Goal: Information Seeking & Learning: Learn about a topic

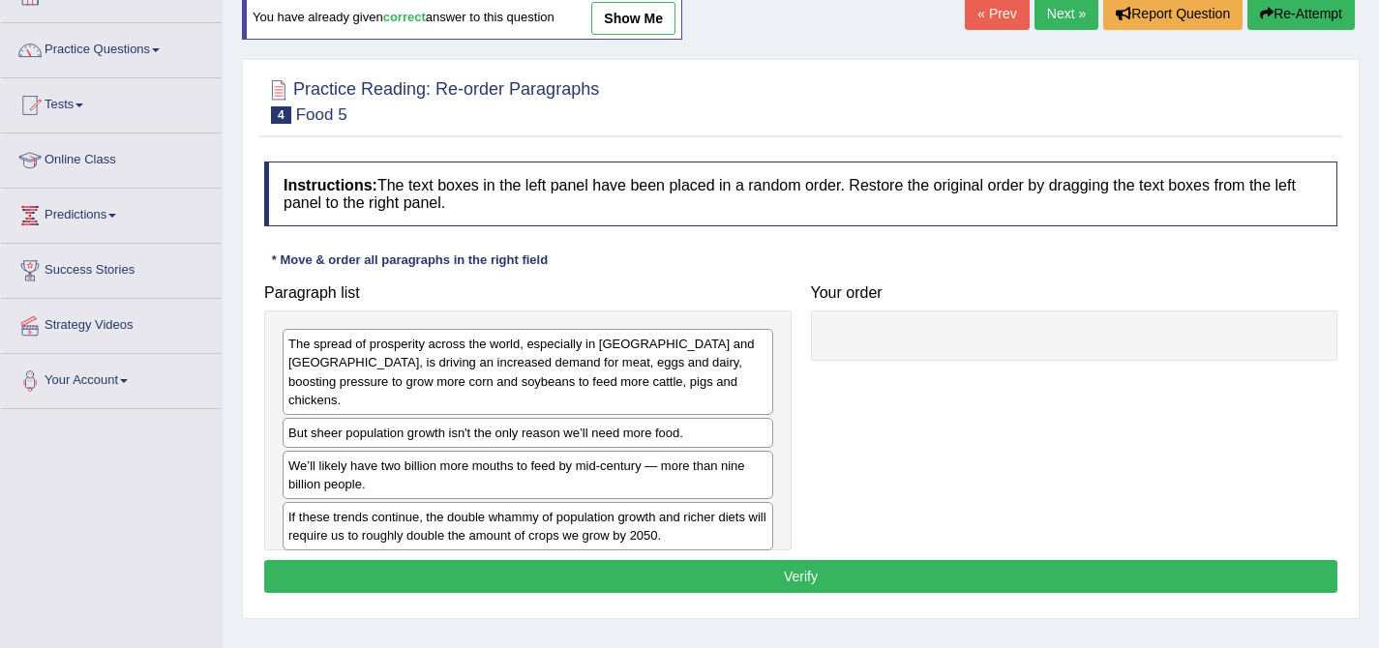
scroll to position [203, 0]
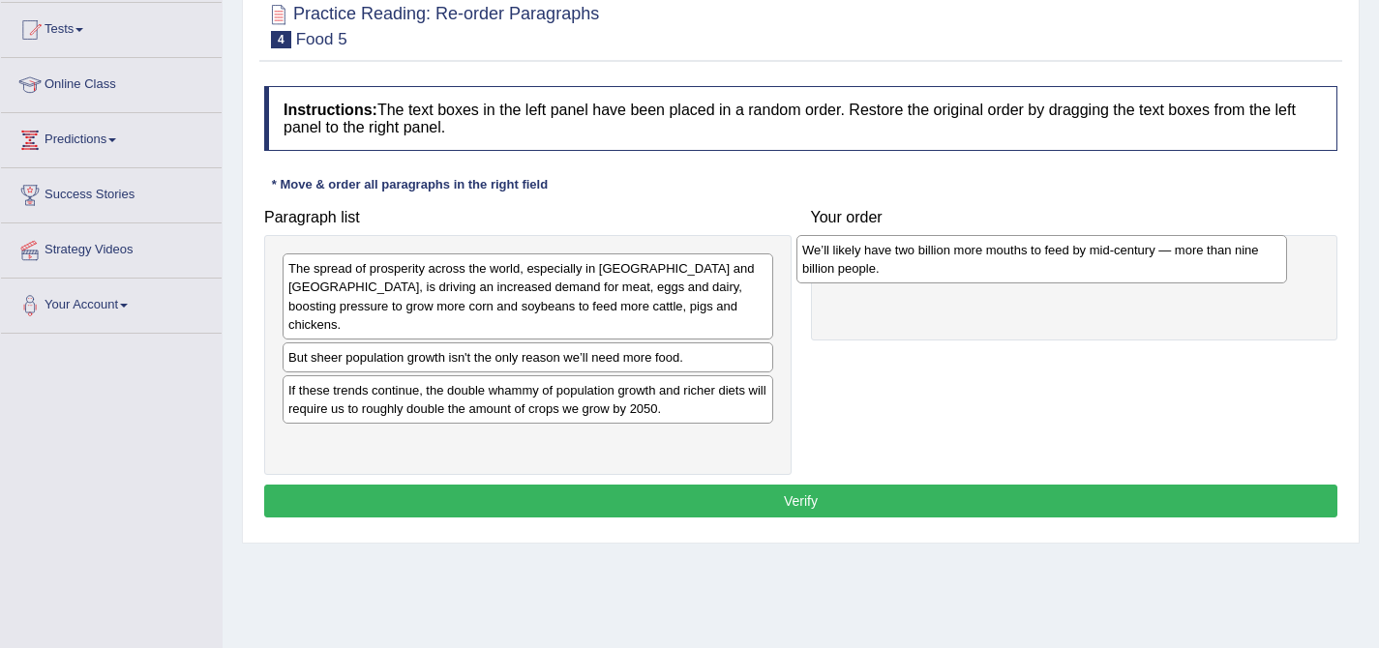
drag, startPoint x: 496, startPoint y: 388, endPoint x: 1009, endPoint y: 265, distance: 528.4
click at [1009, 265] on div "We’ll likely have two billion more mouths to feed by mid-century — more than ni…" at bounding box center [1042, 259] width 491 height 48
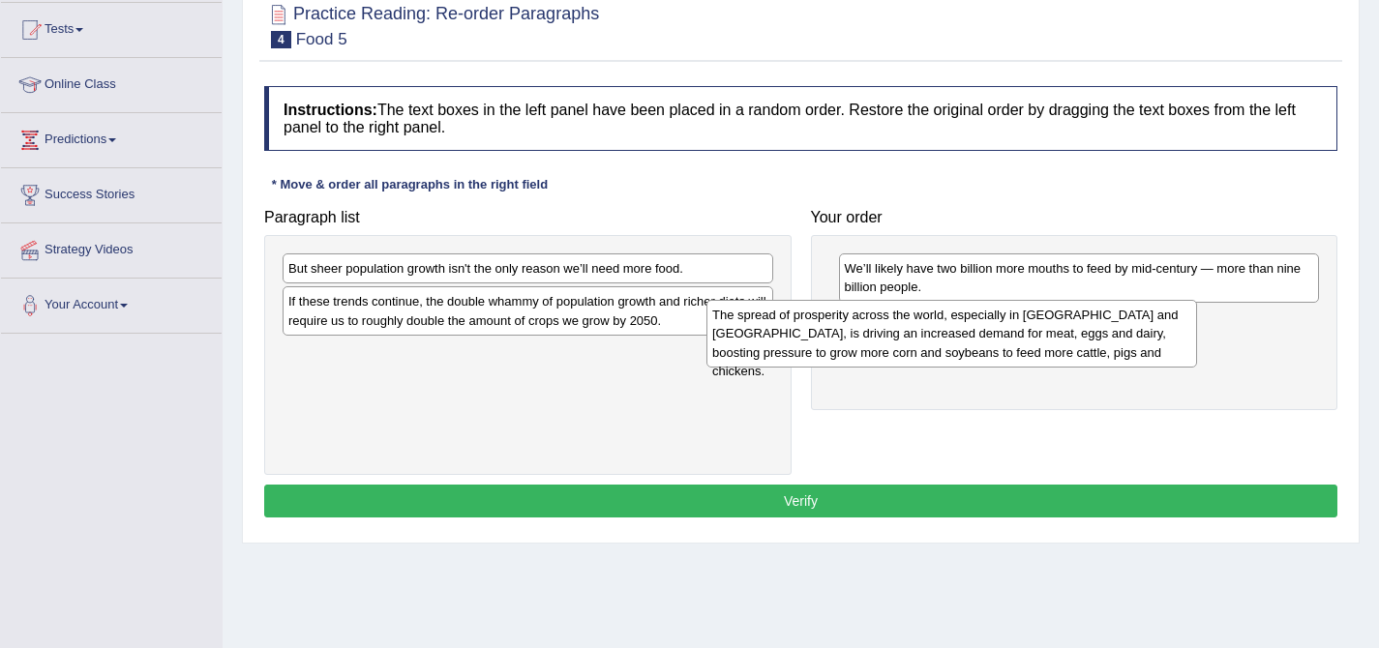
drag, startPoint x: 682, startPoint y: 301, endPoint x: 1109, endPoint y: 345, distance: 429.0
click at [1109, 345] on div "The spread of prosperity across the world, especially in India and China, is dr…" at bounding box center [952, 333] width 491 height 67
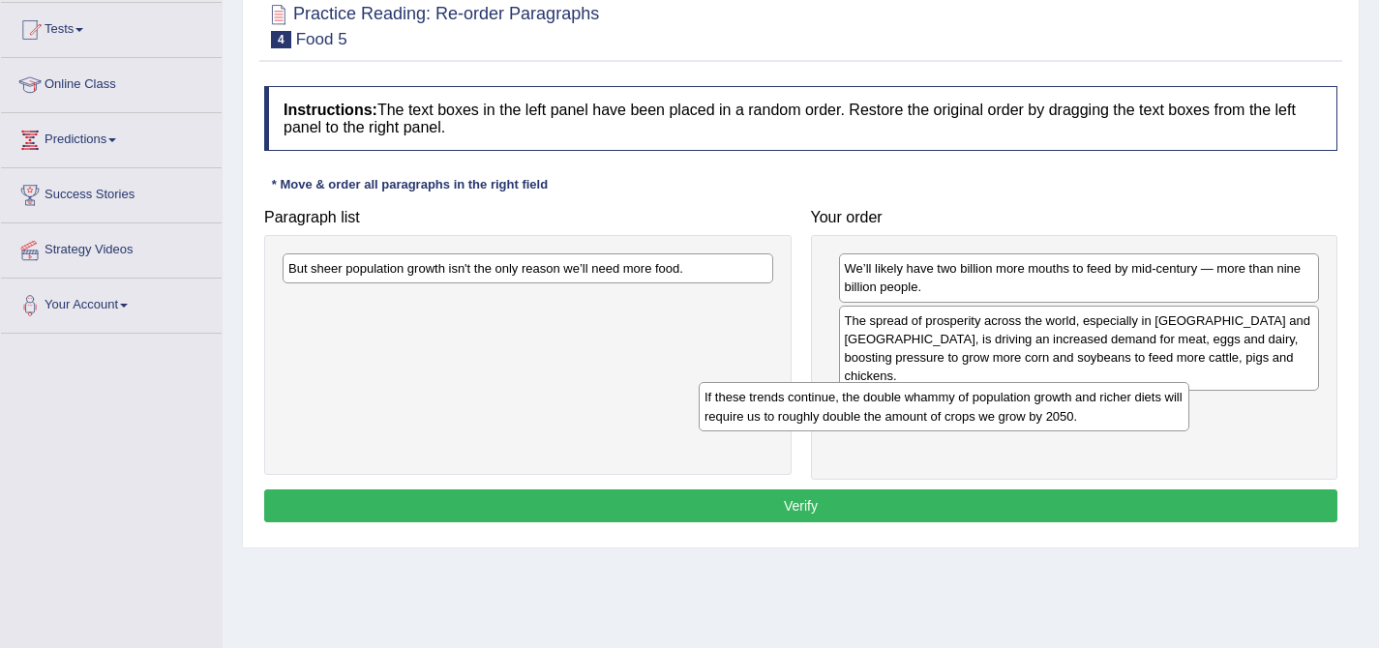
drag, startPoint x: 752, startPoint y: 306, endPoint x: 1217, endPoint y: 384, distance: 471.1
click at [1189, 384] on div "If these trends continue, the double whammy of population growth and richer die…" at bounding box center [944, 406] width 491 height 48
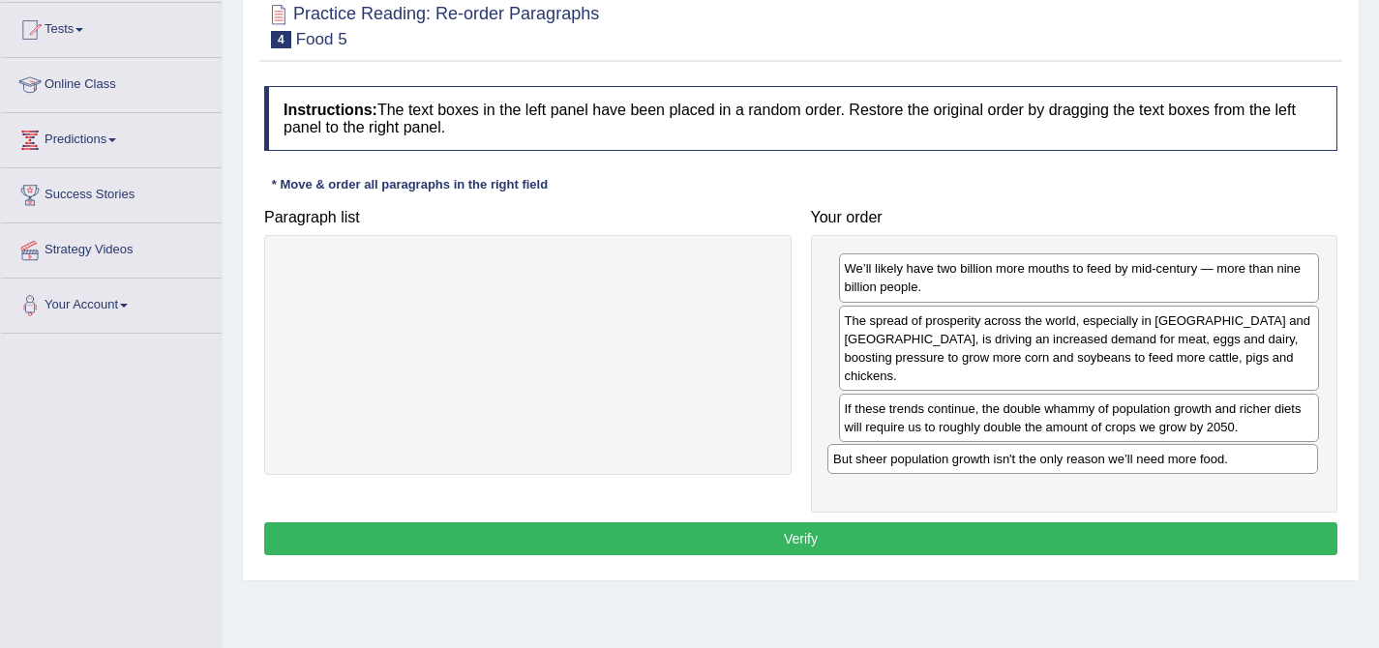
drag, startPoint x: 661, startPoint y: 263, endPoint x: 1218, endPoint y: 463, distance: 591.1
click at [1218, 463] on div "But sheer population growth isn't the only reason we’ll need more food." at bounding box center [1073, 459] width 491 height 30
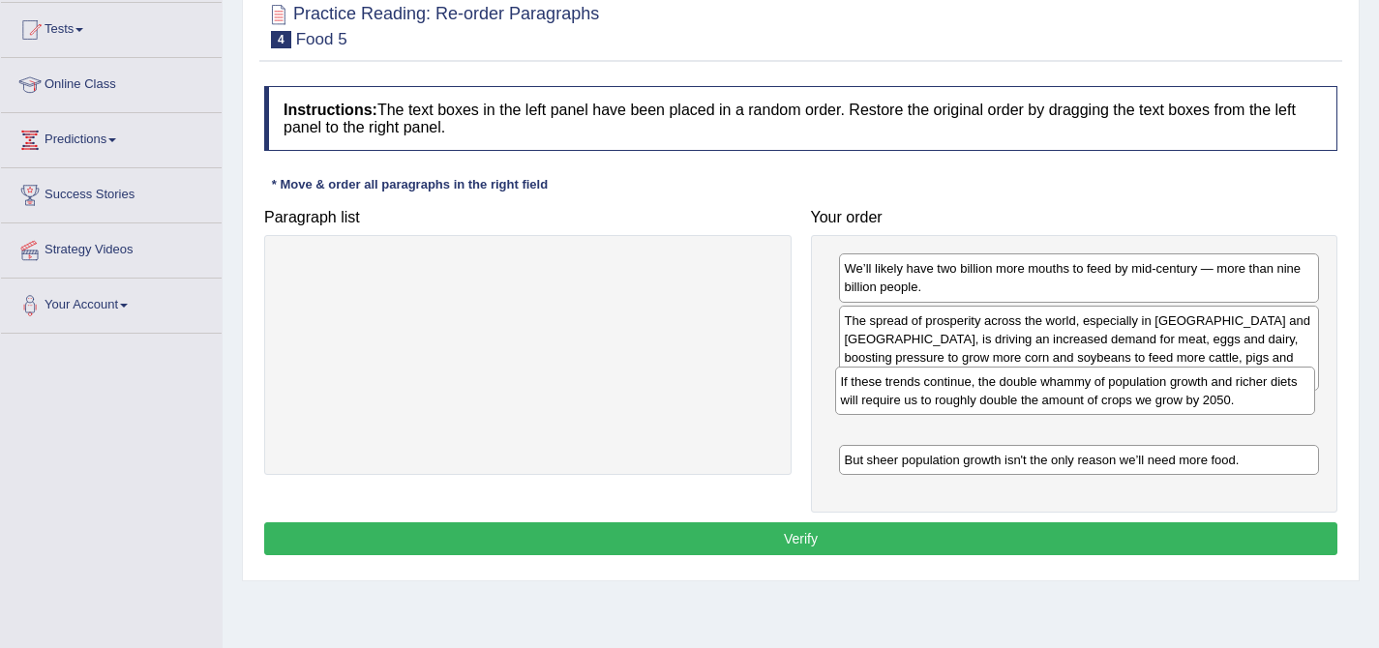
click at [1108, 407] on div "If these trends continue, the double whammy of population growth and richer die…" at bounding box center [1075, 391] width 481 height 48
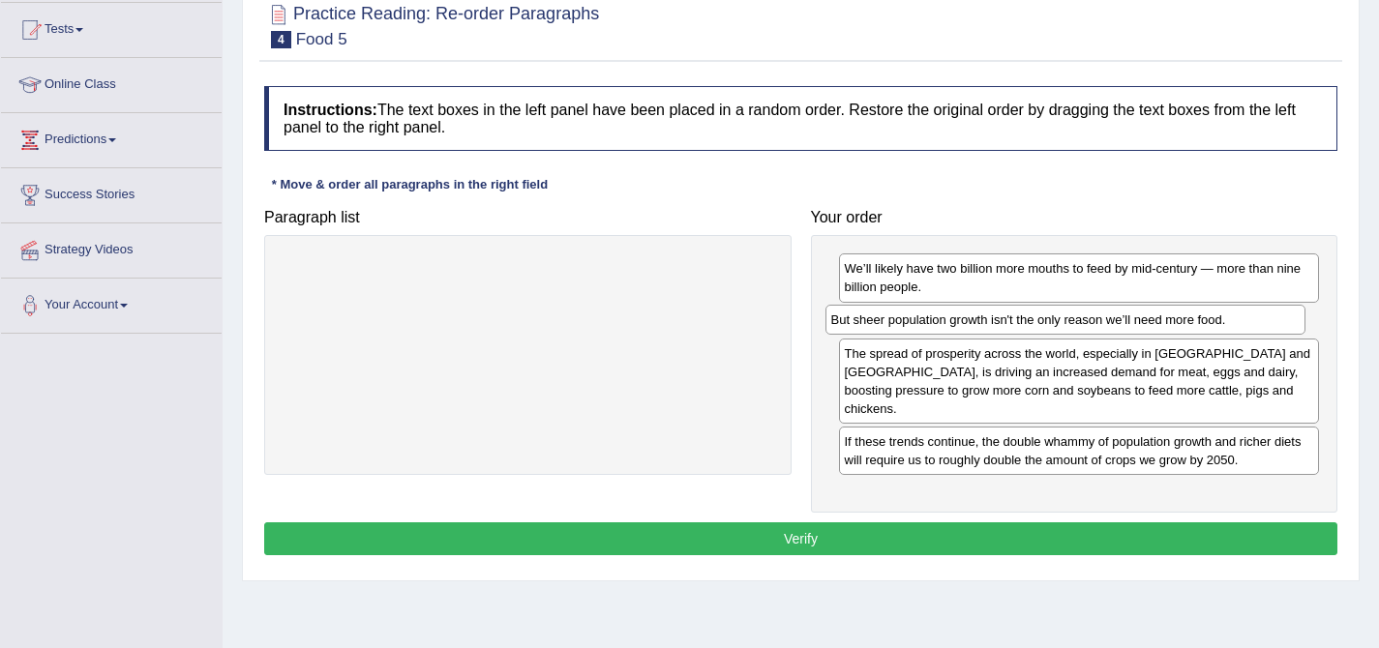
drag, startPoint x: 1085, startPoint y: 449, endPoint x: 1071, endPoint y: 327, distance: 122.7
click at [1071, 327] on div "But sheer population growth isn't the only reason we’ll need more food." at bounding box center [1066, 320] width 481 height 30
click at [756, 523] on button "Verify" at bounding box center [800, 539] width 1073 height 33
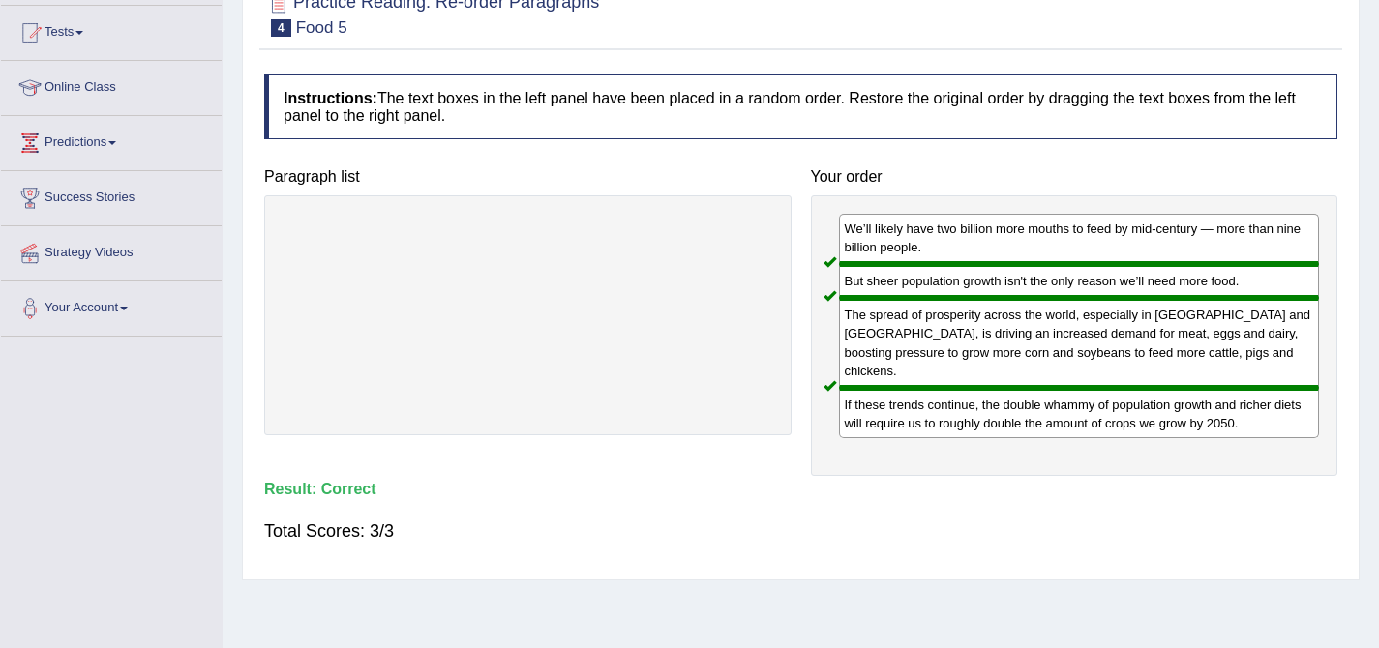
scroll to position [0, 0]
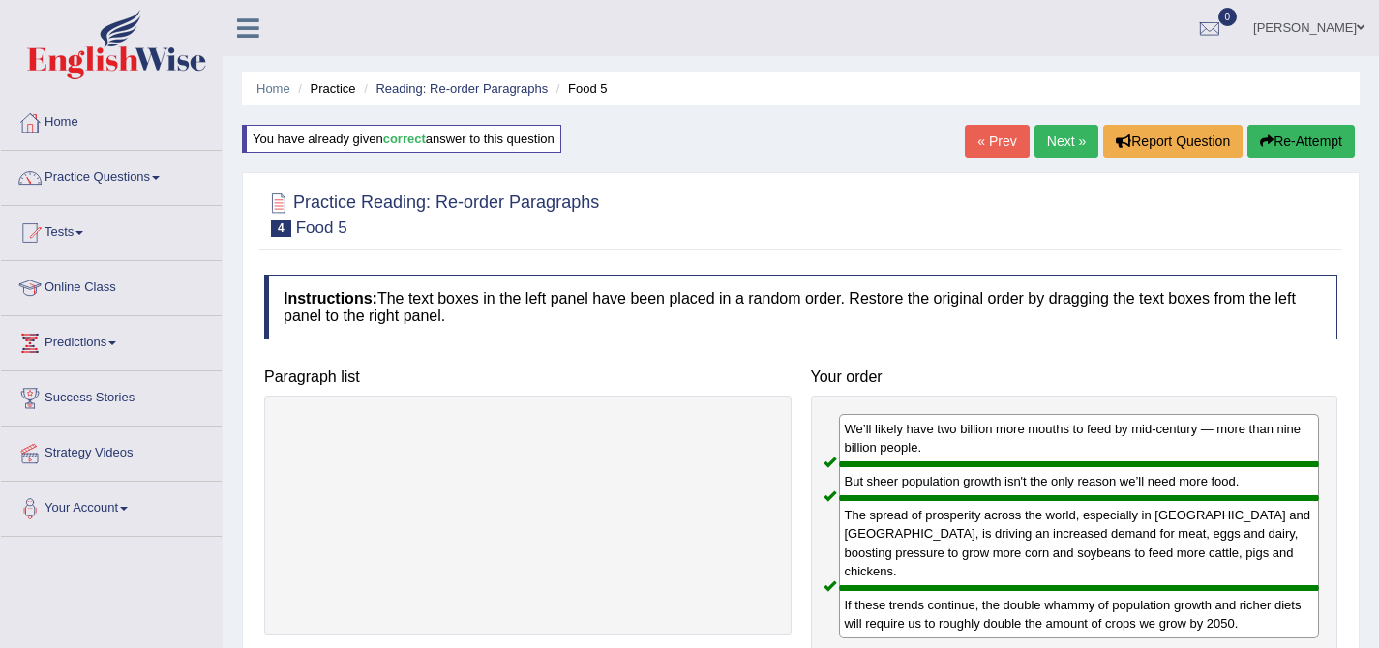
click at [1064, 148] on link "Next »" at bounding box center [1067, 141] width 64 height 33
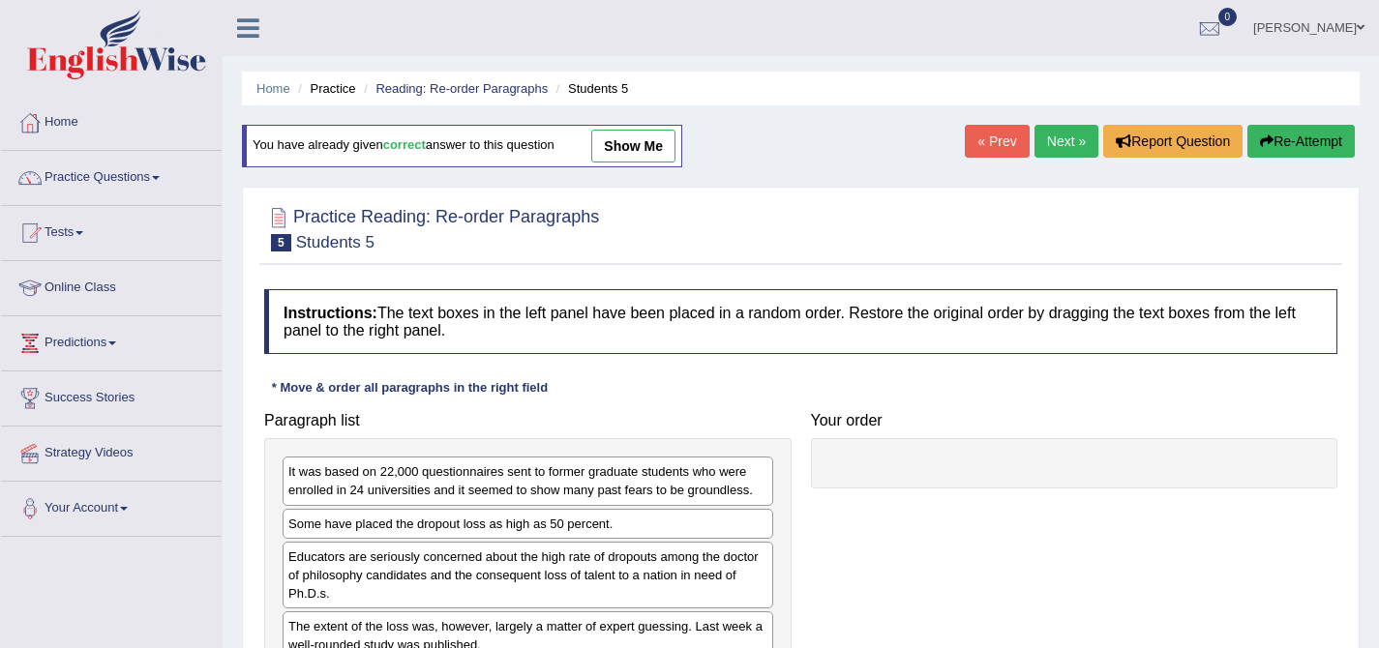
click at [1060, 150] on link "Next »" at bounding box center [1067, 141] width 64 height 33
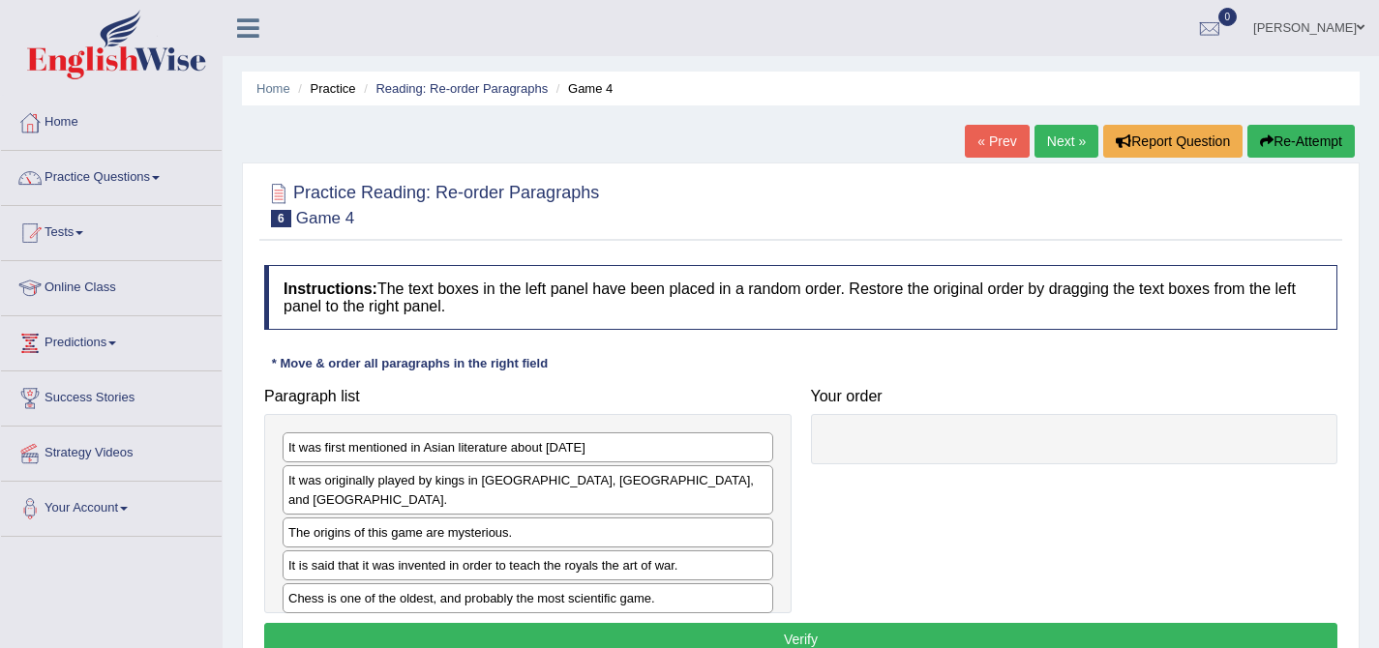
click at [1064, 148] on link "Next »" at bounding box center [1067, 141] width 64 height 33
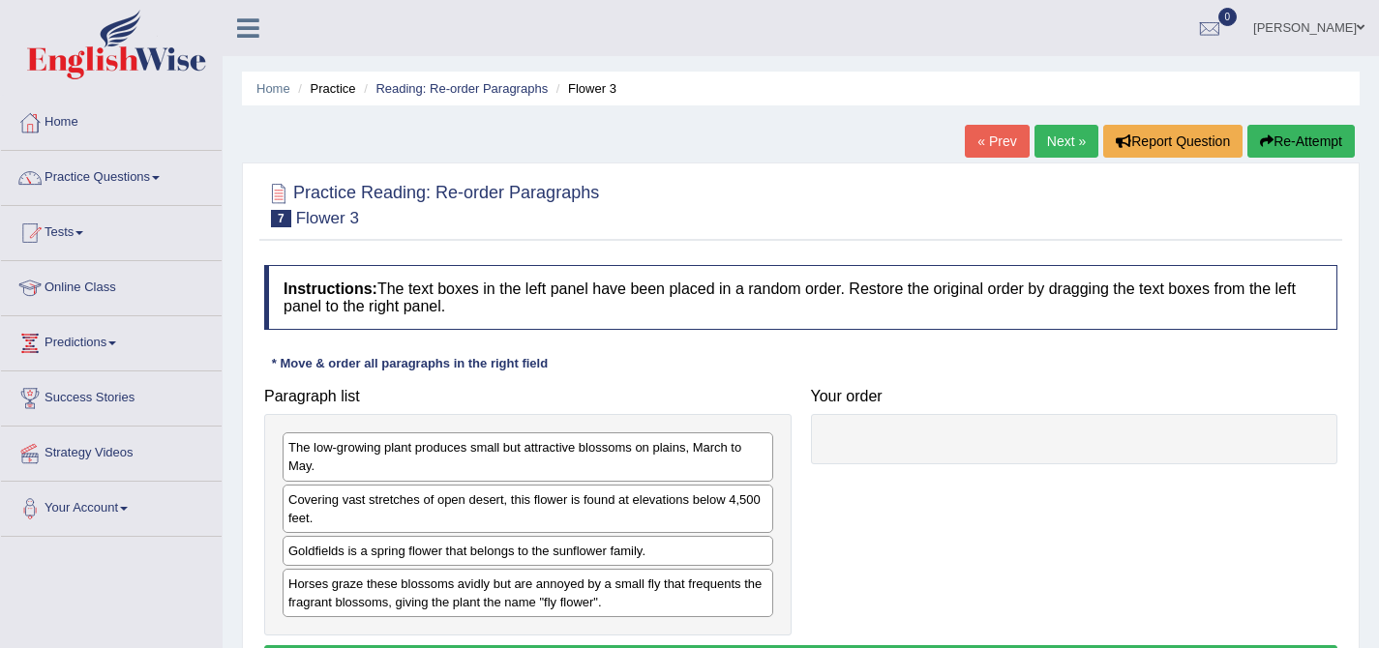
click at [1068, 149] on link "Next »" at bounding box center [1067, 141] width 64 height 33
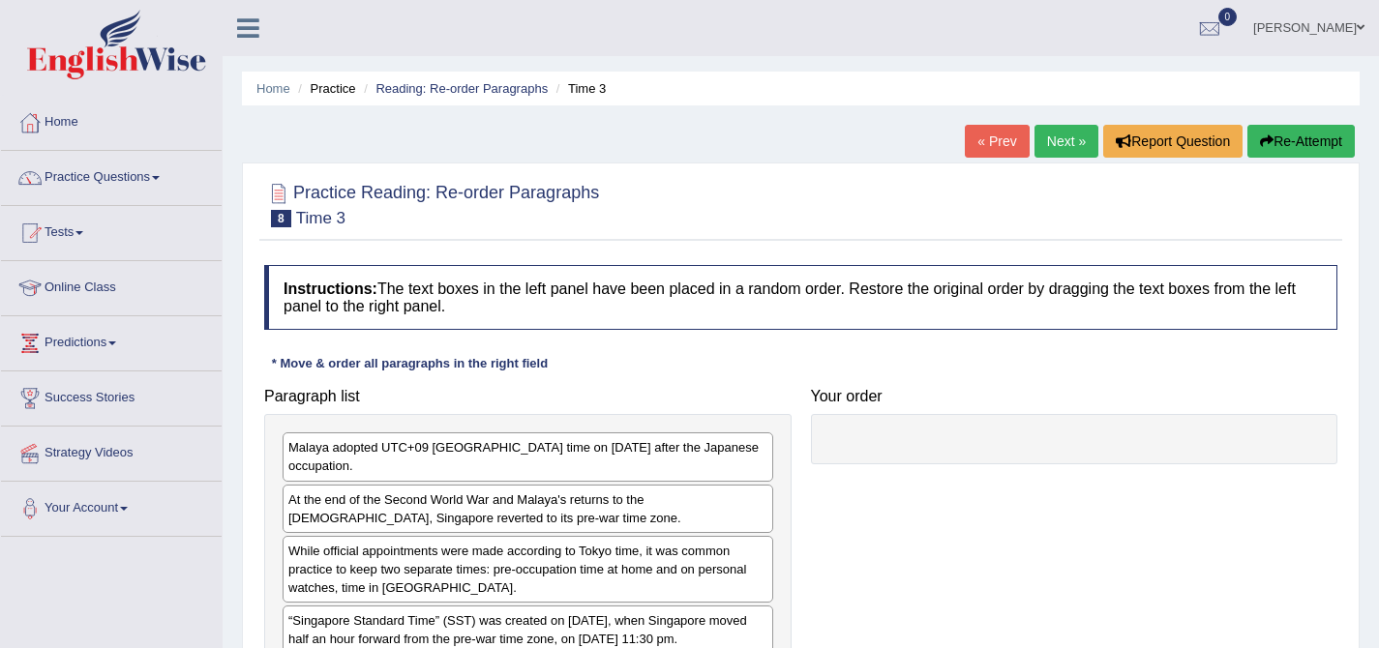
click at [1068, 149] on link "Next »" at bounding box center [1067, 141] width 64 height 33
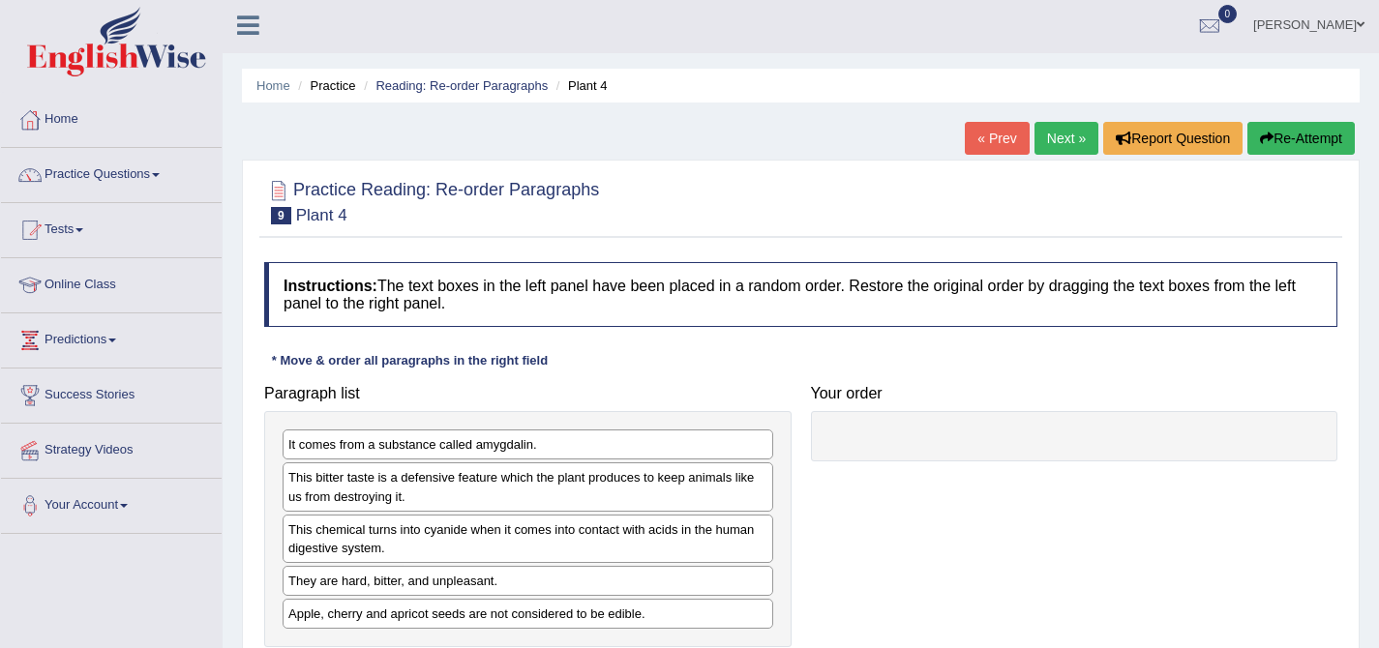
scroll to position [4, 0]
click at [996, 135] on link "« Prev" at bounding box center [997, 137] width 64 height 33
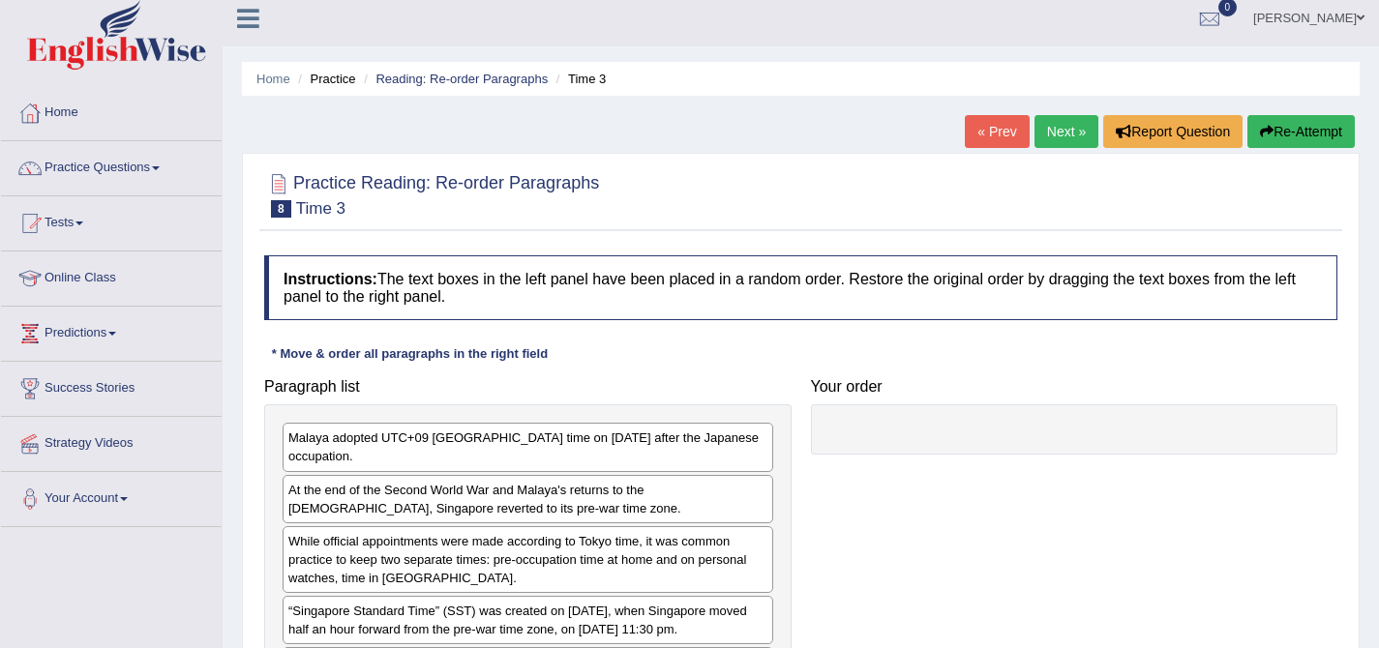
scroll to position [368, 0]
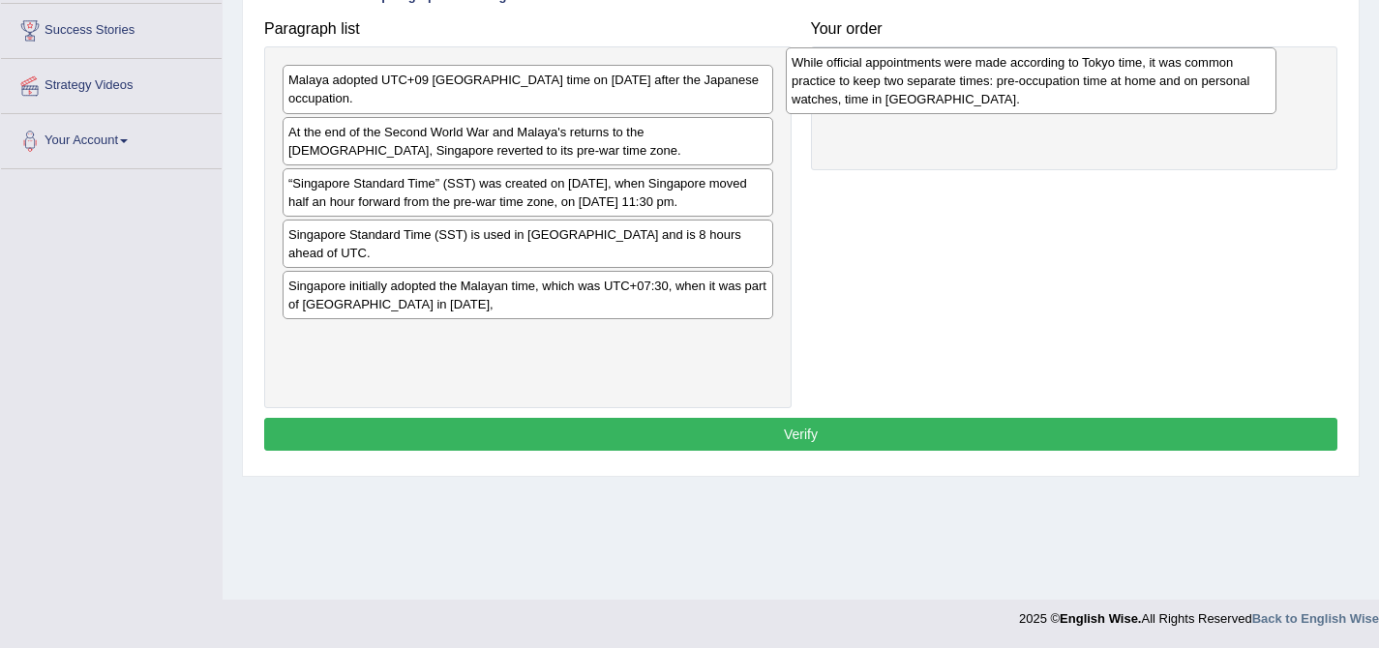
drag, startPoint x: 501, startPoint y: 195, endPoint x: 1005, endPoint y: 74, distance: 517.6
click at [1005, 74] on div "While official appointments were made according to Tokyo time, it was common pr…" at bounding box center [1031, 80] width 491 height 67
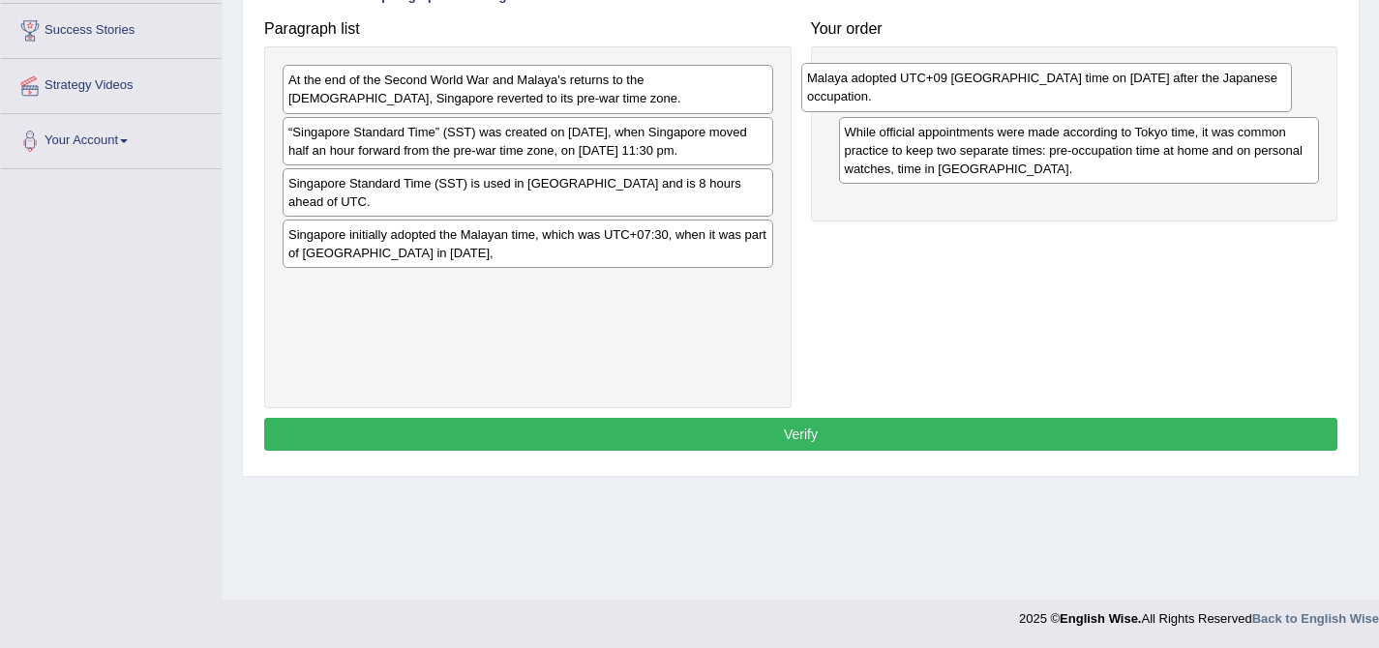
drag, startPoint x: 496, startPoint y: 77, endPoint x: 1014, endPoint y: 75, distance: 518.8
click at [1014, 75] on div "Malaya adopted UTC+09 Tokyo time on 15 February 1942 after the Japanese occupat…" at bounding box center [1046, 87] width 491 height 48
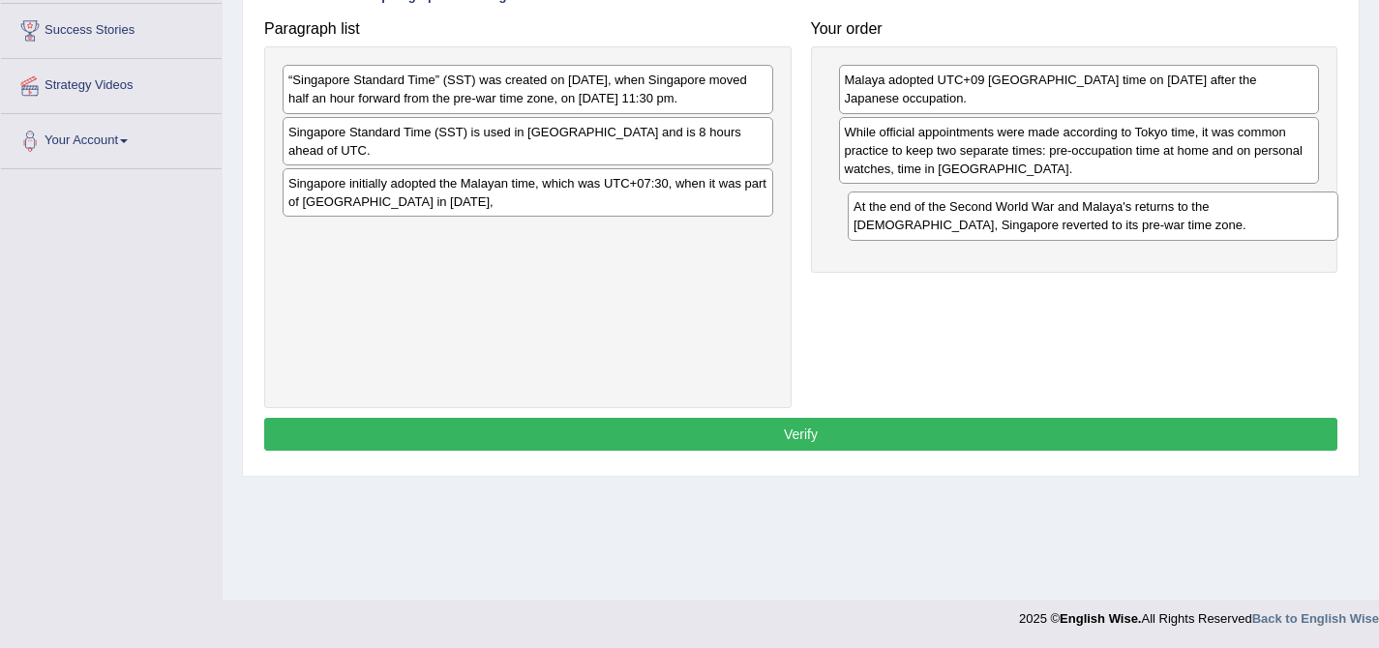
drag, startPoint x: 322, startPoint y: 90, endPoint x: 888, endPoint y: 217, distance: 579.3
click at [888, 217] on div "At the end of the Second World War and Malaya's returns to the British, Singapo…" at bounding box center [1093, 216] width 491 height 48
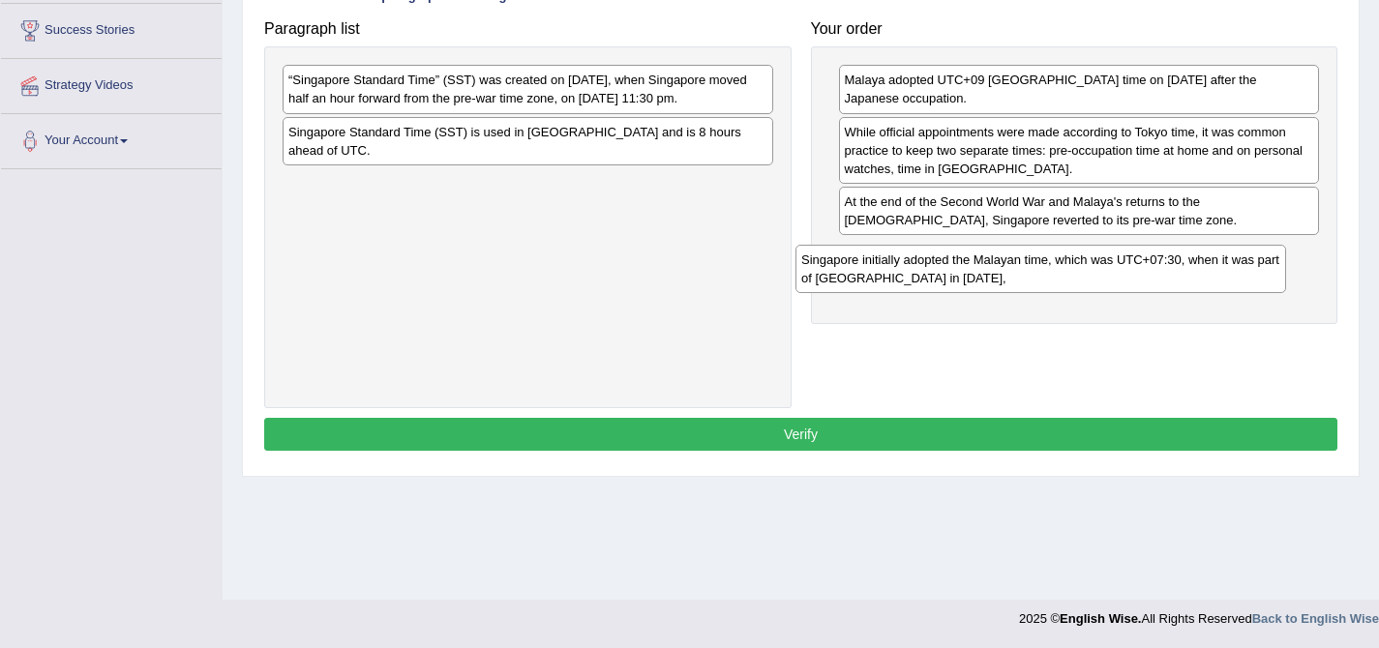
drag, startPoint x: 509, startPoint y: 189, endPoint x: 1058, endPoint y: 247, distance: 551.8
click at [1039, 258] on div "Singapore initially adopted the Malayan time, which was UTC+07:30, when it was …" at bounding box center [1041, 269] width 491 height 48
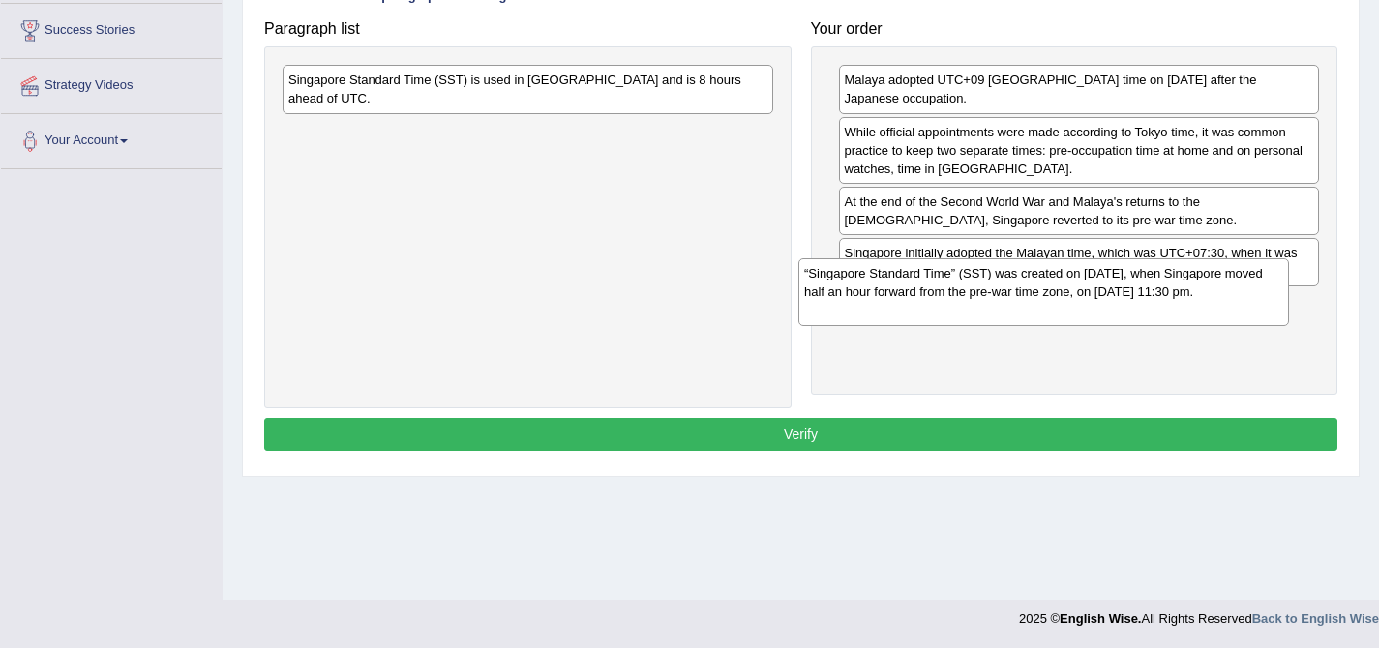
drag, startPoint x: 645, startPoint y: 105, endPoint x: 1160, endPoint y: 297, distance: 550.6
click at [1160, 297] on div "“Singapore Standard Time” (SST) was created on 1 January 1982, when Singapore m…" at bounding box center [1043, 291] width 491 height 67
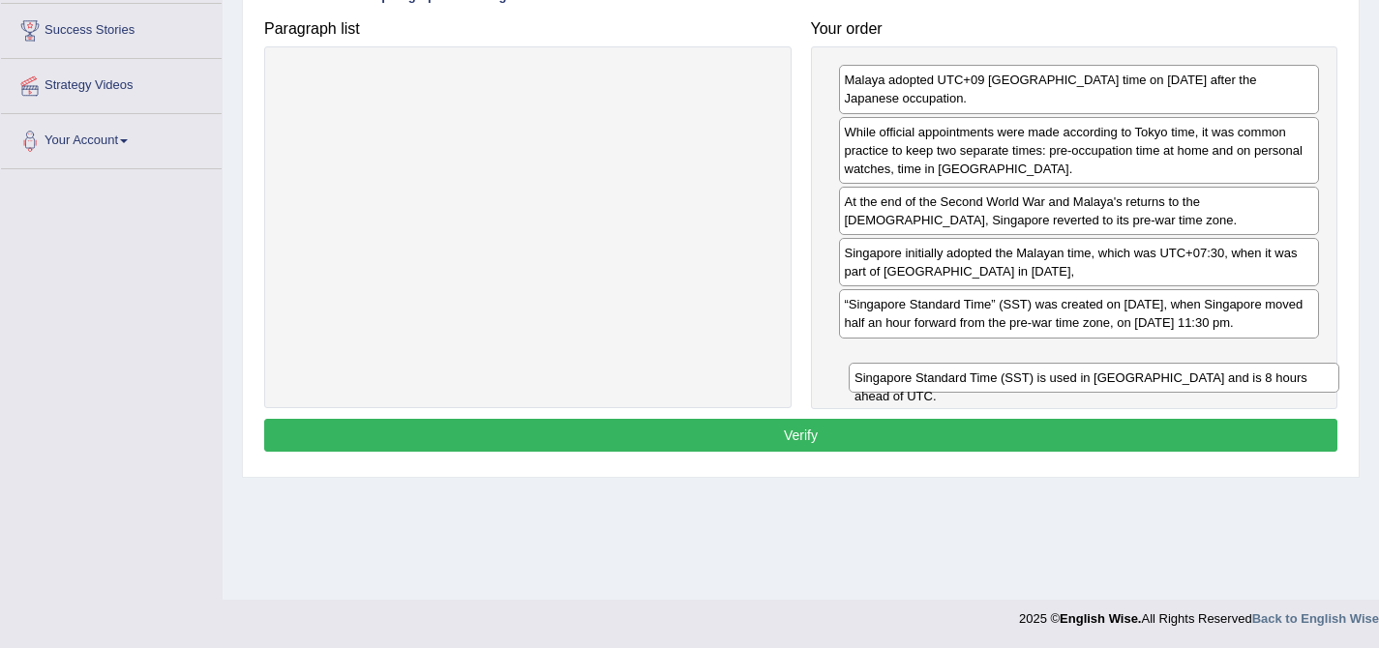
drag, startPoint x: 596, startPoint y: 83, endPoint x: 1167, endPoint y: 371, distance: 639.3
click at [1167, 371] on div "Singapore Standard Time (SST) is used in Singapore and is 8 hours ahead of UTC." at bounding box center [1094, 378] width 491 height 30
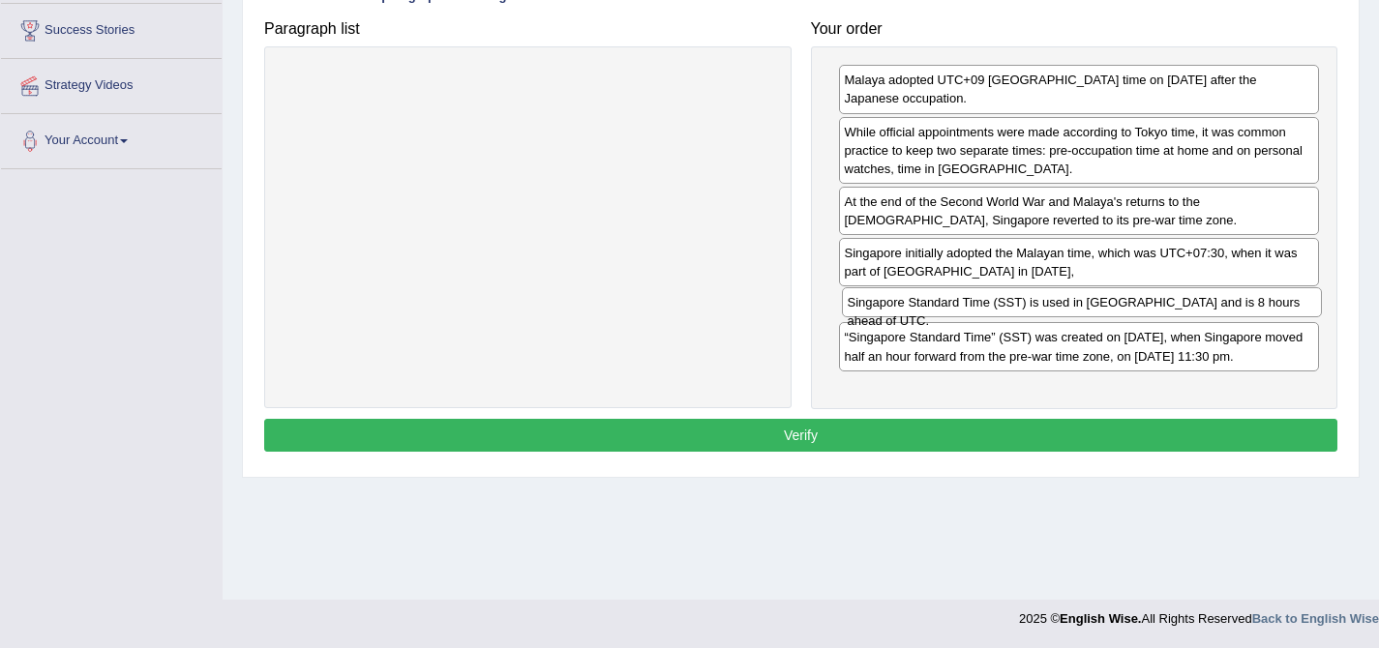
drag, startPoint x: 878, startPoint y: 375, endPoint x: 881, endPoint y: 302, distance: 72.6
click at [881, 302] on div "Singapore Standard Time (SST) is used in Singapore and is 8 hours ahead of UTC." at bounding box center [1082, 302] width 481 height 30
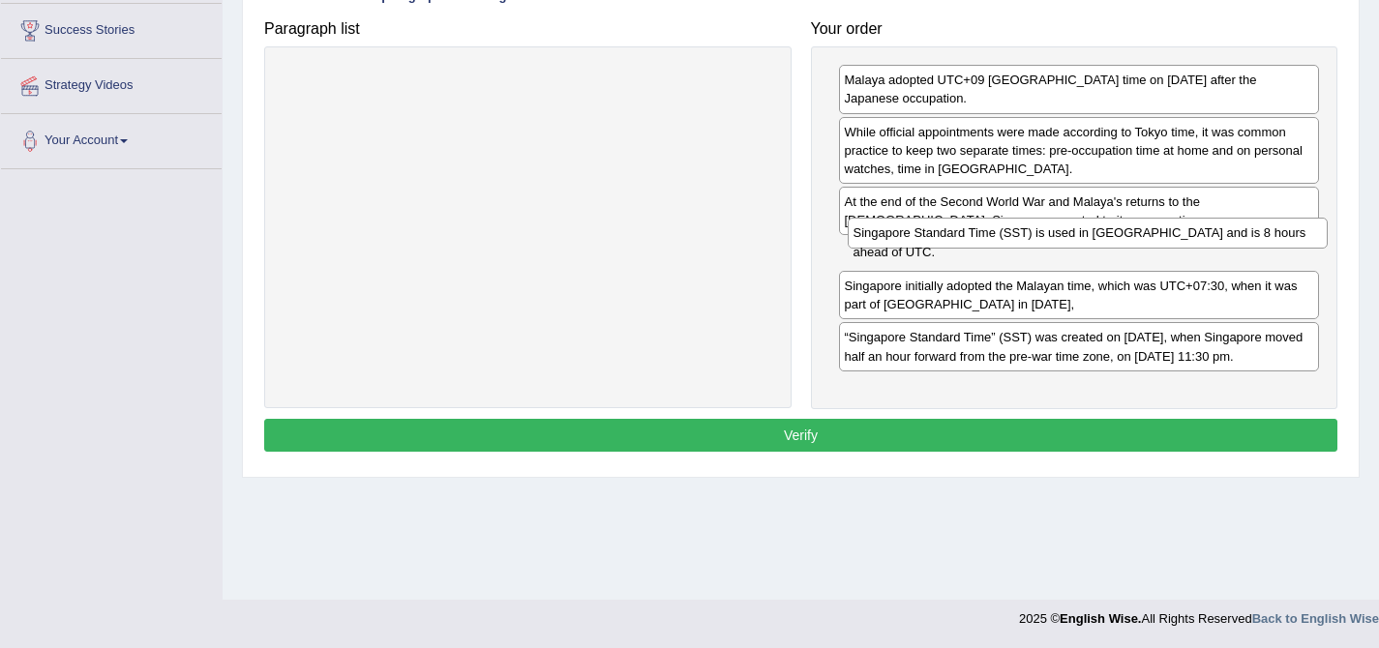
drag, startPoint x: 870, startPoint y: 314, endPoint x: 879, endPoint y: 242, distance: 72.1
click at [879, 242] on div "Singapore Standard Time (SST) is used in Singapore and is 8 hours ahead of UTC." at bounding box center [1088, 233] width 481 height 30
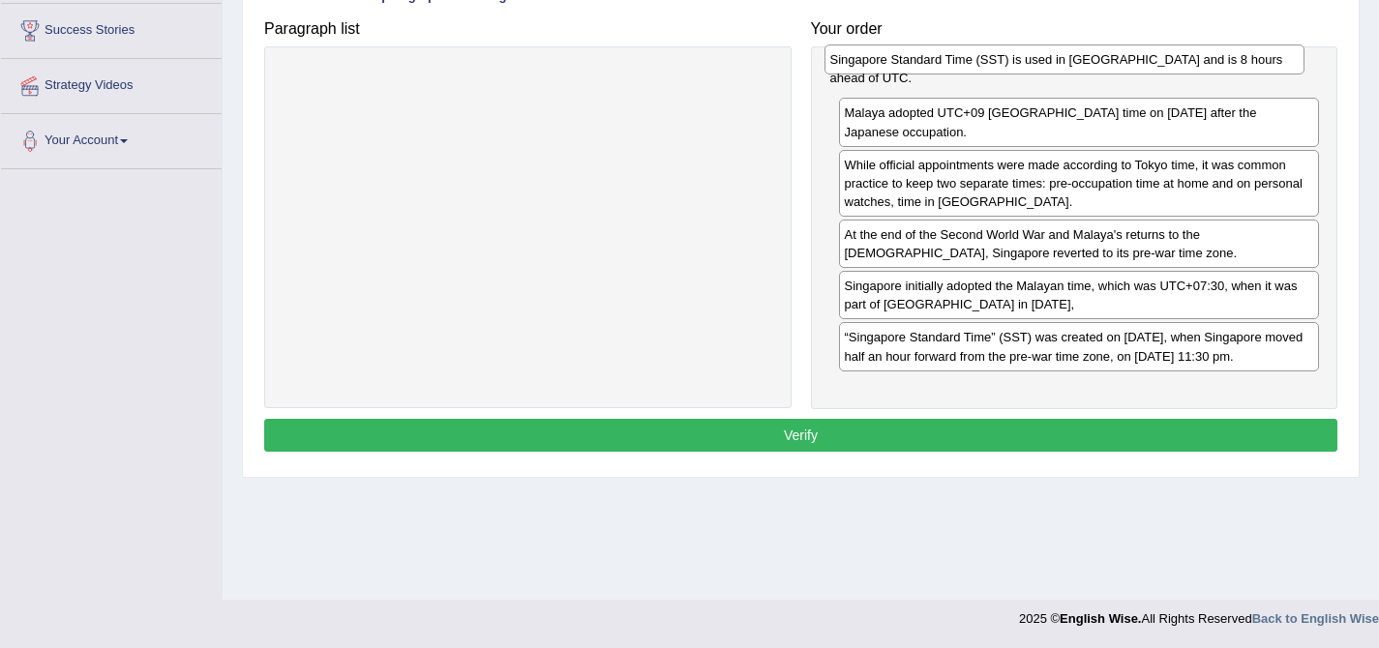
drag, startPoint x: 915, startPoint y: 262, endPoint x: 900, endPoint y: 69, distance: 194.1
click at [900, 69] on div "Singapore Standard Time (SST) is used in Singapore and is 8 hours ahead of UTC." at bounding box center [1065, 60] width 481 height 30
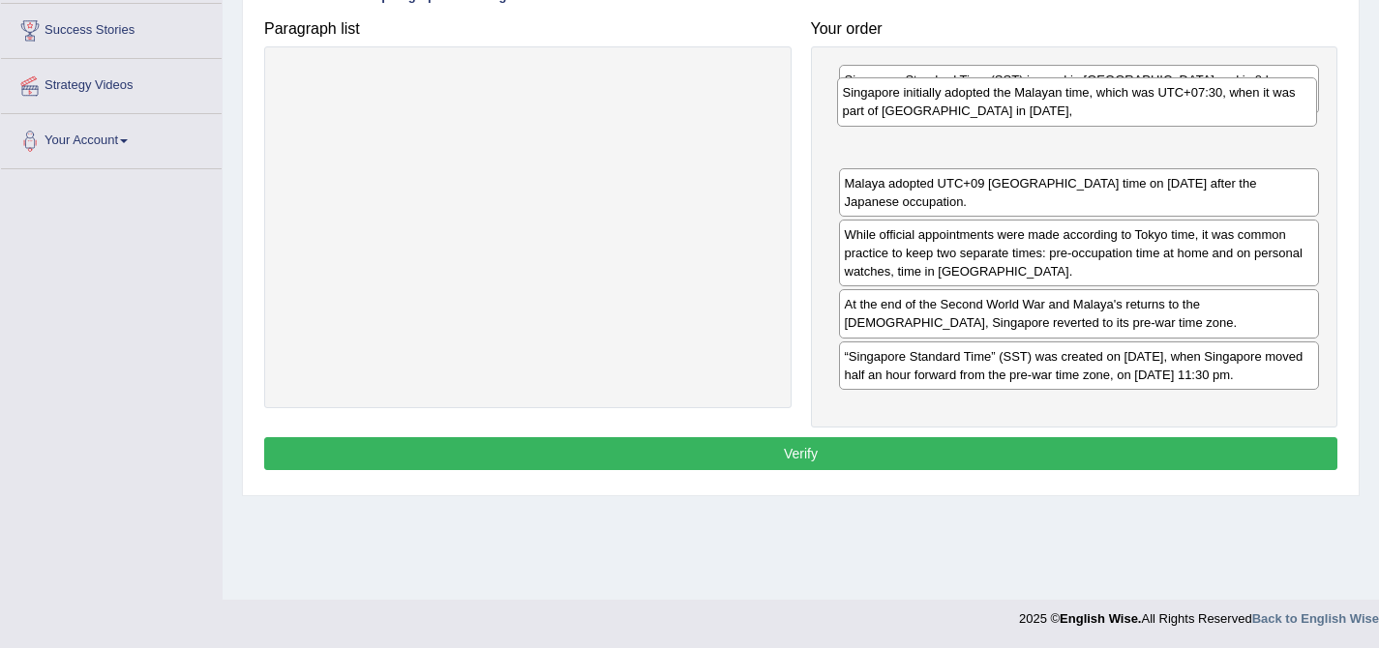
drag, startPoint x: 893, startPoint y: 307, endPoint x: 893, endPoint y: 117, distance: 189.7
click at [893, 117] on div "Singapore initially adopted the Malayan time, which was UTC+07:30, when it was …" at bounding box center [1077, 101] width 481 height 48
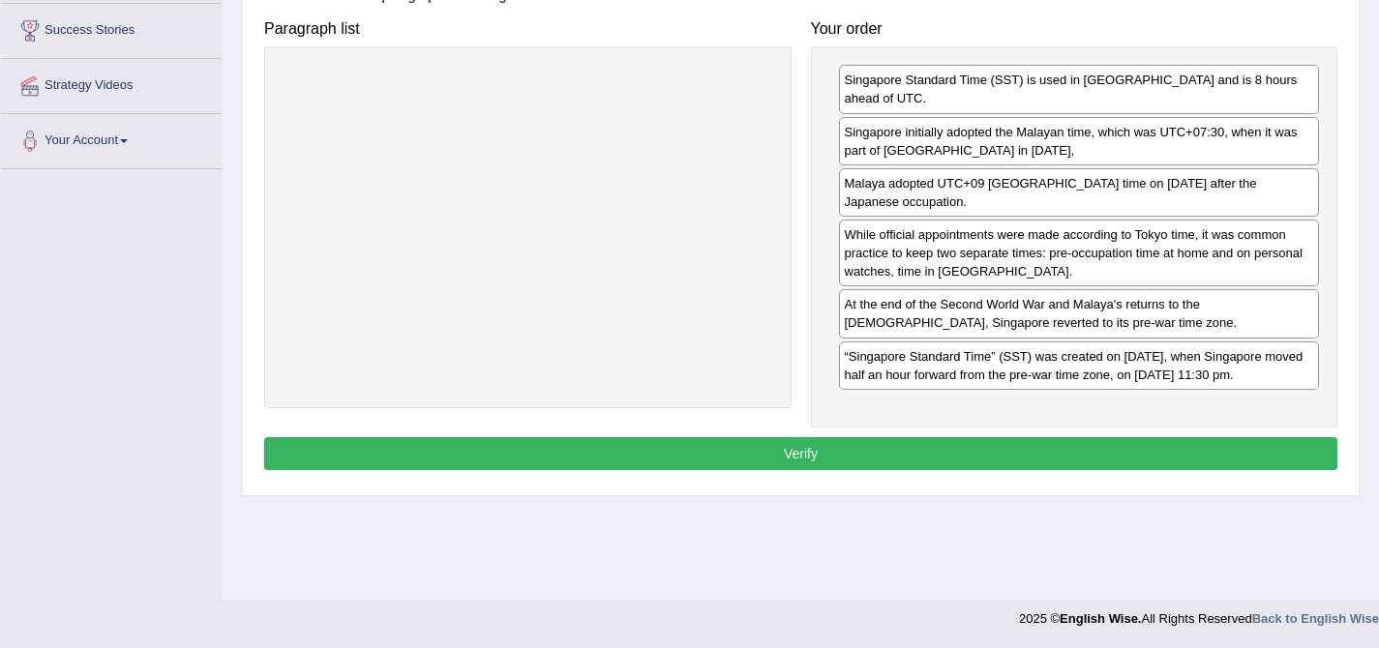
click at [675, 444] on button "Verify" at bounding box center [800, 453] width 1073 height 33
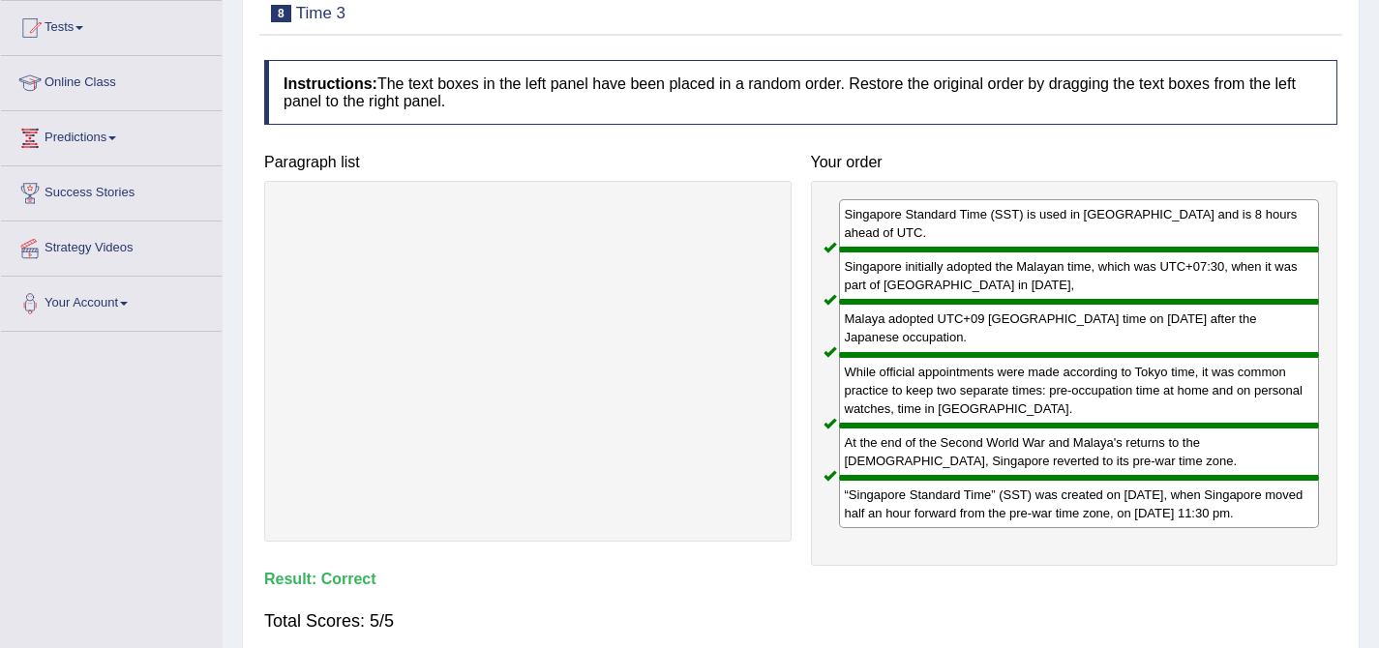
scroll to position [201, 0]
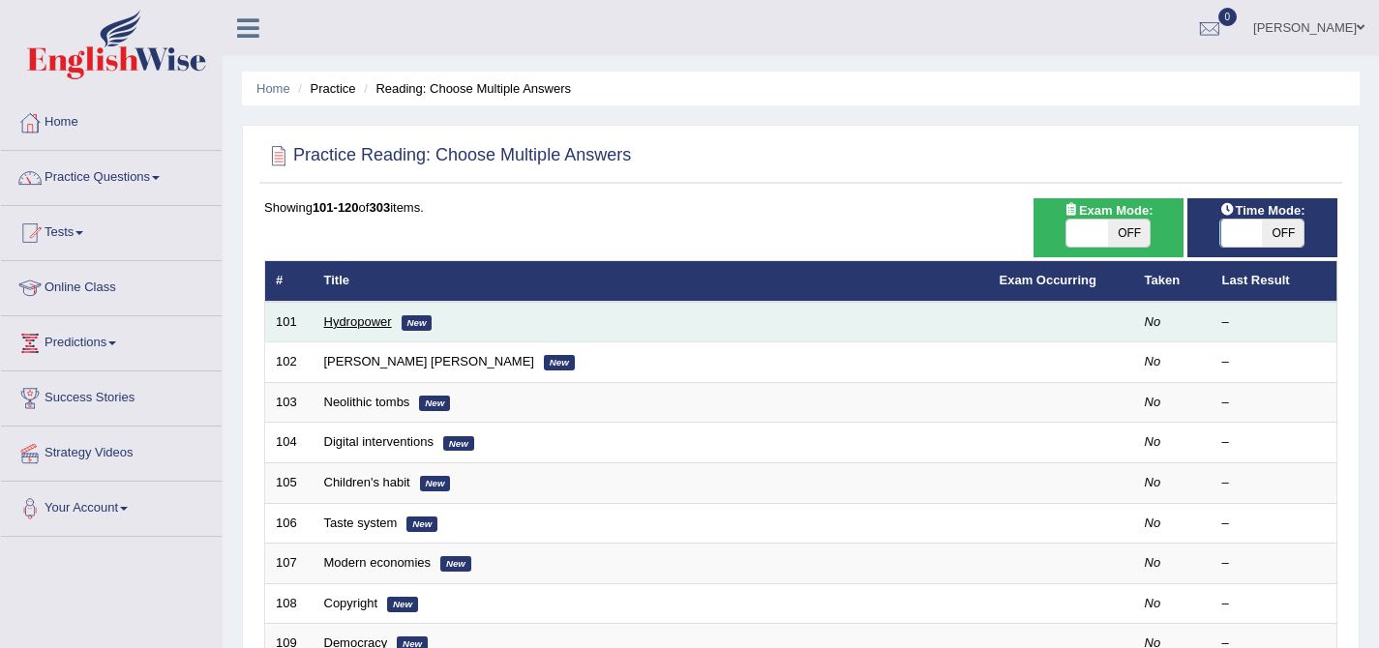
click at [374, 325] on link "Hydropower" at bounding box center [358, 322] width 68 height 15
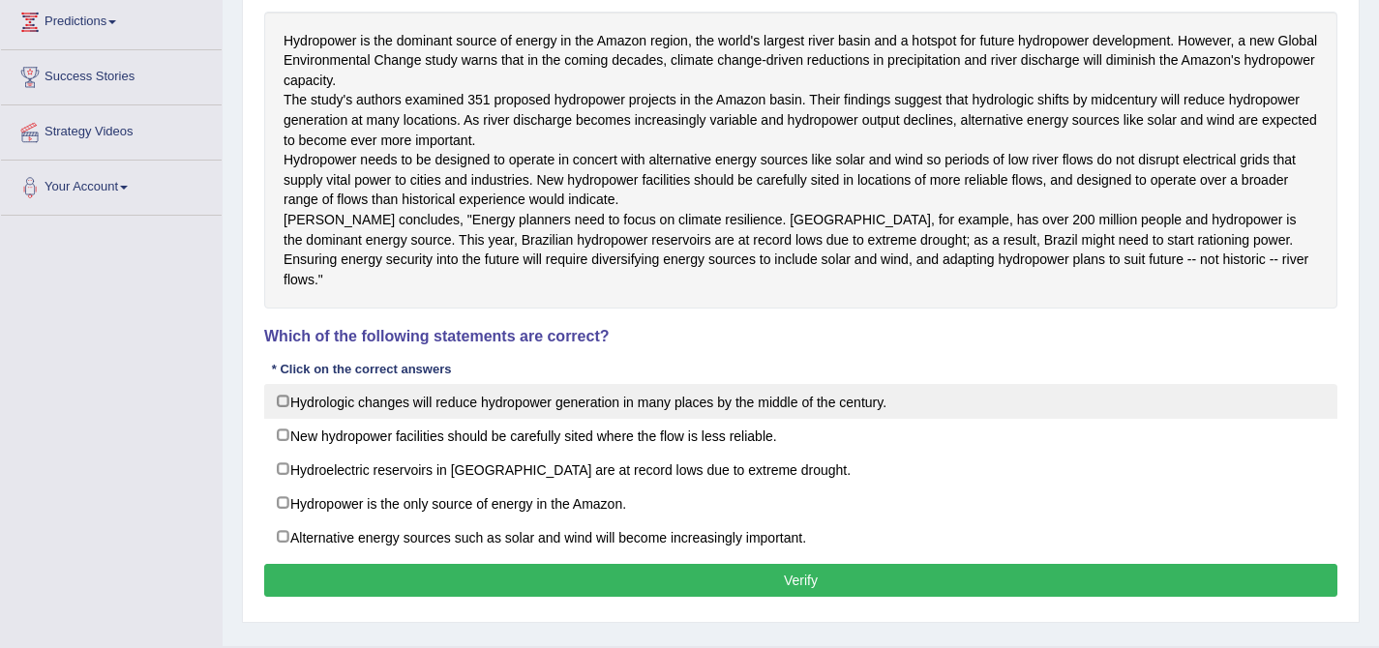
scroll to position [322, 0]
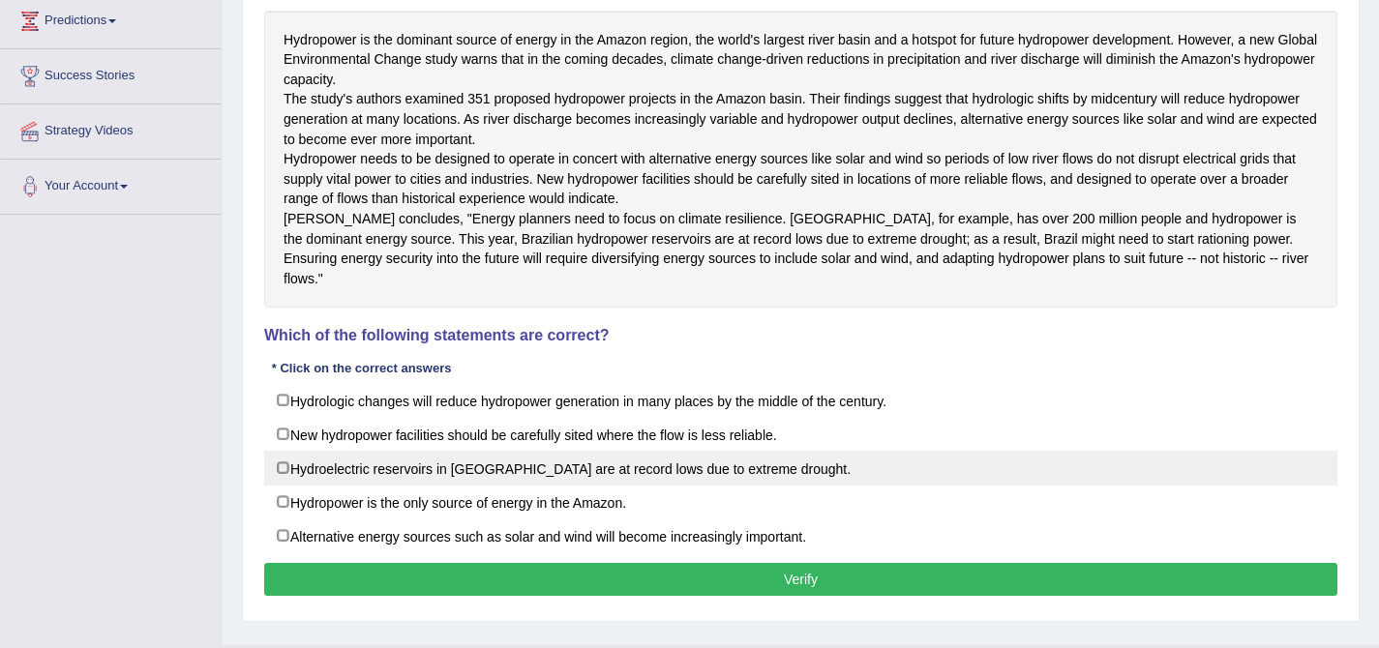
click at [340, 486] on label "Hydroelectric reservoirs in Brazil are at record lows due to extreme drought." at bounding box center [800, 468] width 1073 height 35
checkbox input "true"
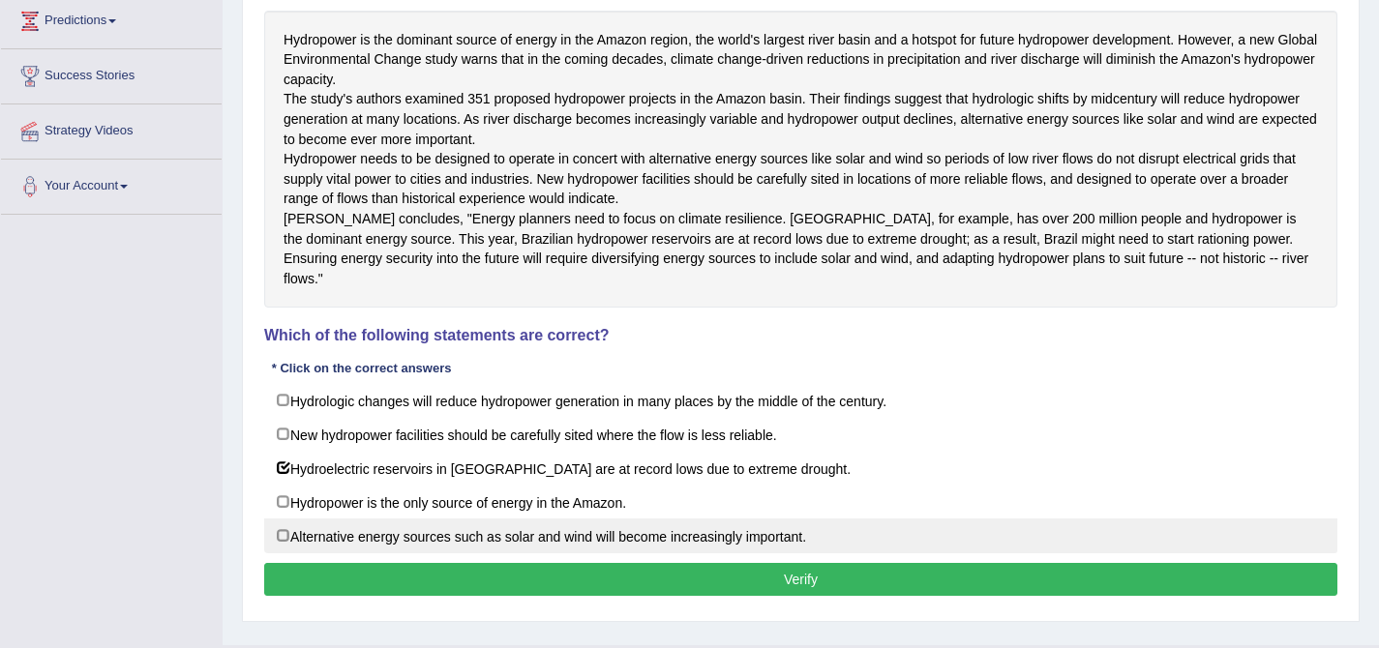
click at [477, 554] on label "Alternative energy sources such as solar and wind will become increasingly impo…" at bounding box center [800, 536] width 1073 height 35
checkbox input "true"
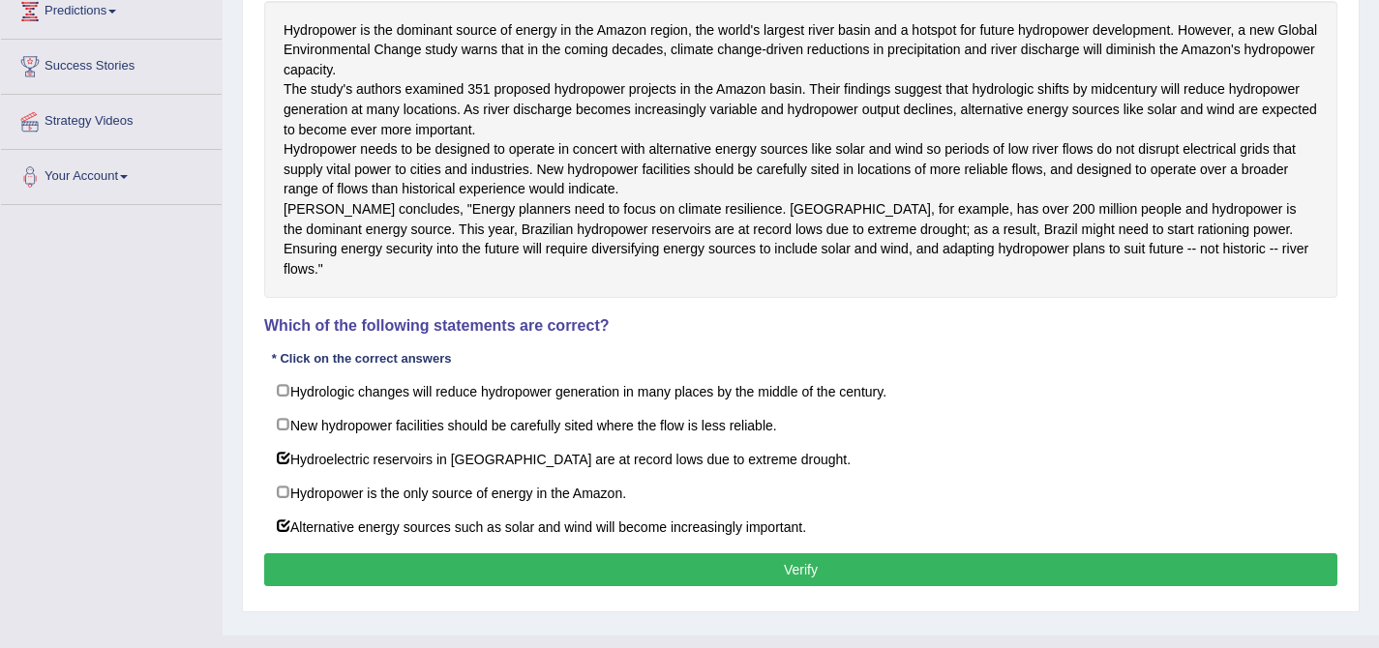
scroll to position [330, 0]
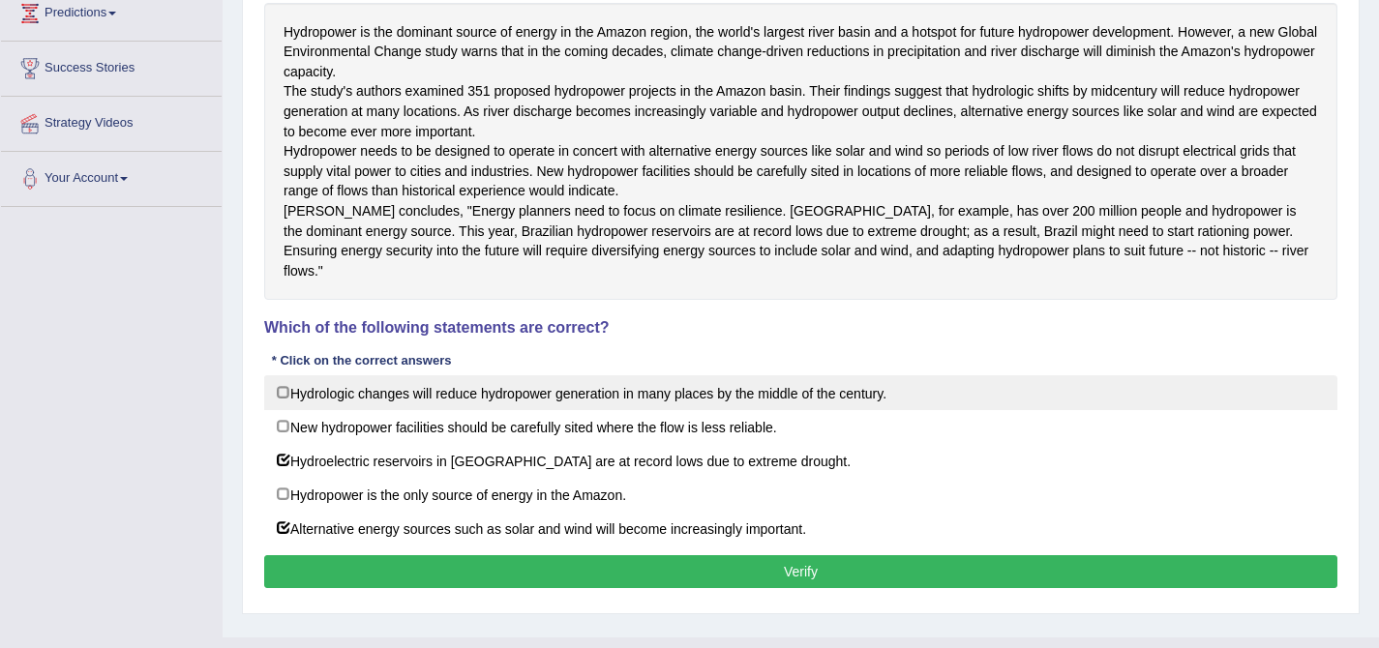
click at [278, 410] on label "Hydrologic changes will reduce hydropower generation in many places by the midd…" at bounding box center [800, 393] width 1073 height 35
checkbox input "true"
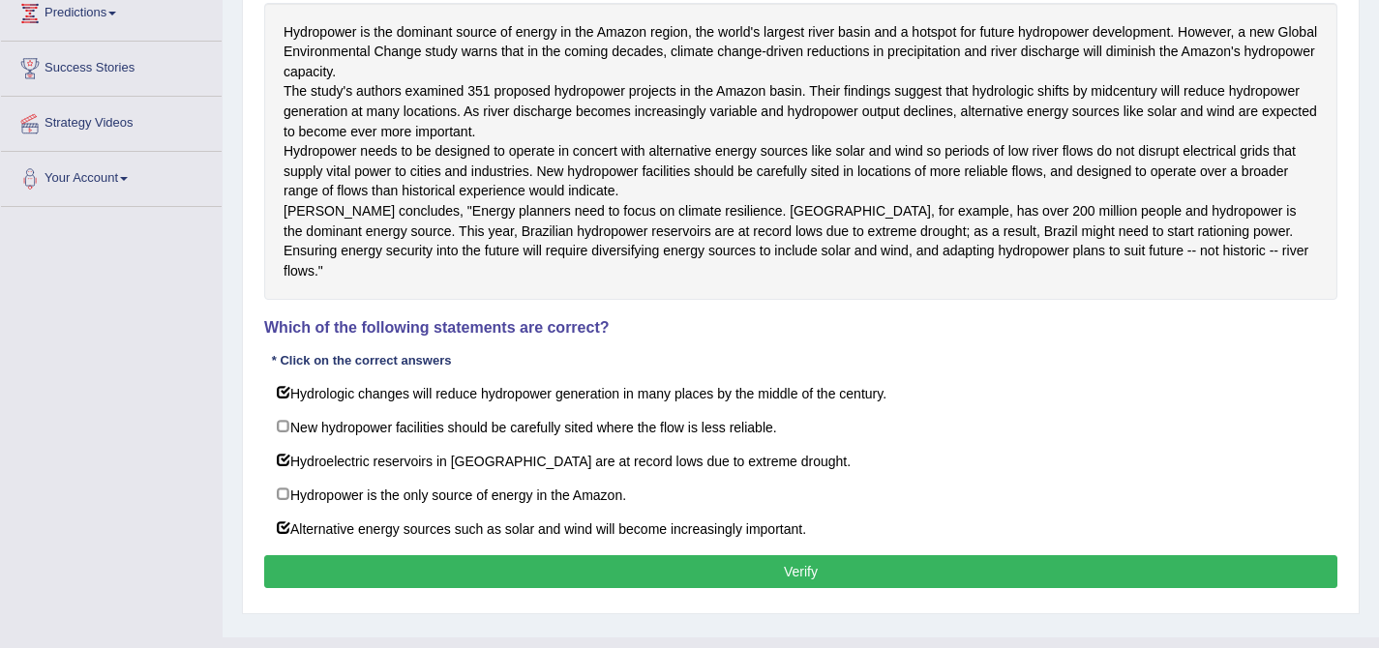
click at [521, 588] on button "Verify" at bounding box center [800, 572] width 1073 height 33
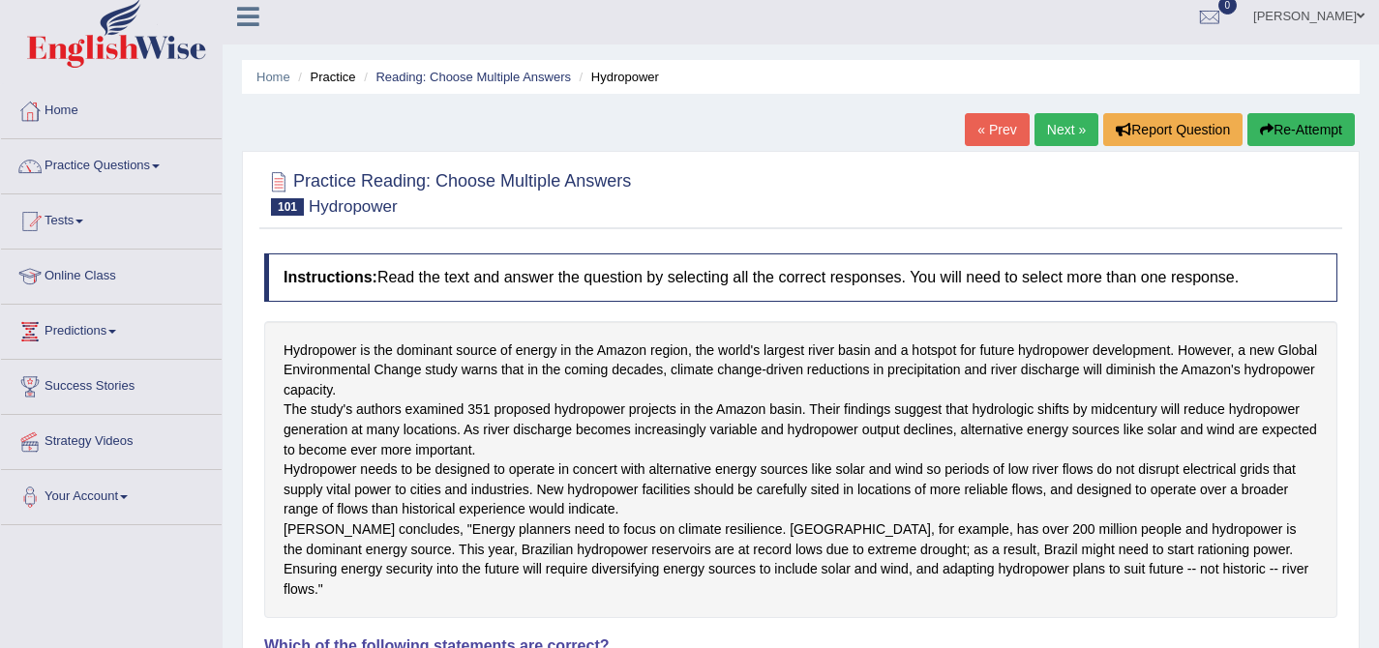
scroll to position [32, 0]
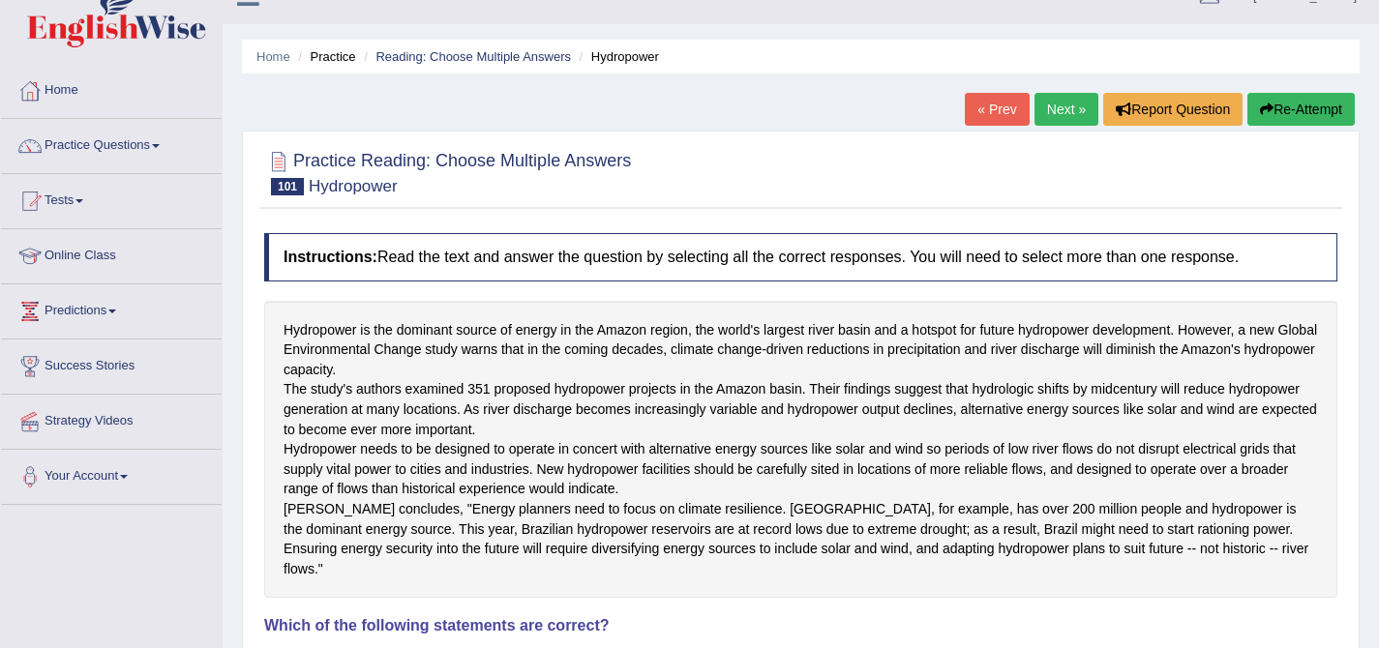
click at [1069, 108] on link "Next »" at bounding box center [1067, 109] width 64 height 33
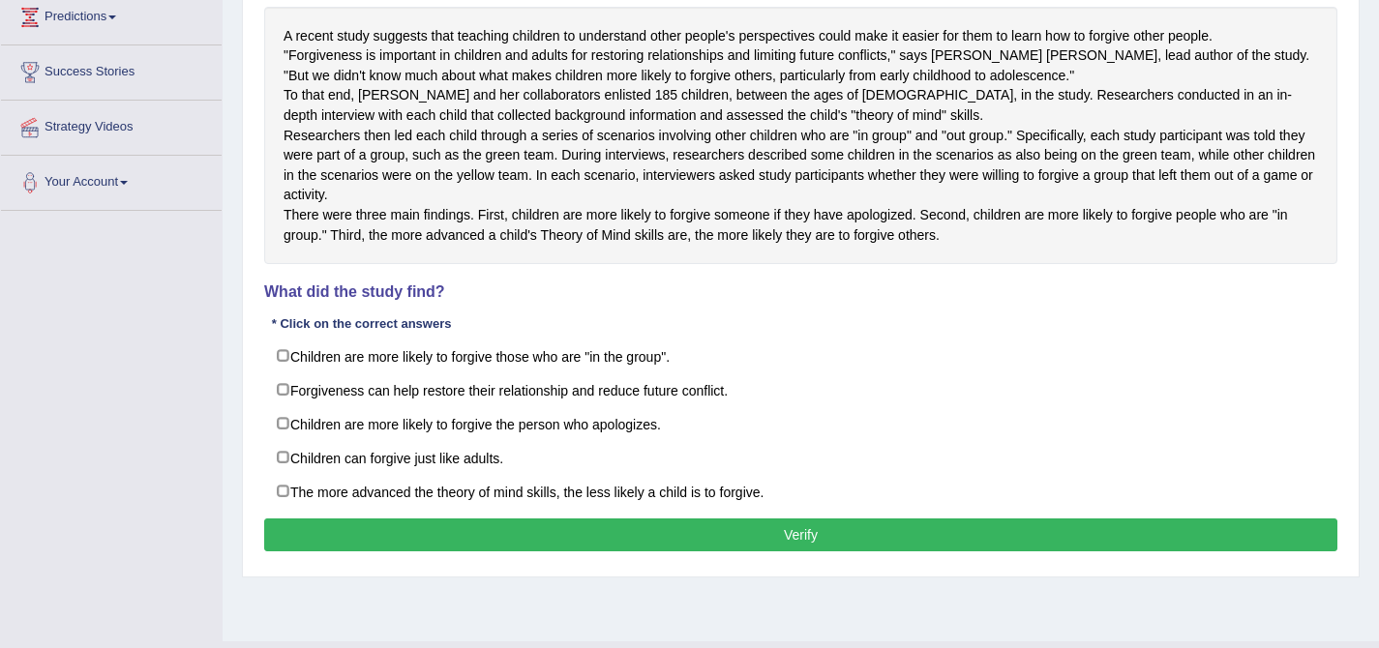
scroll to position [397, 0]
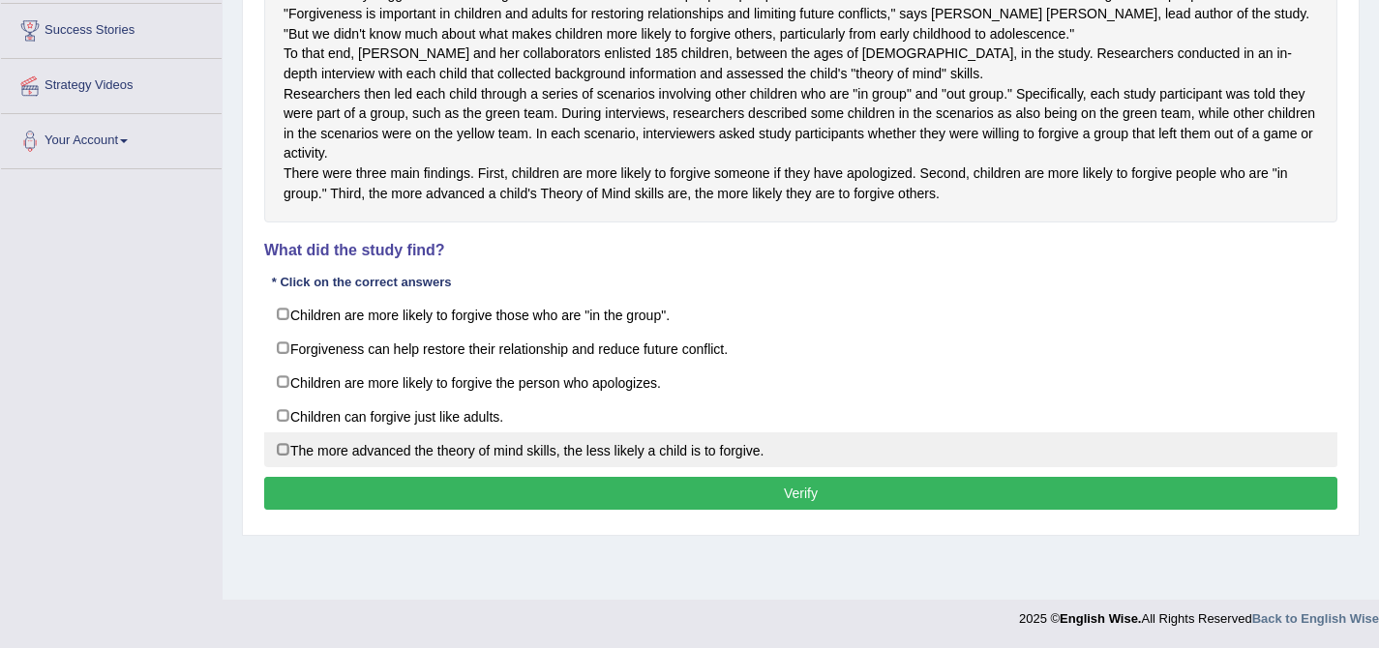
click at [546, 467] on label "The more advanced the theory of mind skills, the less likely a child is to forg…" at bounding box center [800, 450] width 1073 height 35
checkbox input "false"
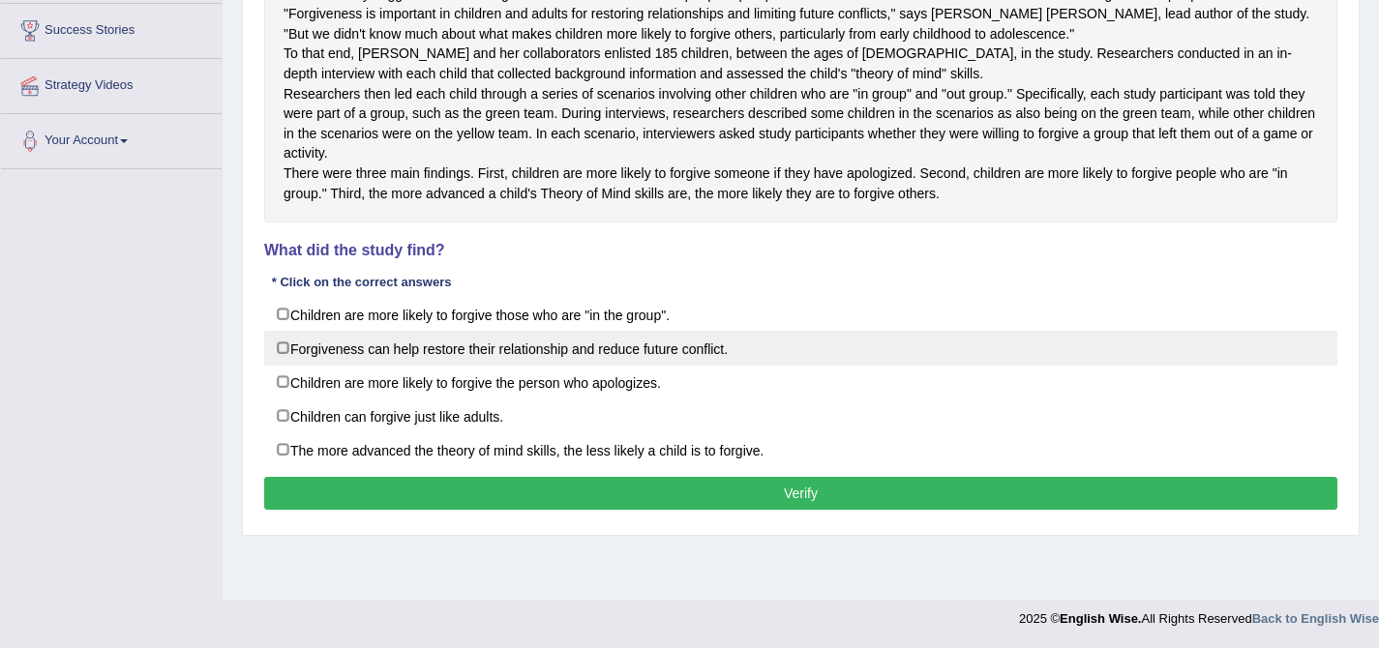
click at [371, 366] on label "Forgiveness can help restore their relationship and reduce future conflict." at bounding box center [800, 348] width 1073 height 35
checkbox input "true"
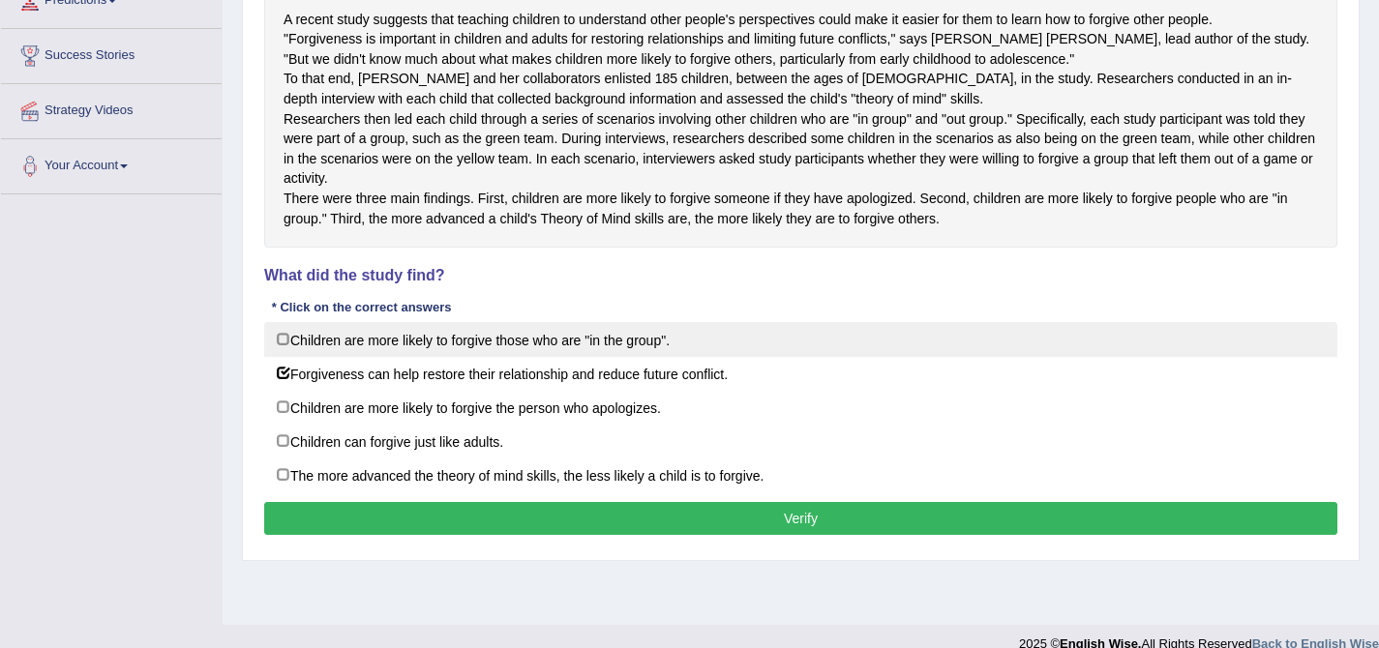
scroll to position [301, 0]
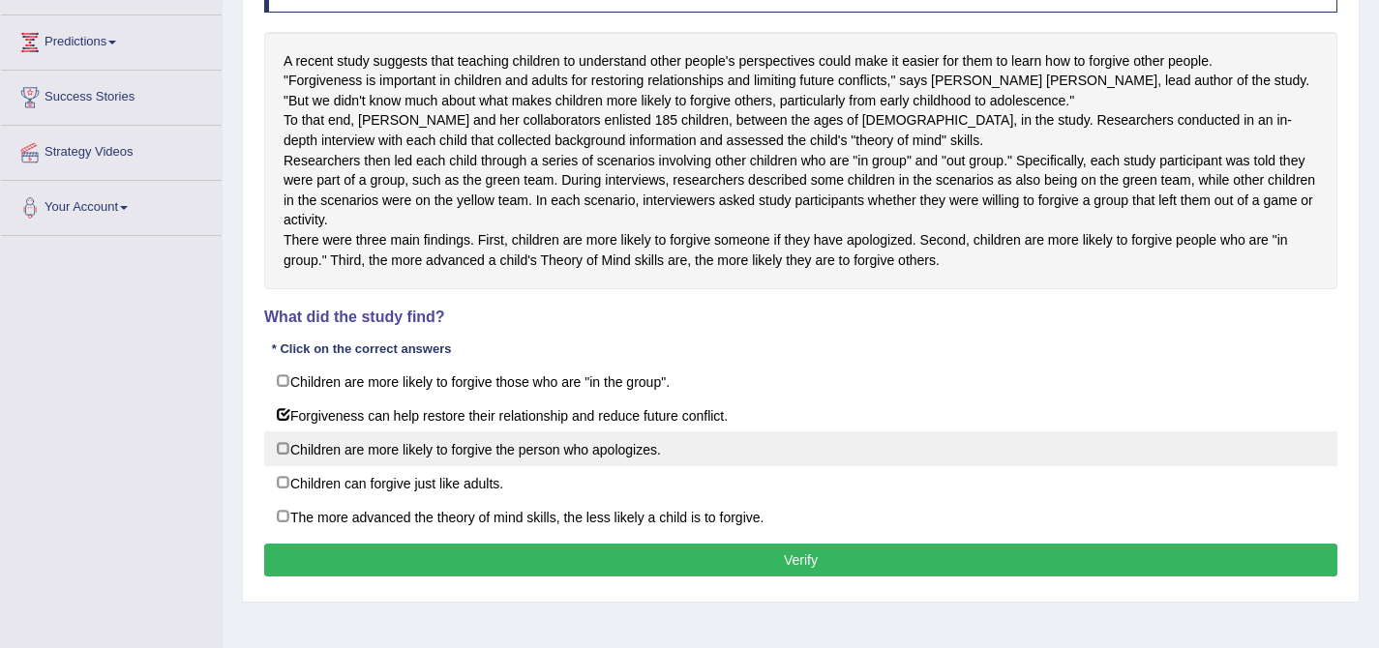
click at [377, 466] on label "Children are more likely to forgive the person who apologizes." at bounding box center [800, 449] width 1073 height 35
checkbox input "true"
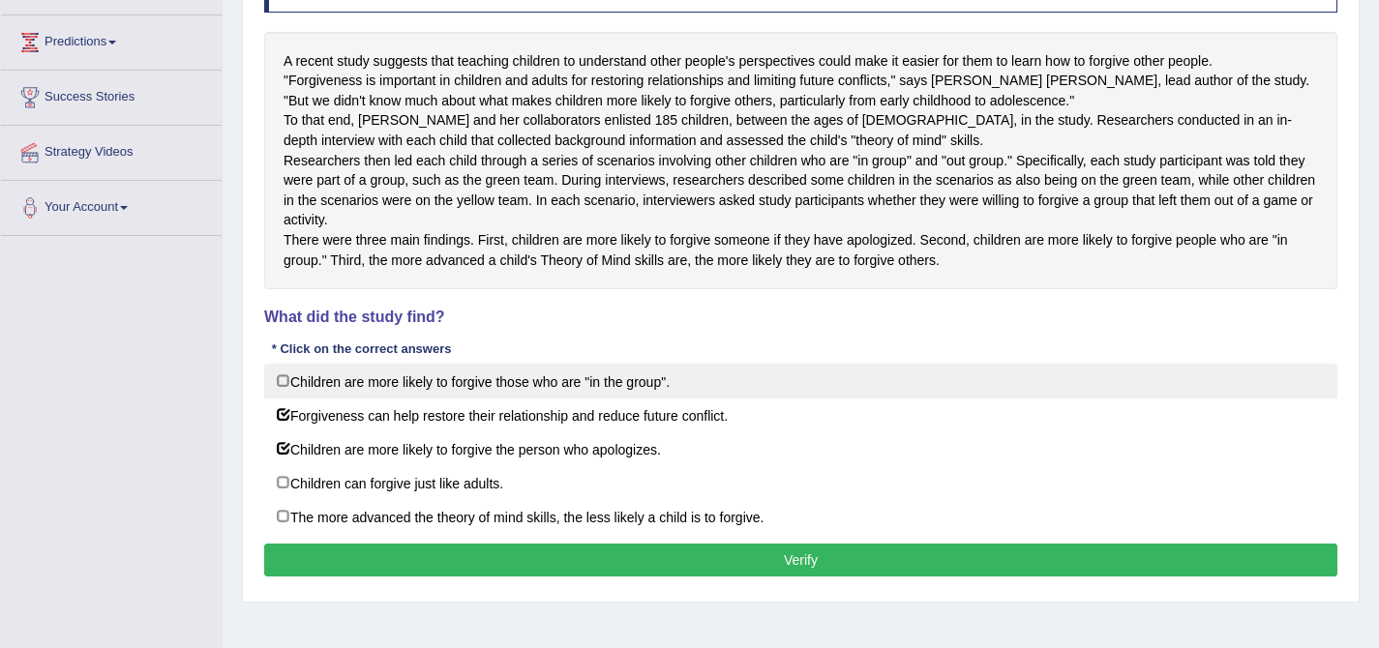
click at [406, 399] on label "Children are more likely to forgive those who are "in the group"." at bounding box center [800, 381] width 1073 height 35
checkbox input "true"
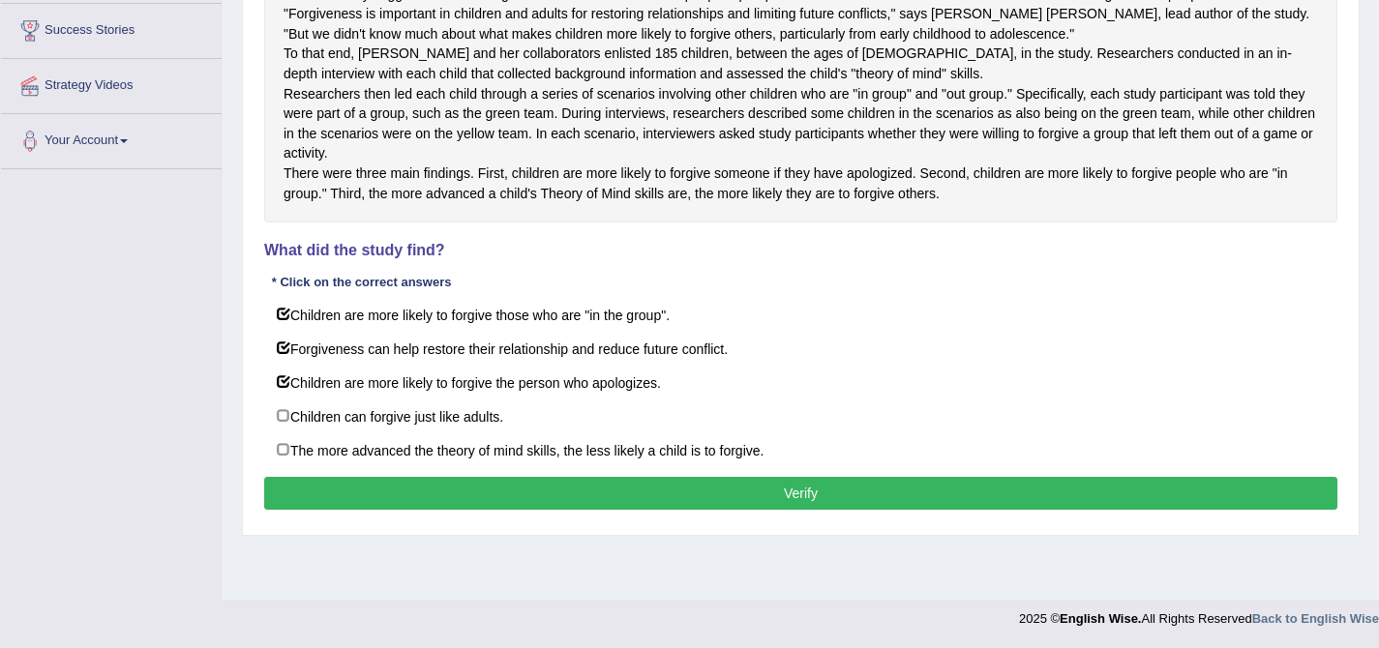
scroll to position [389, 0]
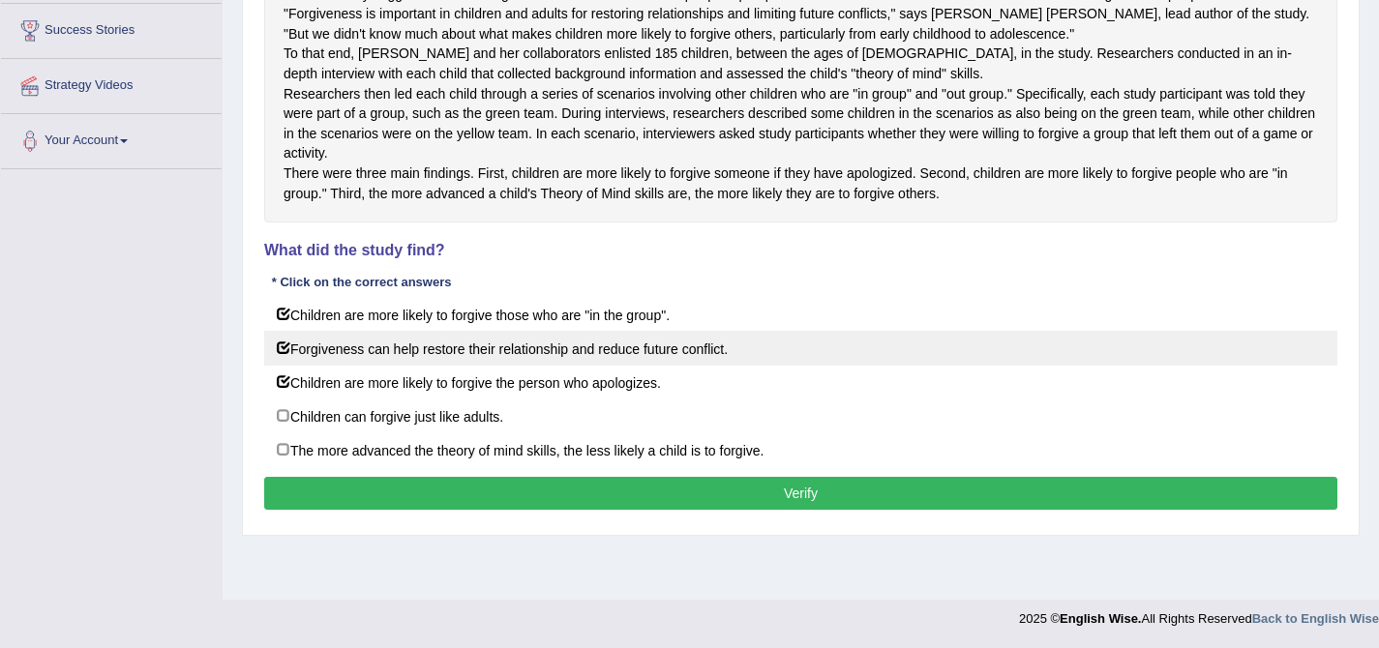
click at [346, 366] on label "Forgiveness can help restore their relationship and reduce future conflict." at bounding box center [800, 348] width 1073 height 35
checkbox input "false"
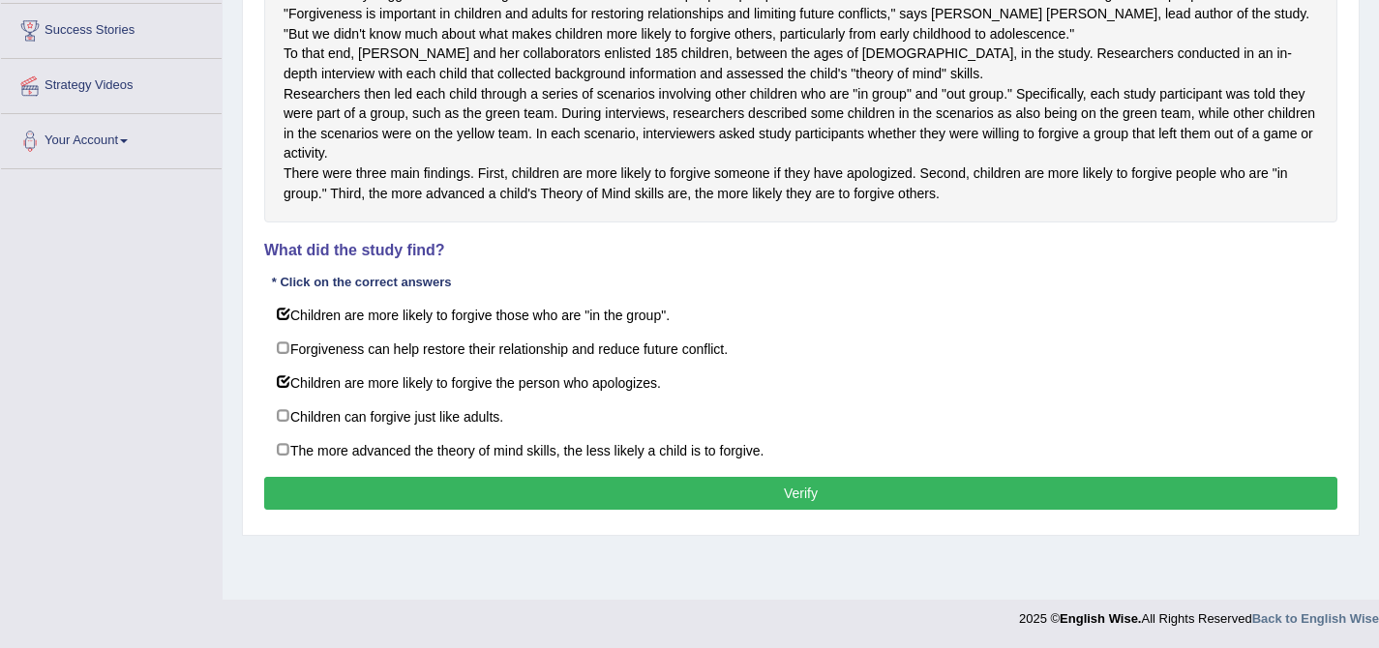
click at [720, 510] on button "Verify" at bounding box center [800, 493] width 1073 height 33
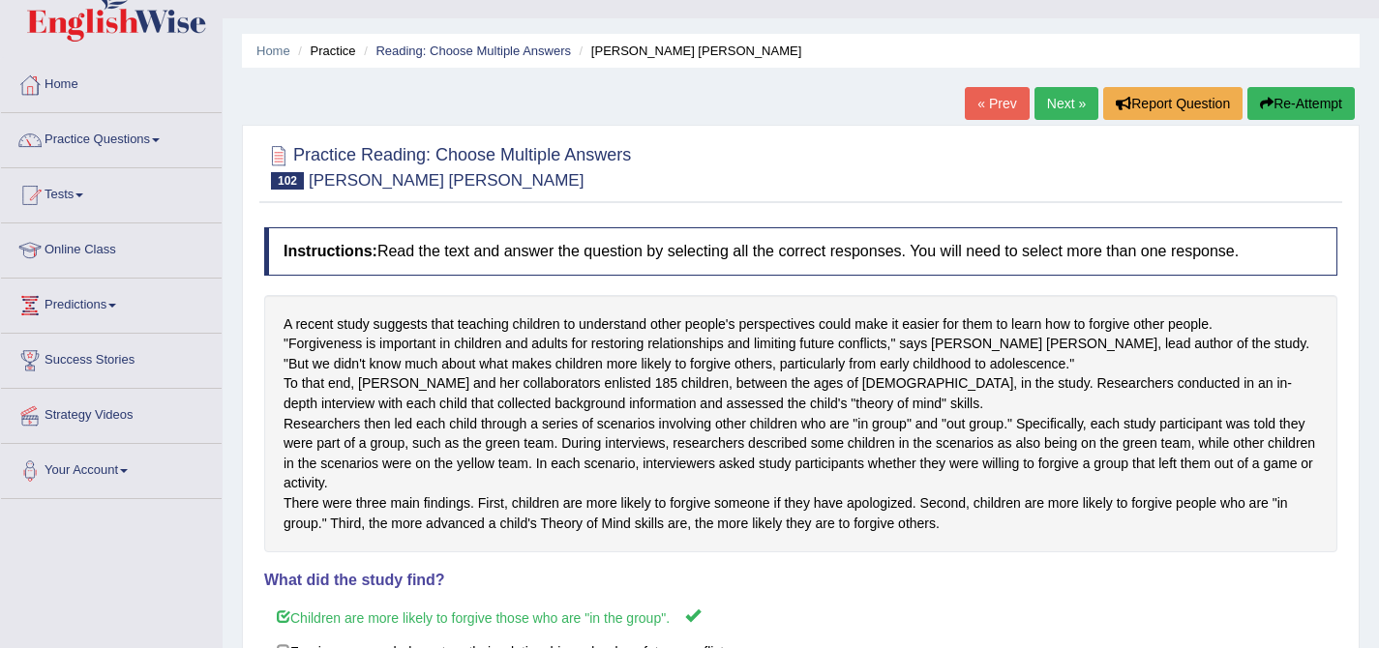
scroll to position [39, 0]
click at [1073, 98] on link "Next »" at bounding box center [1067, 102] width 64 height 33
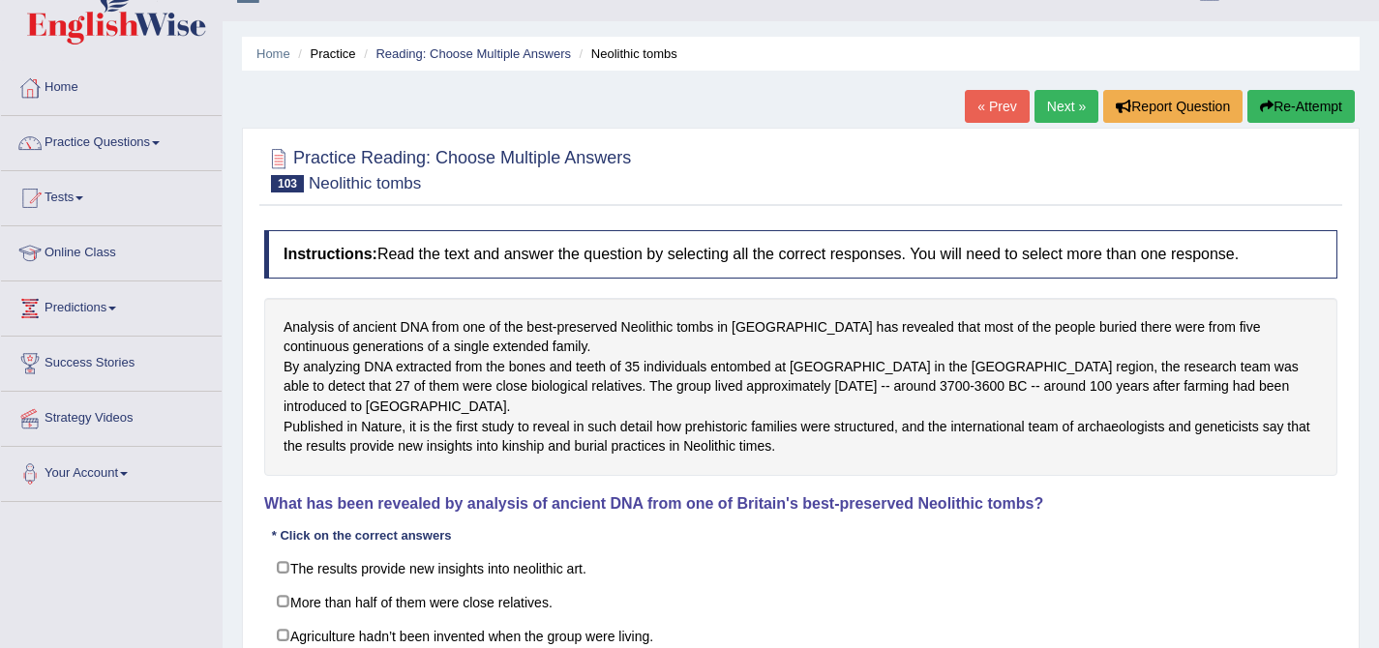
scroll to position [204, 0]
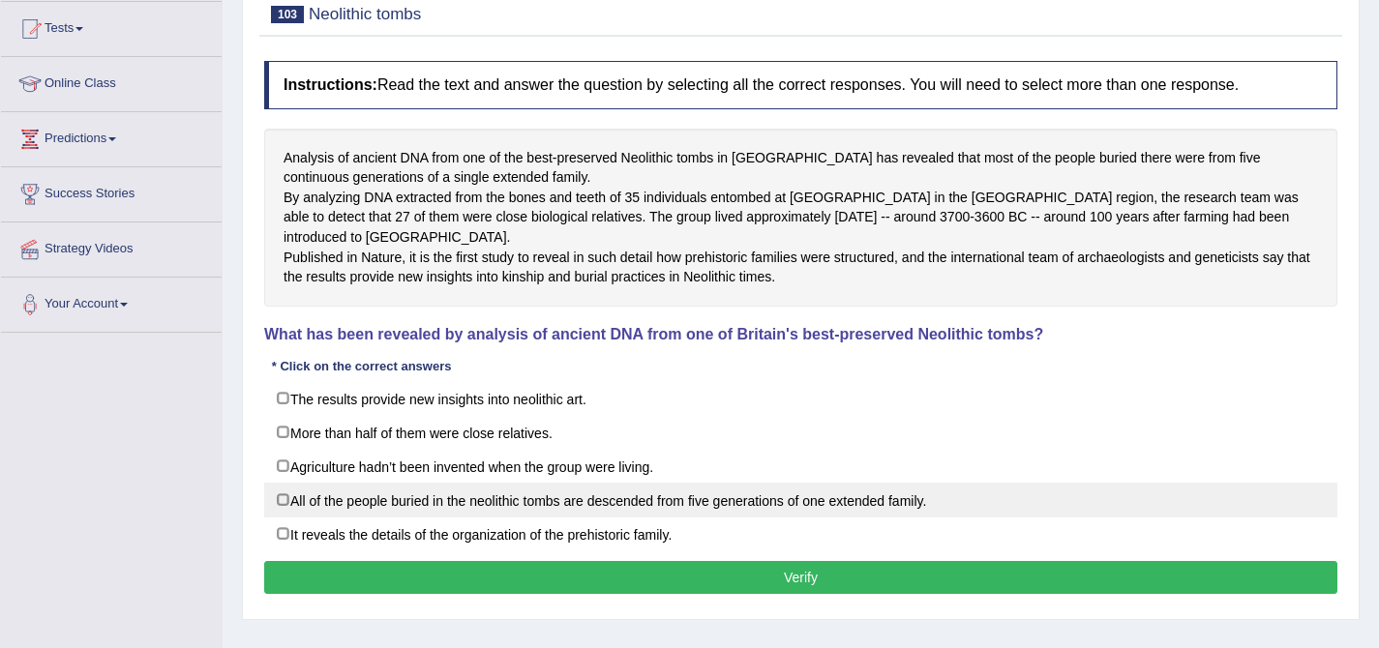
click at [835, 518] on label "All of the people buried in the neolithic tombs are descended from five generat…" at bounding box center [800, 500] width 1073 height 35
checkbox input "true"
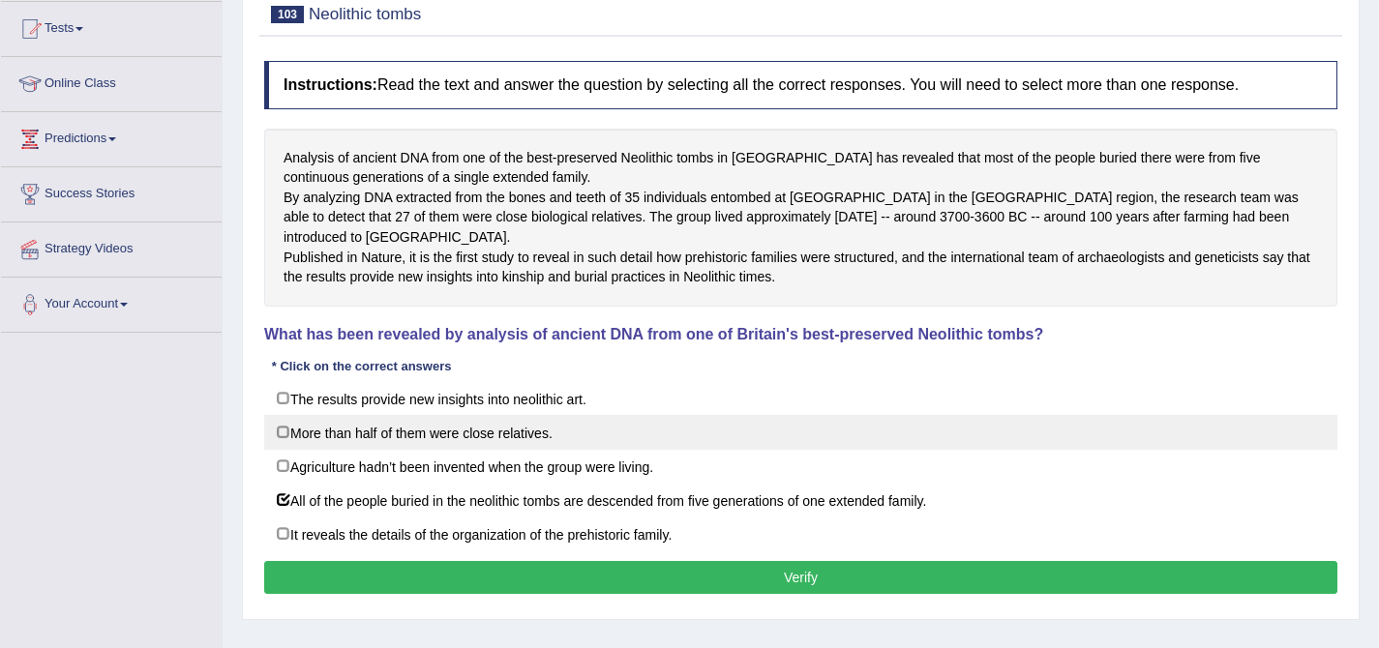
click at [504, 450] on label "More than half of them were close relatives." at bounding box center [800, 432] width 1073 height 35
checkbox input "true"
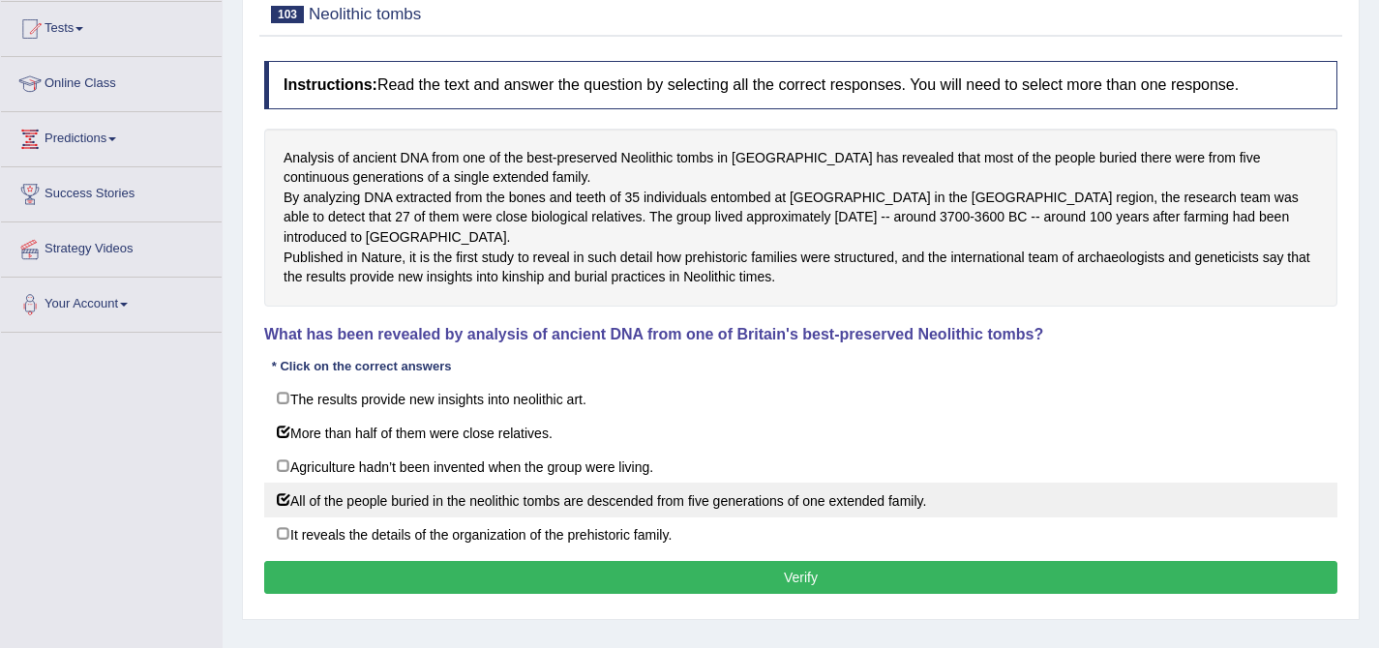
click at [345, 518] on label "All of the people buried in the neolithic tombs are descended from five generat…" at bounding box center [800, 500] width 1073 height 35
checkbox input "false"
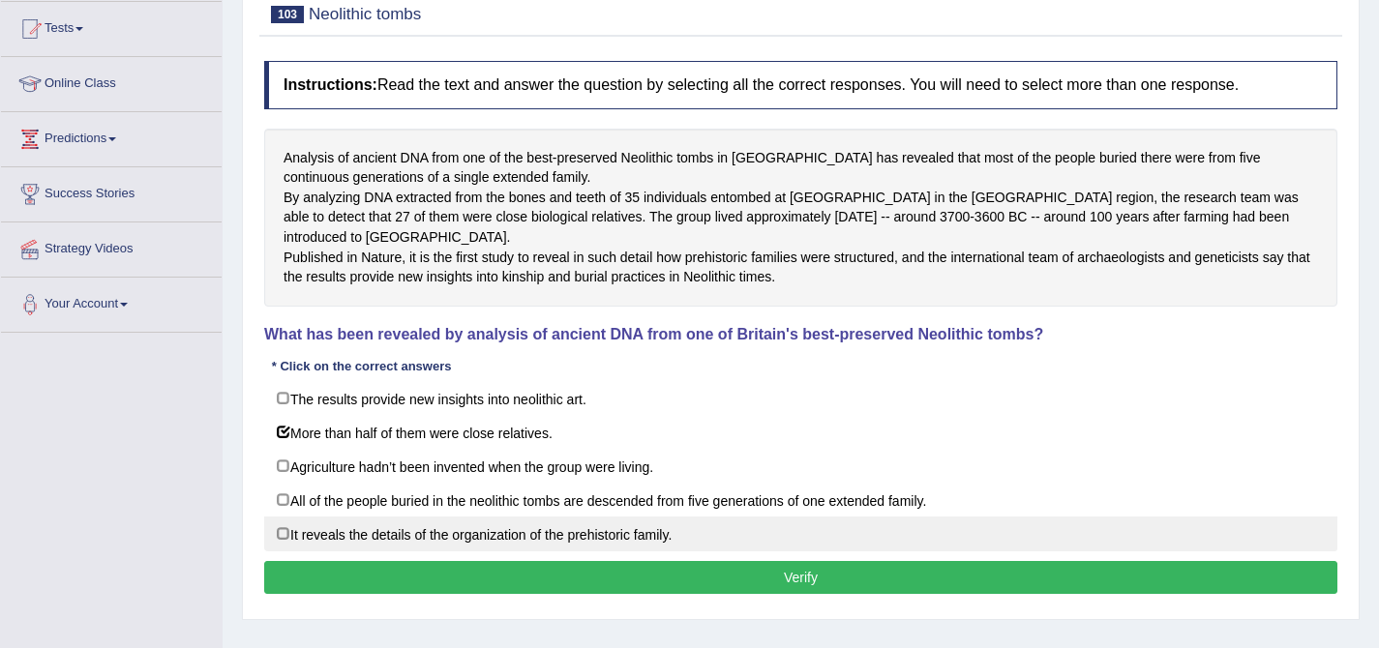
click at [592, 552] on label "It reveals the details of the organization of the prehistoric family." at bounding box center [800, 534] width 1073 height 35
checkbox input "true"
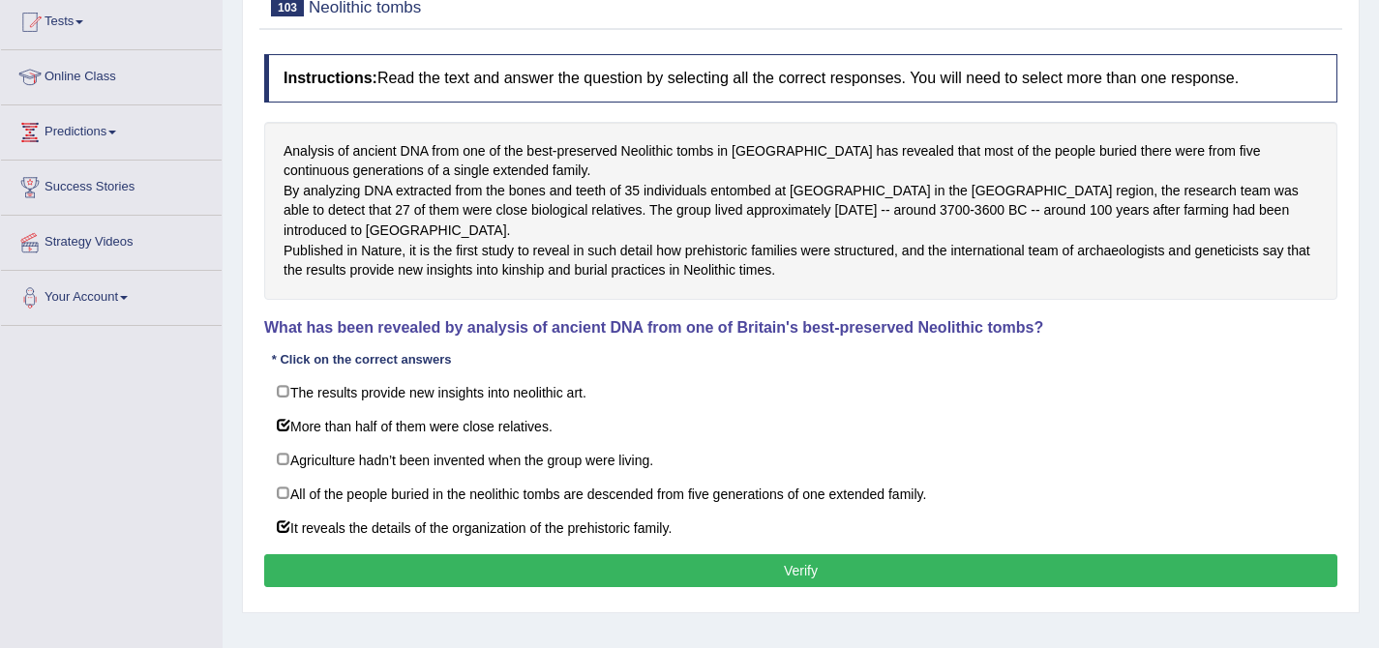
scroll to position [212, 0]
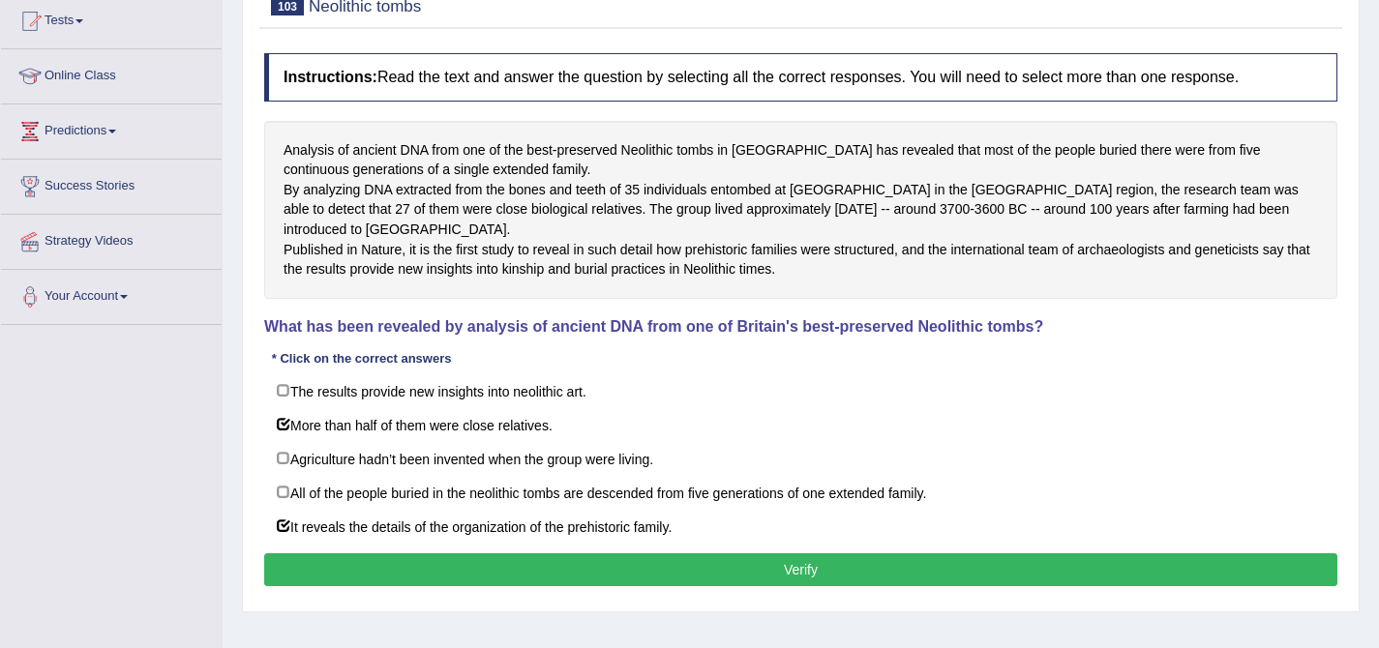
click at [707, 587] on button "Verify" at bounding box center [800, 570] width 1073 height 33
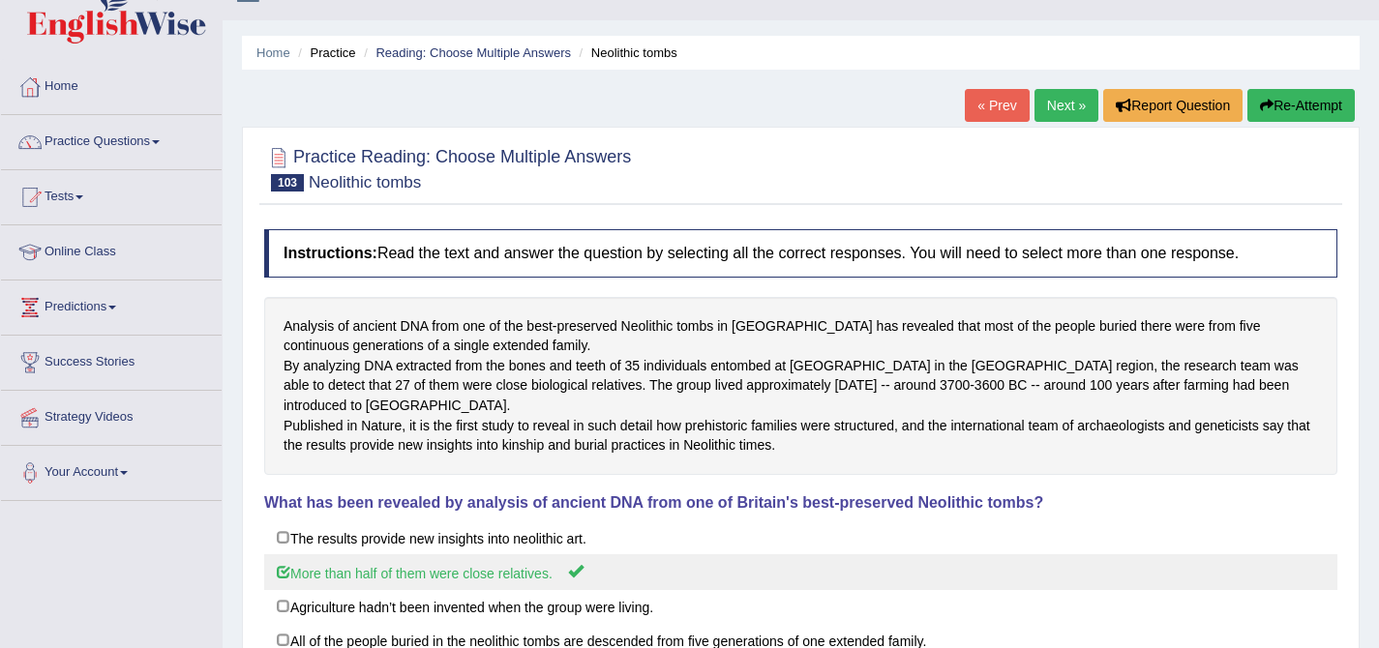
scroll to position [0, 0]
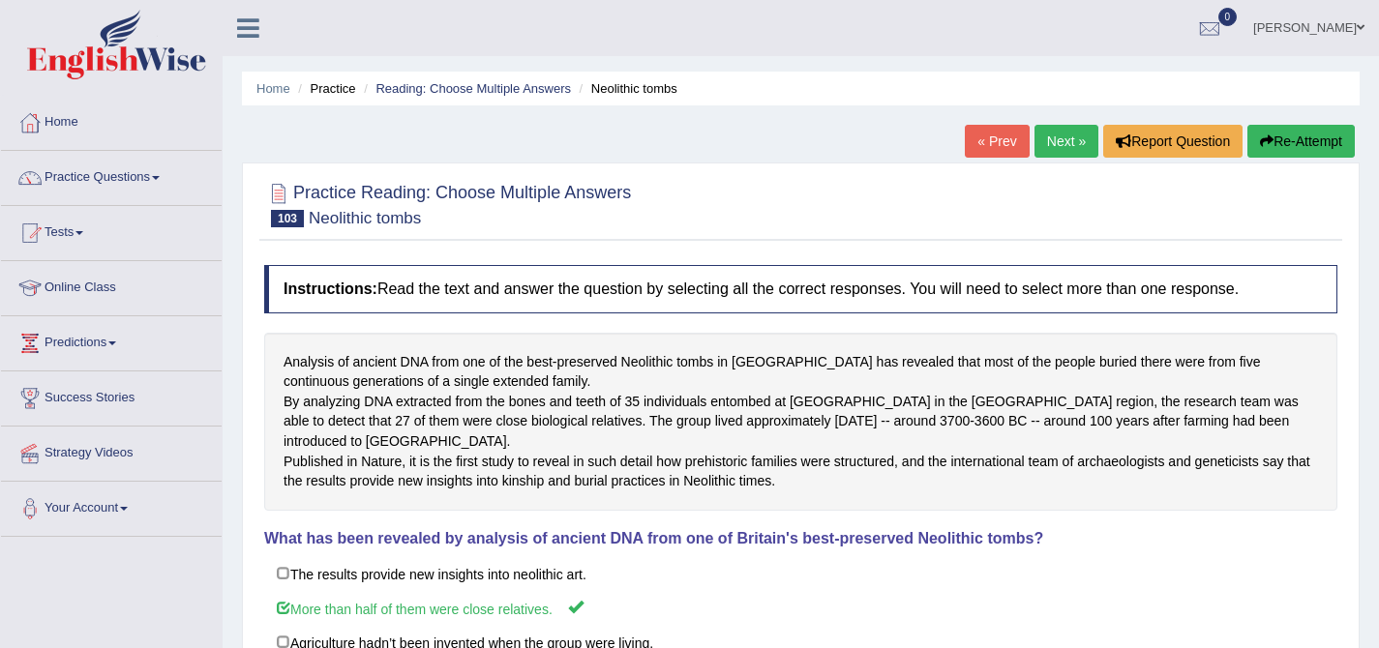
click at [1056, 144] on link "Next »" at bounding box center [1067, 141] width 64 height 33
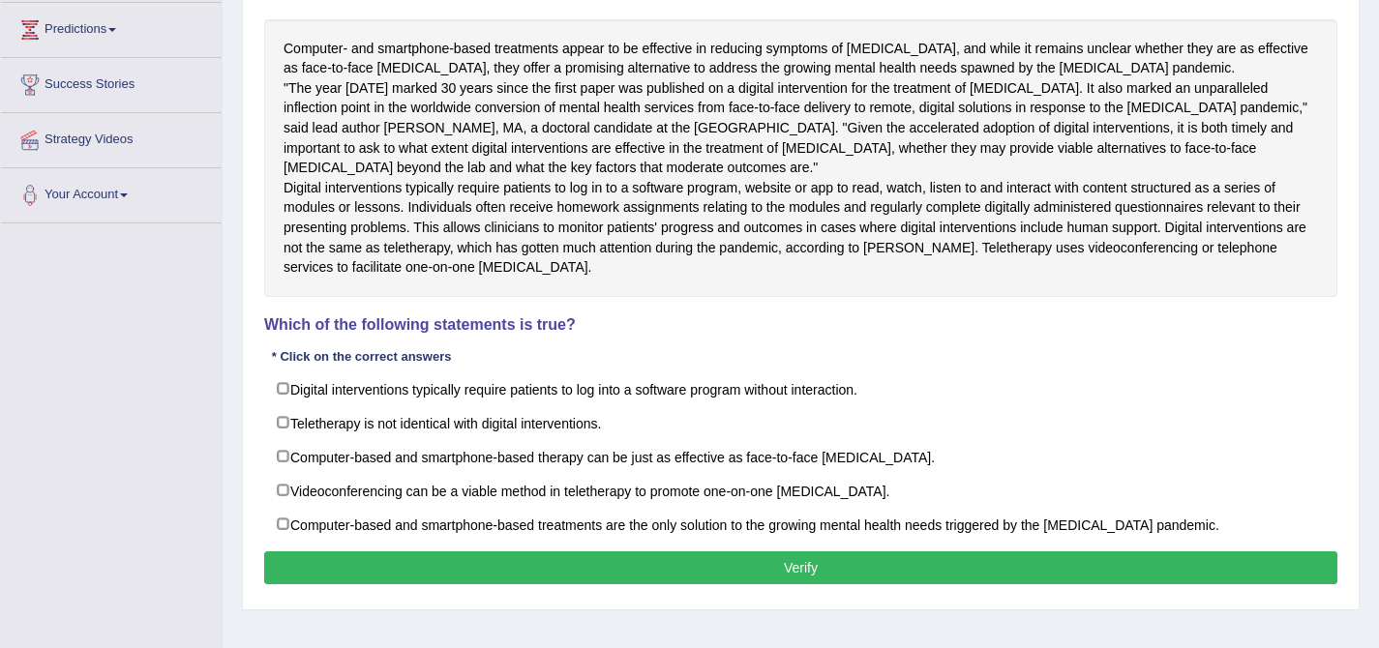
scroll to position [314, 0]
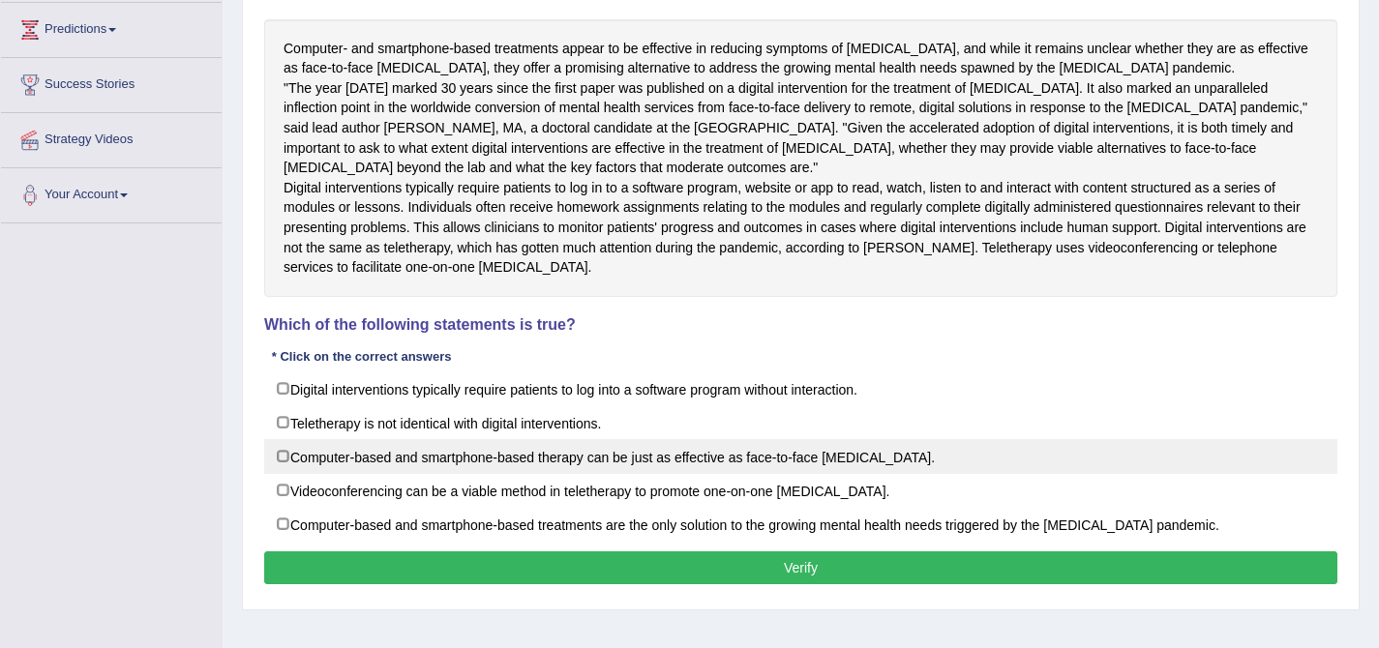
click at [284, 474] on label "Computer-based and smartphone-based therapy can be just as effective as face-to…" at bounding box center [800, 456] width 1073 height 35
checkbox input "true"
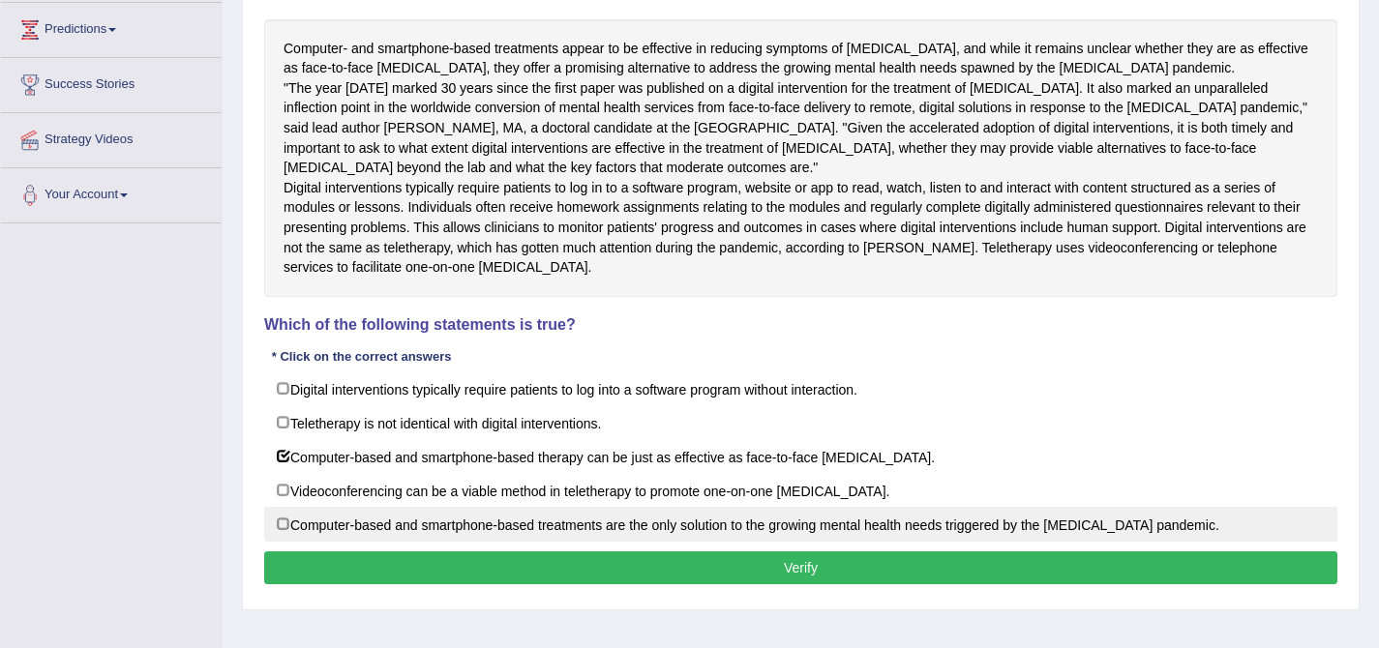
click at [281, 542] on label "Computer-based and smartphone-based treatments are the only solution to the gro…" at bounding box center [800, 524] width 1073 height 35
checkbox input "true"
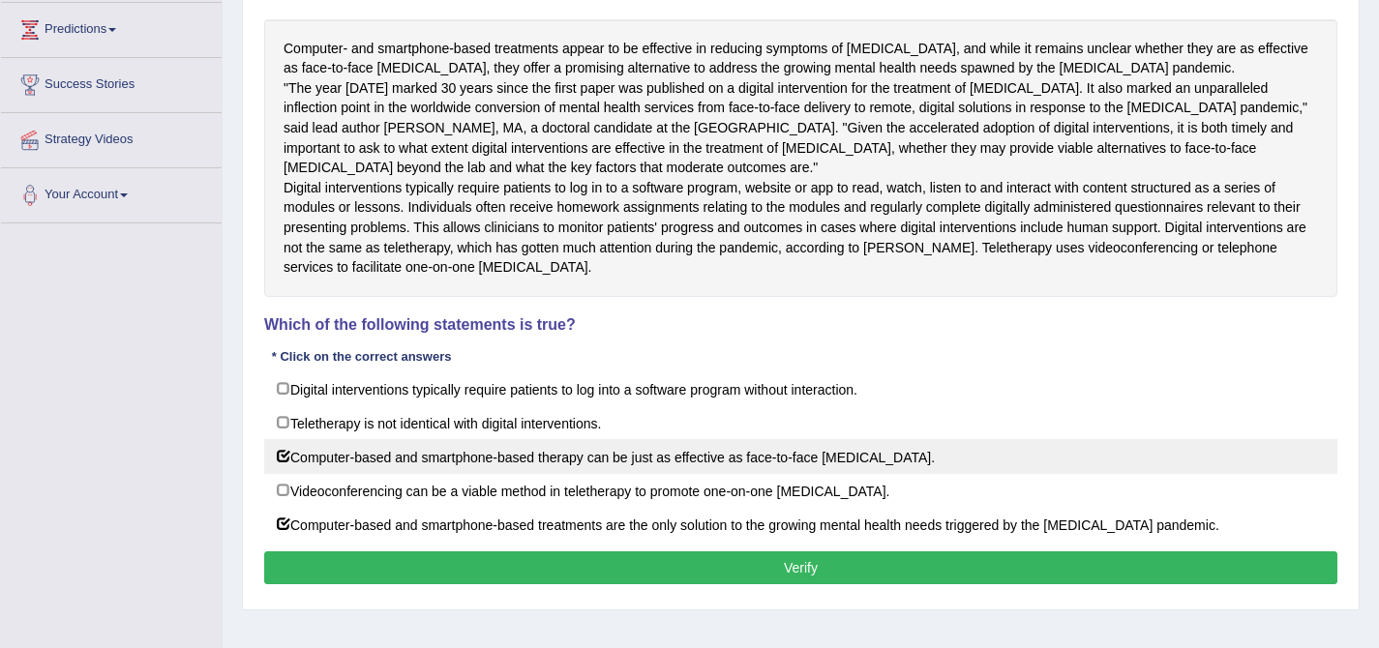
click at [395, 474] on label "Computer-based and smartphone-based therapy can be just as effective as face-to…" at bounding box center [800, 456] width 1073 height 35
checkbox input "false"
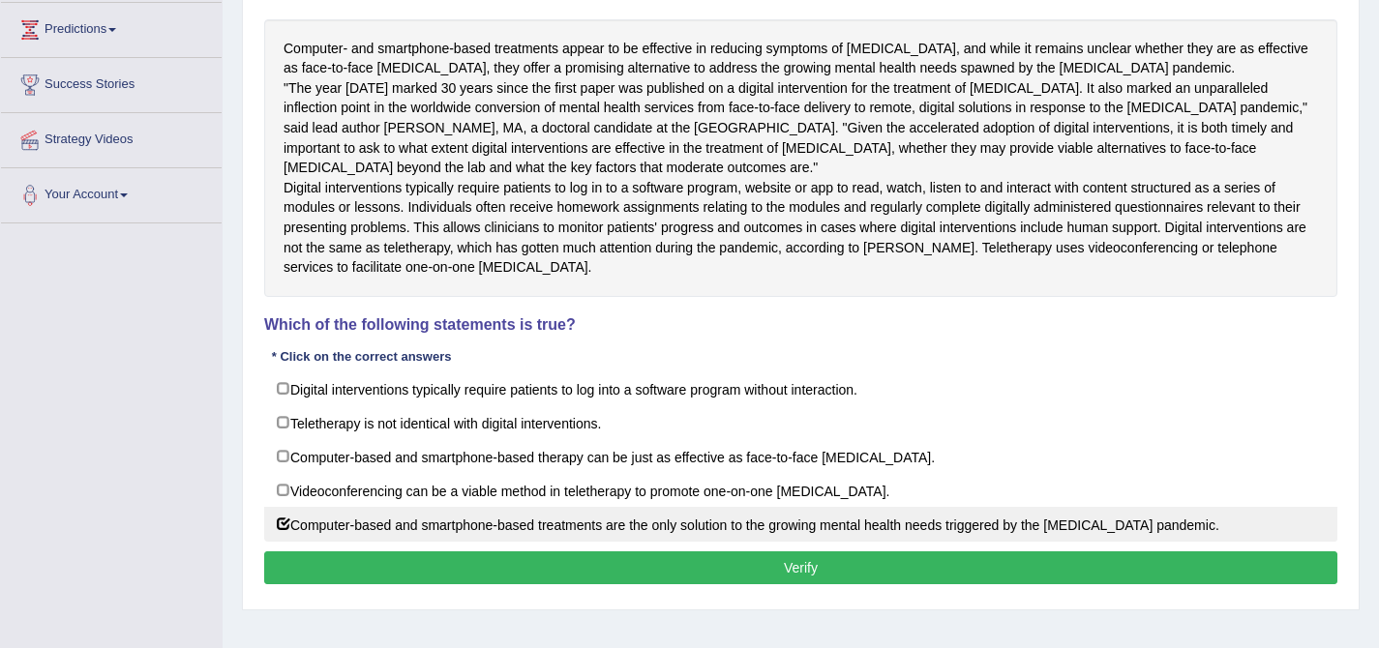
click at [286, 542] on label "Computer-based and smartphone-based treatments are the only solution to the gro…" at bounding box center [800, 524] width 1073 height 35
checkbox input "false"
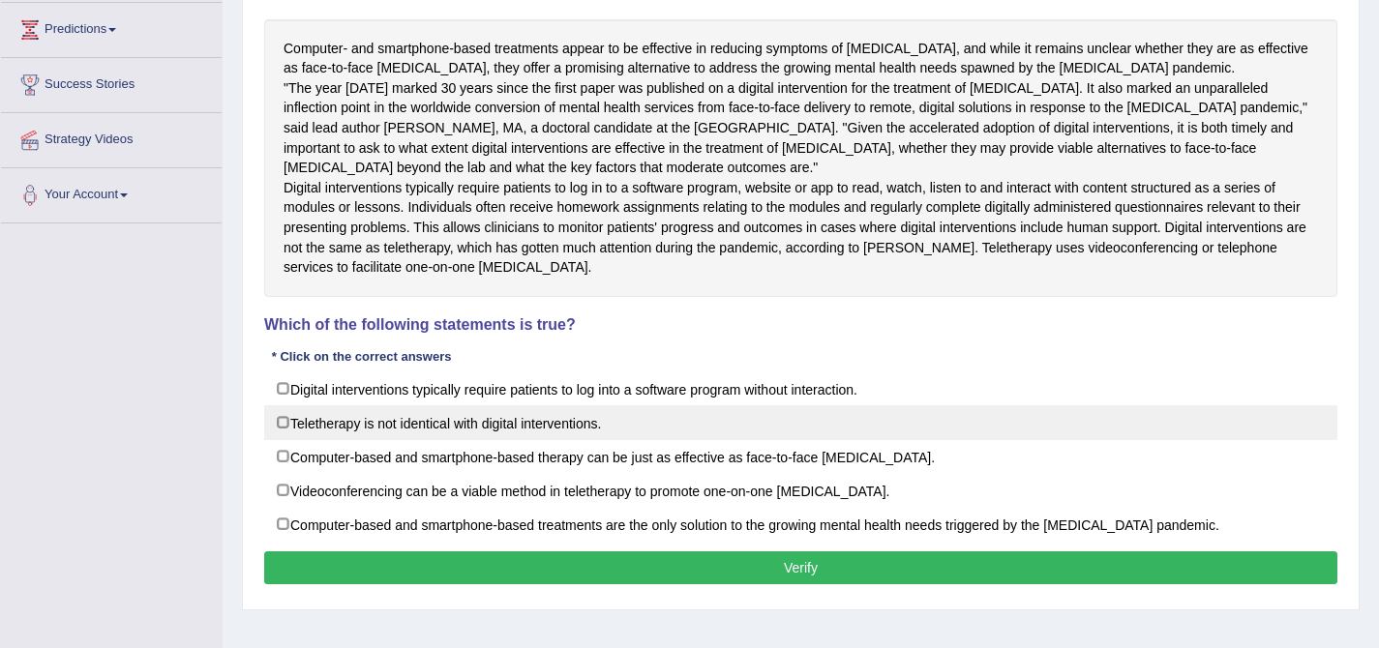
click at [284, 440] on label "Teletherapy is not identical with digital interventions." at bounding box center [800, 423] width 1073 height 35
checkbox input "true"
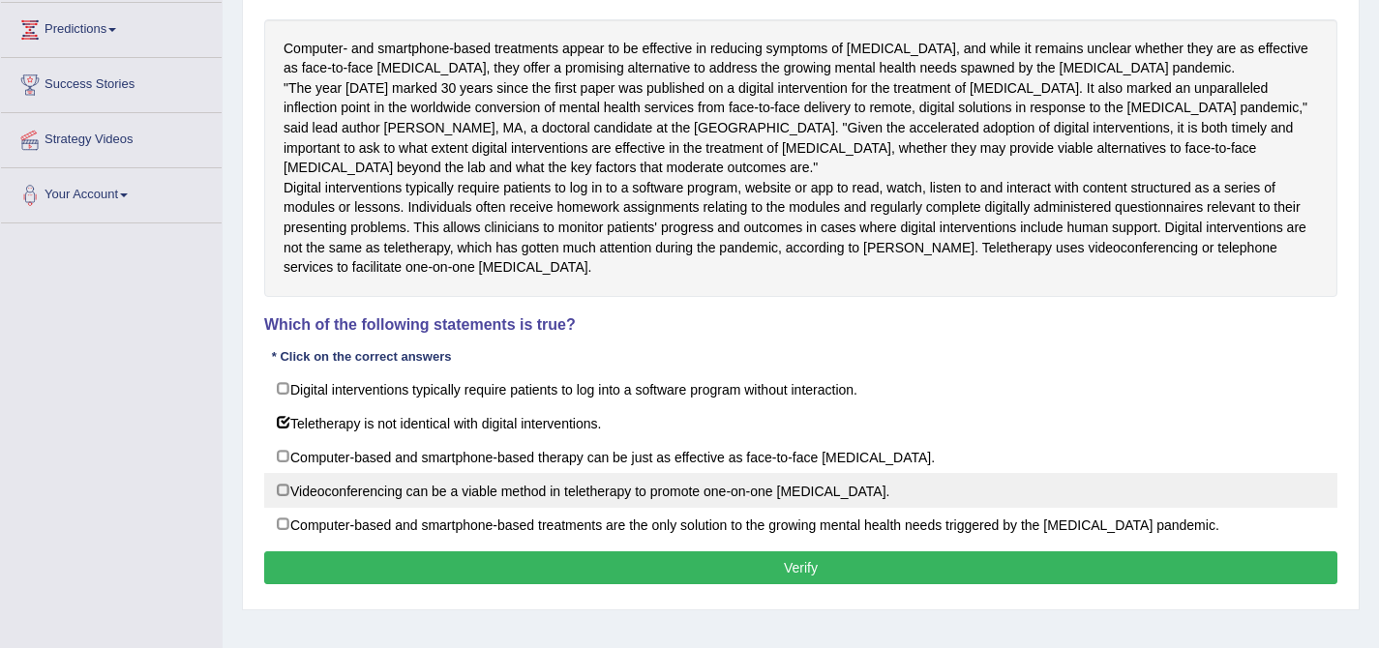
click at [421, 508] on label "Videoconferencing can be a viable method in teletherapy to promote one-on-one p…" at bounding box center [800, 490] width 1073 height 35
checkbox input "true"
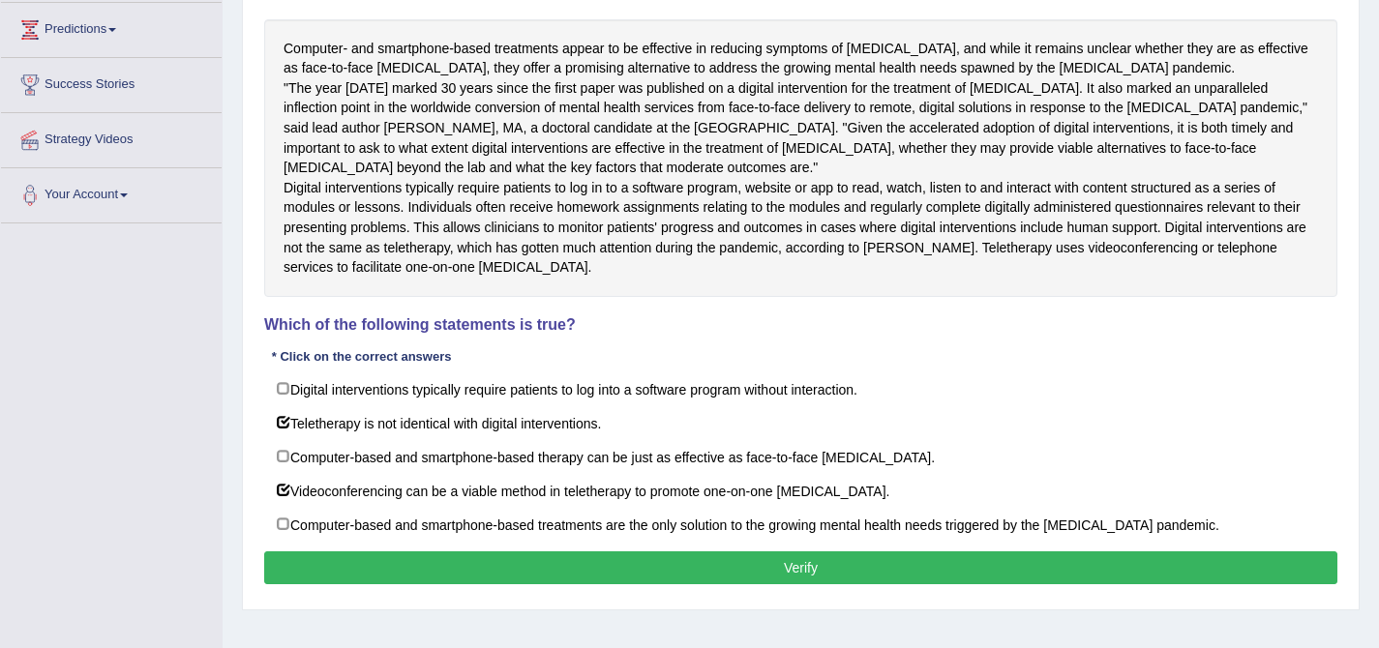
click at [918, 585] on button "Verify" at bounding box center [800, 568] width 1073 height 33
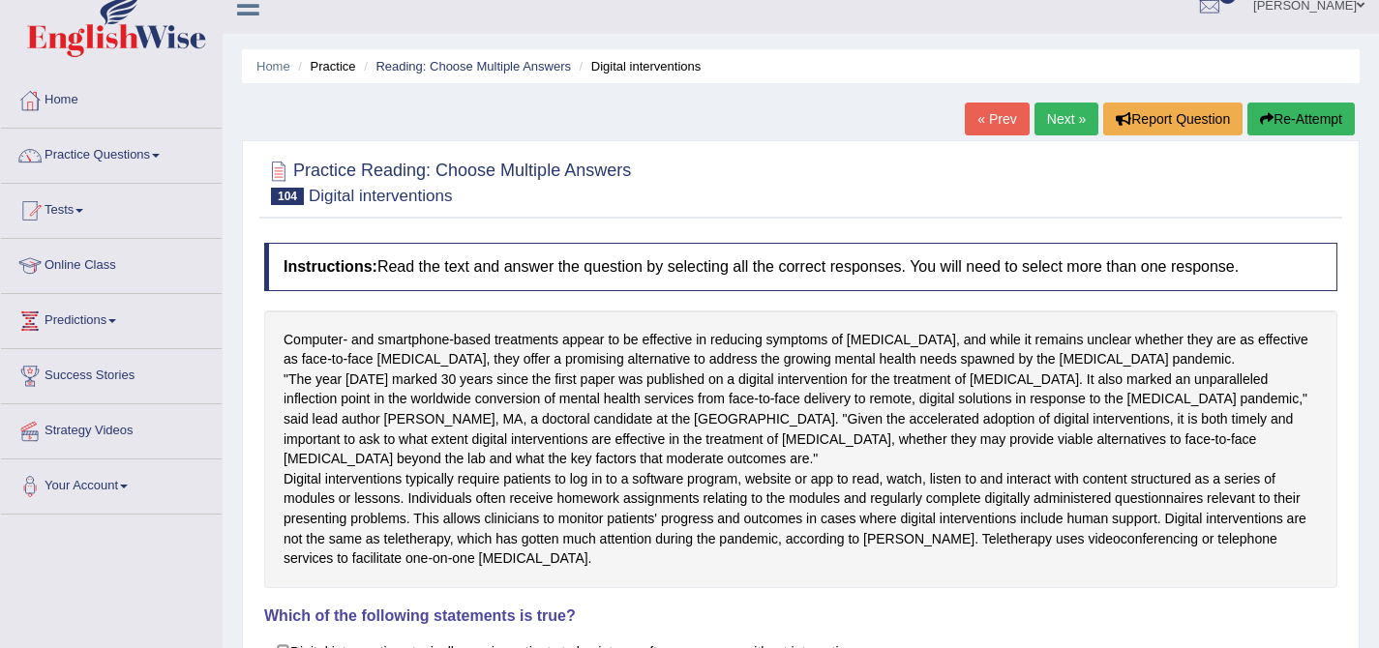
scroll to position [157, 0]
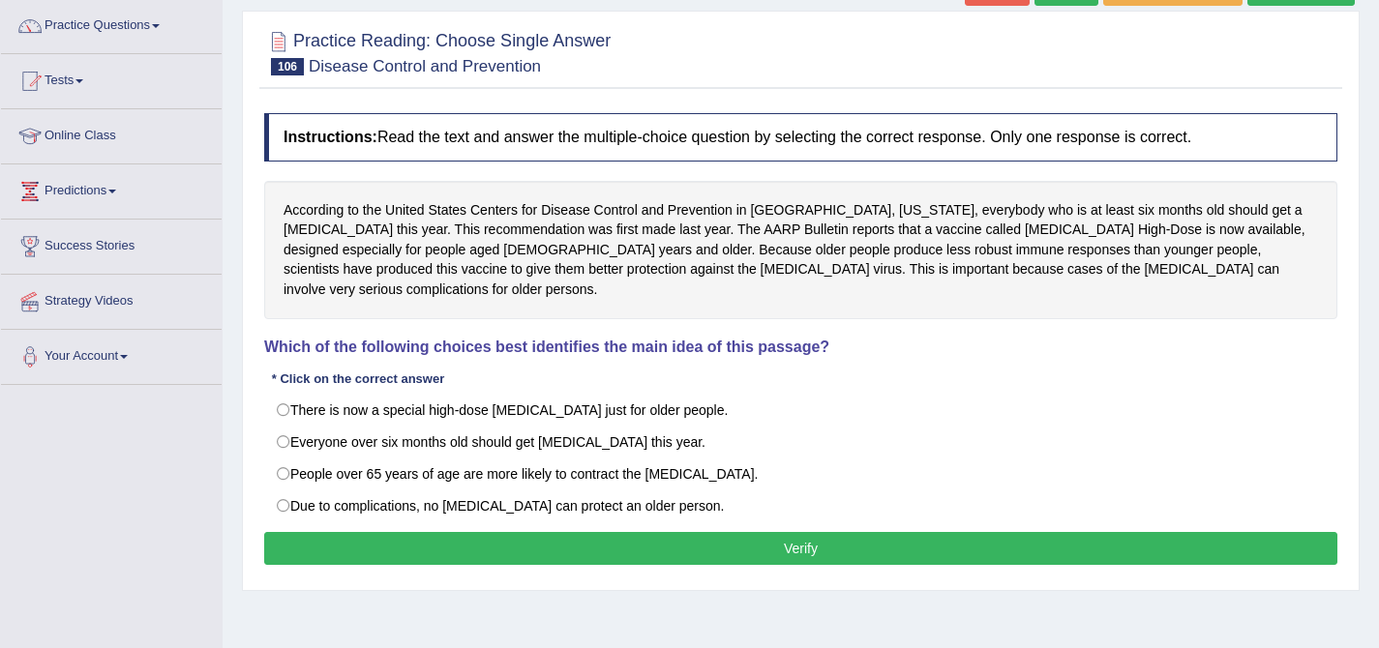
scroll to position [161, 0]
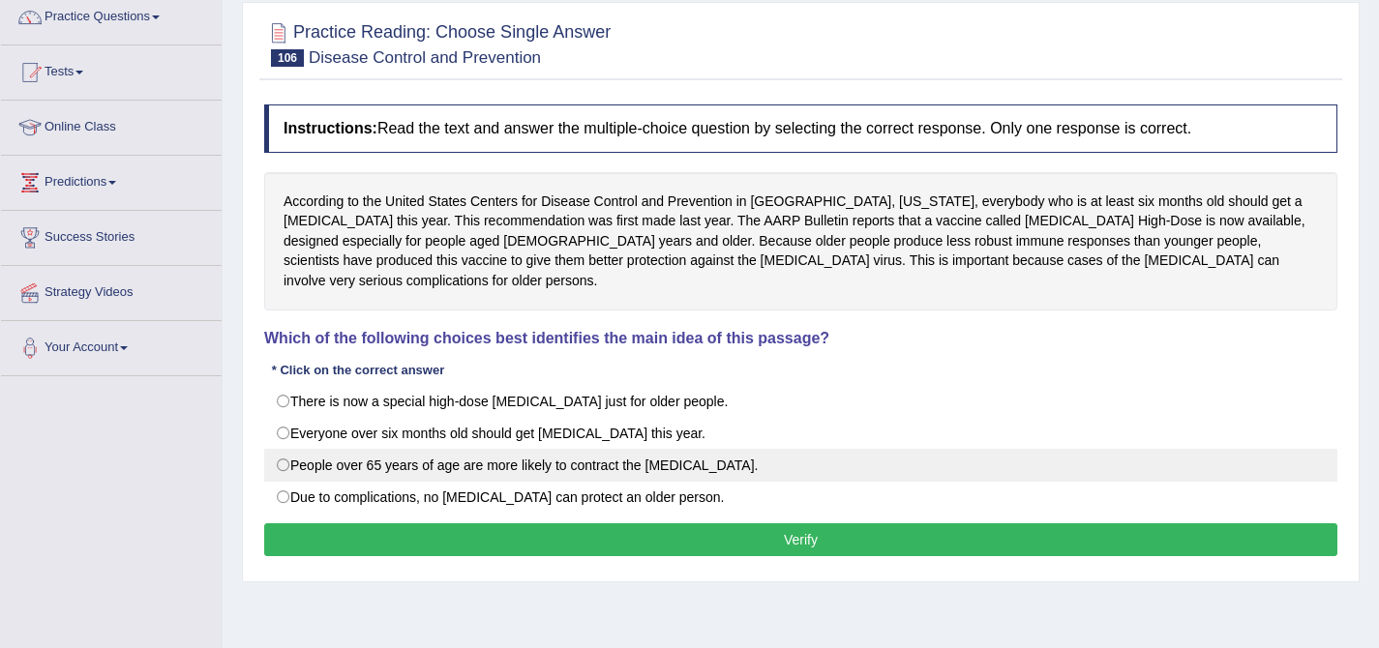
click at [627, 449] on label "People over 65 years of age are more likely to contract the [MEDICAL_DATA]." at bounding box center [800, 465] width 1073 height 33
radio input "true"
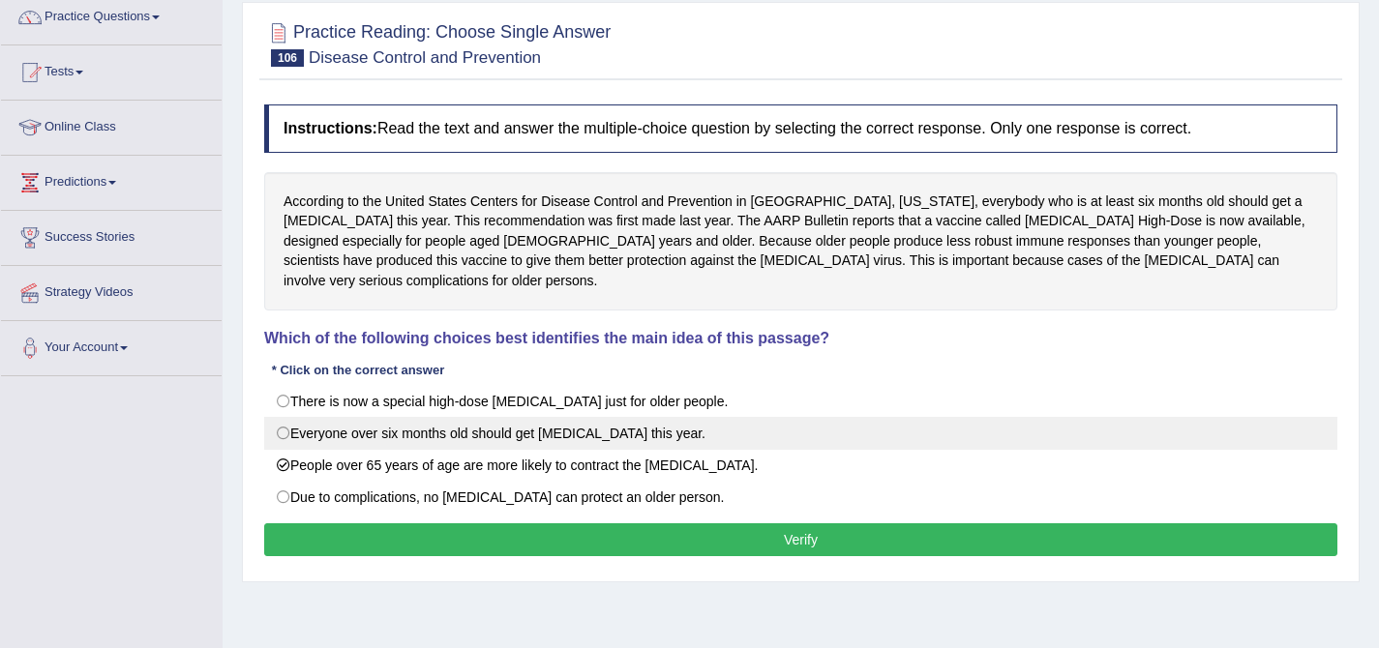
click at [628, 418] on label "Everyone over six months old should get flu shots this year." at bounding box center [800, 433] width 1073 height 33
radio input "true"
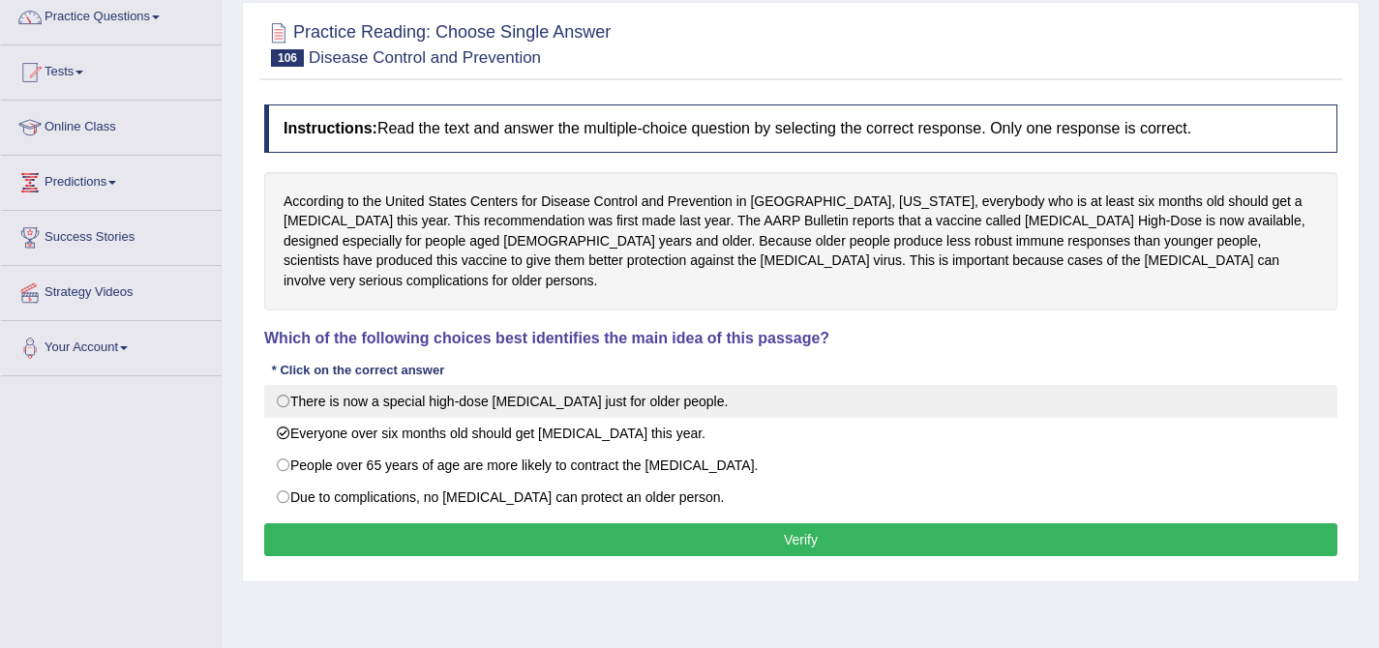
click at [442, 385] on label "There is now a special high-dose flu shot just for older people." at bounding box center [800, 401] width 1073 height 33
radio input "true"
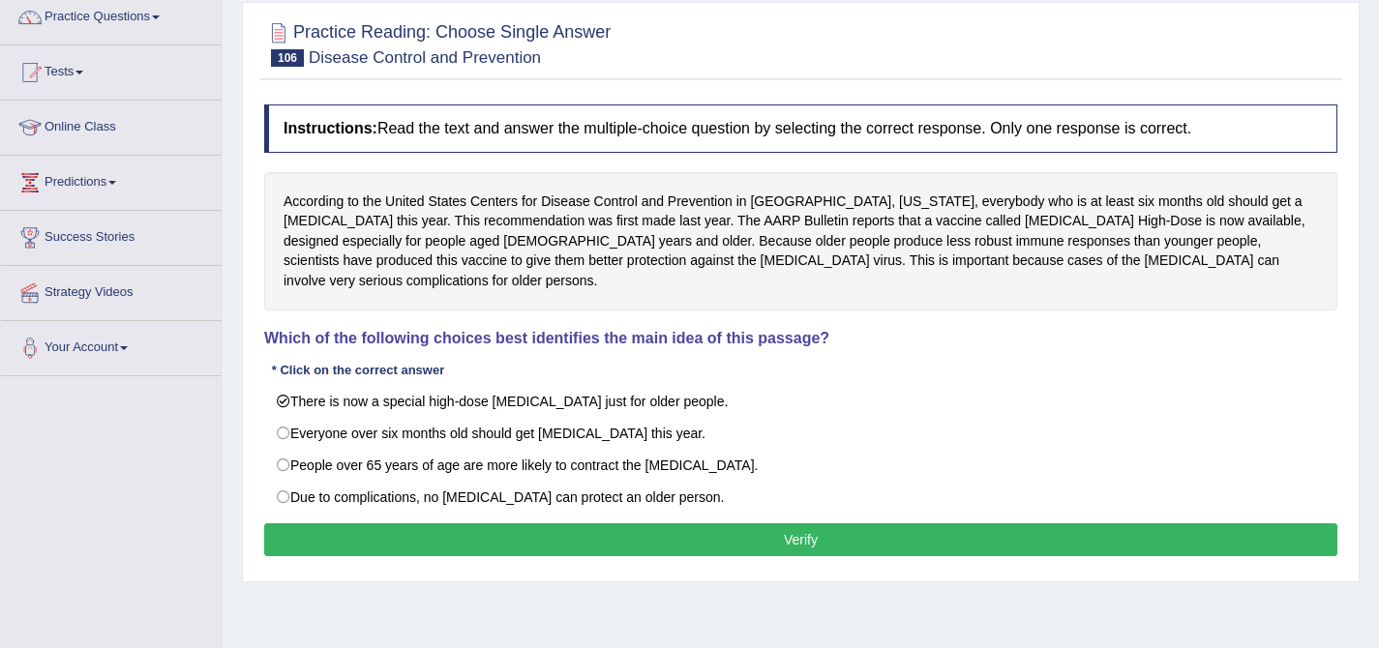
click at [778, 524] on button "Verify" at bounding box center [800, 540] width 1073 height 33
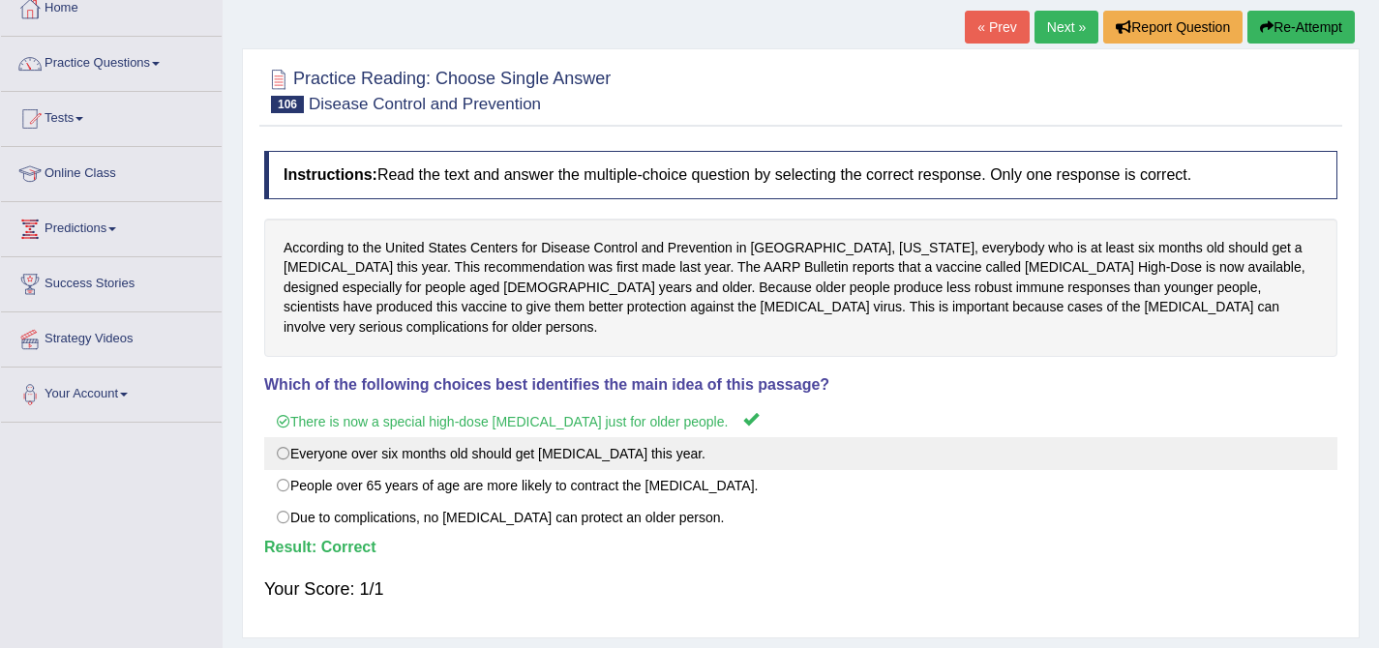
scroll to position [114, 0]
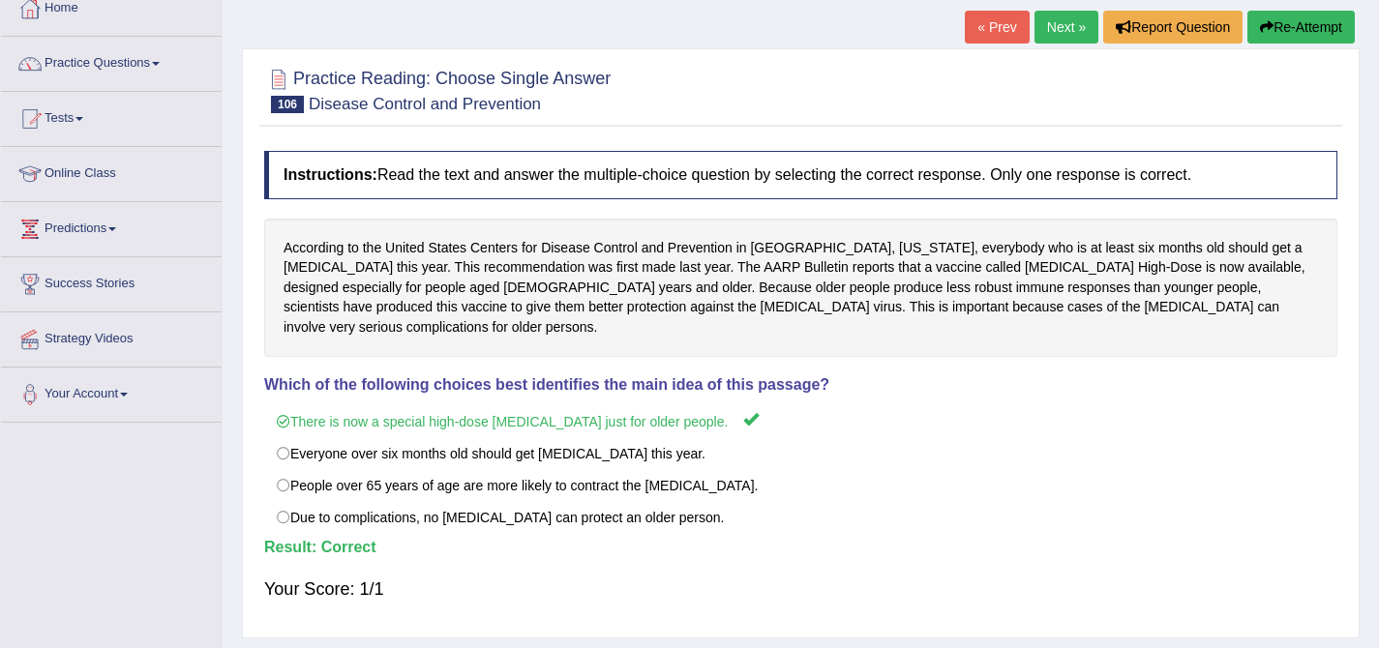
click at [1064, 37] on link "Next »" at bounding box center [1067, 27] width 64 height 33
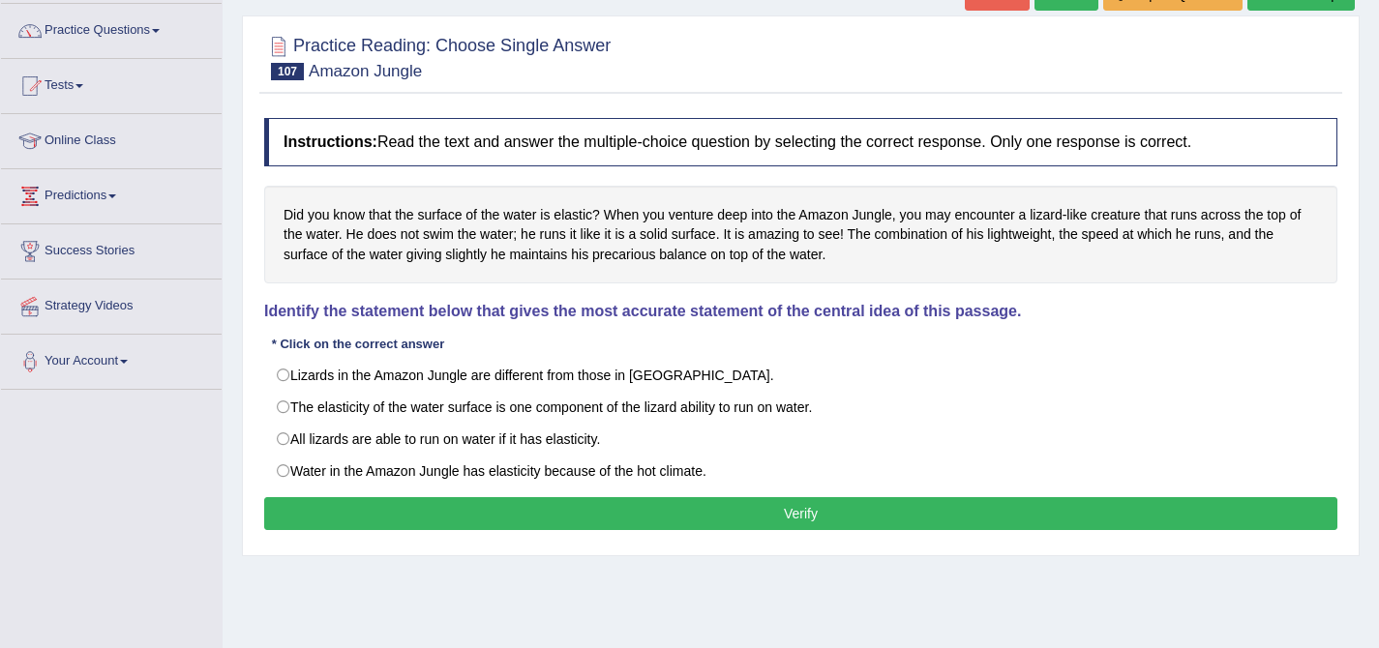
scroll to position [183, 0]
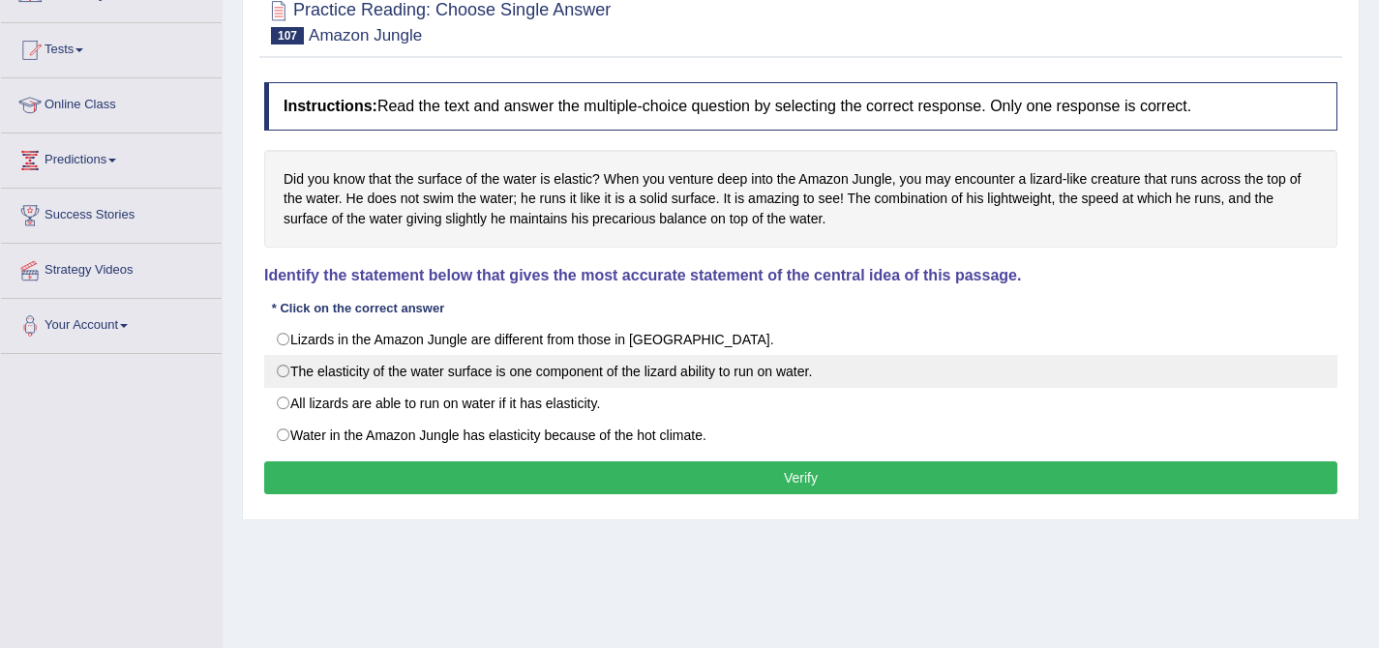
click at [402, 374] on label "The elasticity of the water surface is one component of the lizard ability to r…" at bounding box center [800, 371] width 1073 height 33
radio input "true"
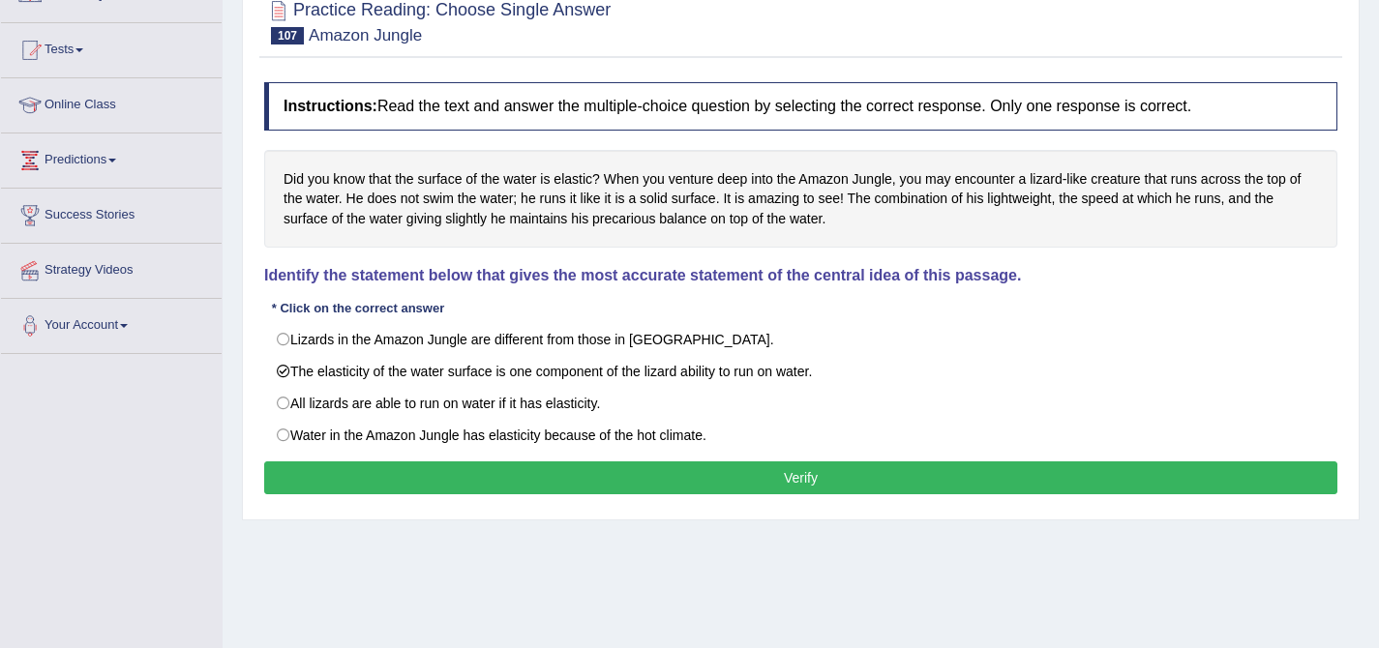
click at [725, 466] on button "Verify" at bounding box center [800, 478] width 1073 height 33
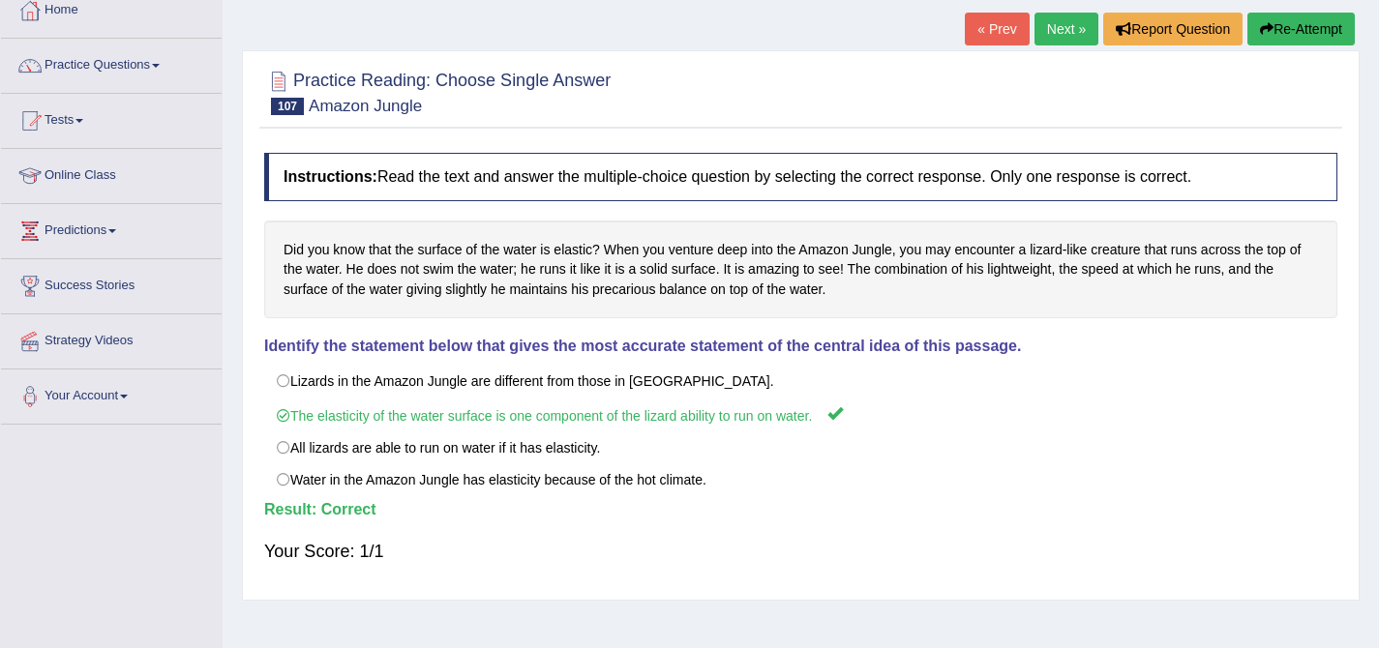
scroll to position [0, 0]
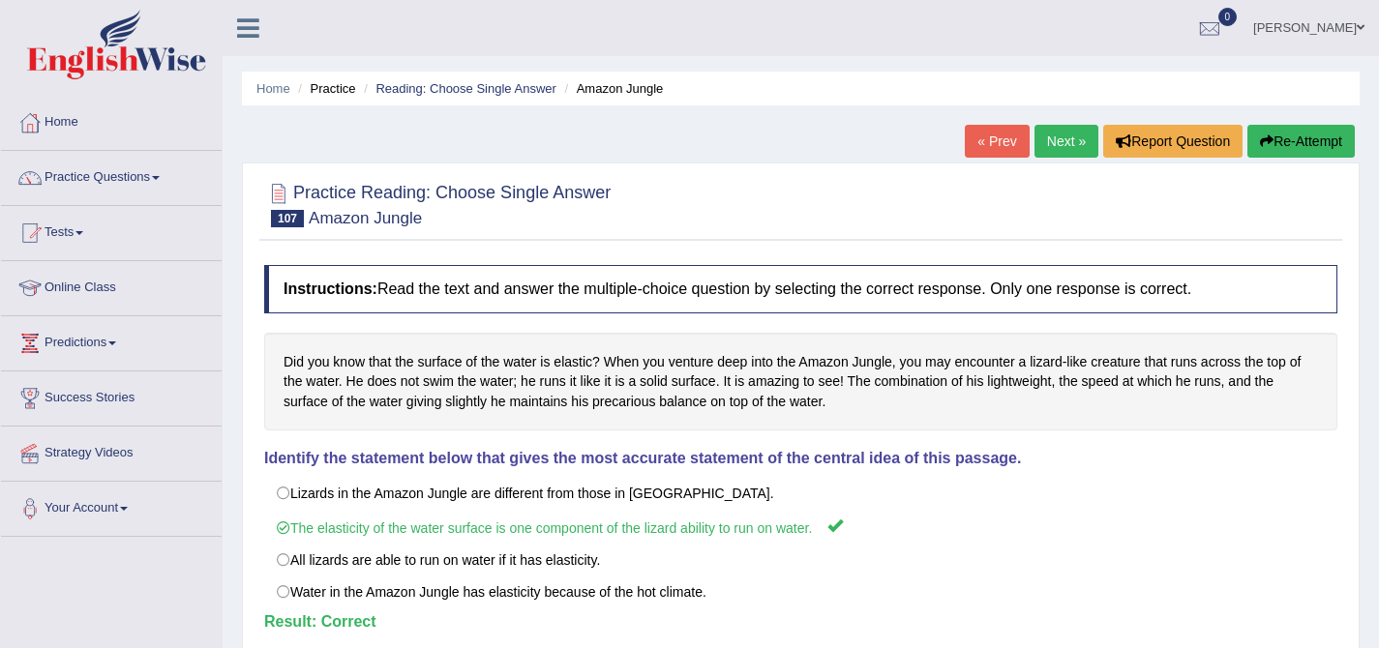
click at [1041, 140] on link "Next »" at bounding box center [1067, 141] width 64 height 33
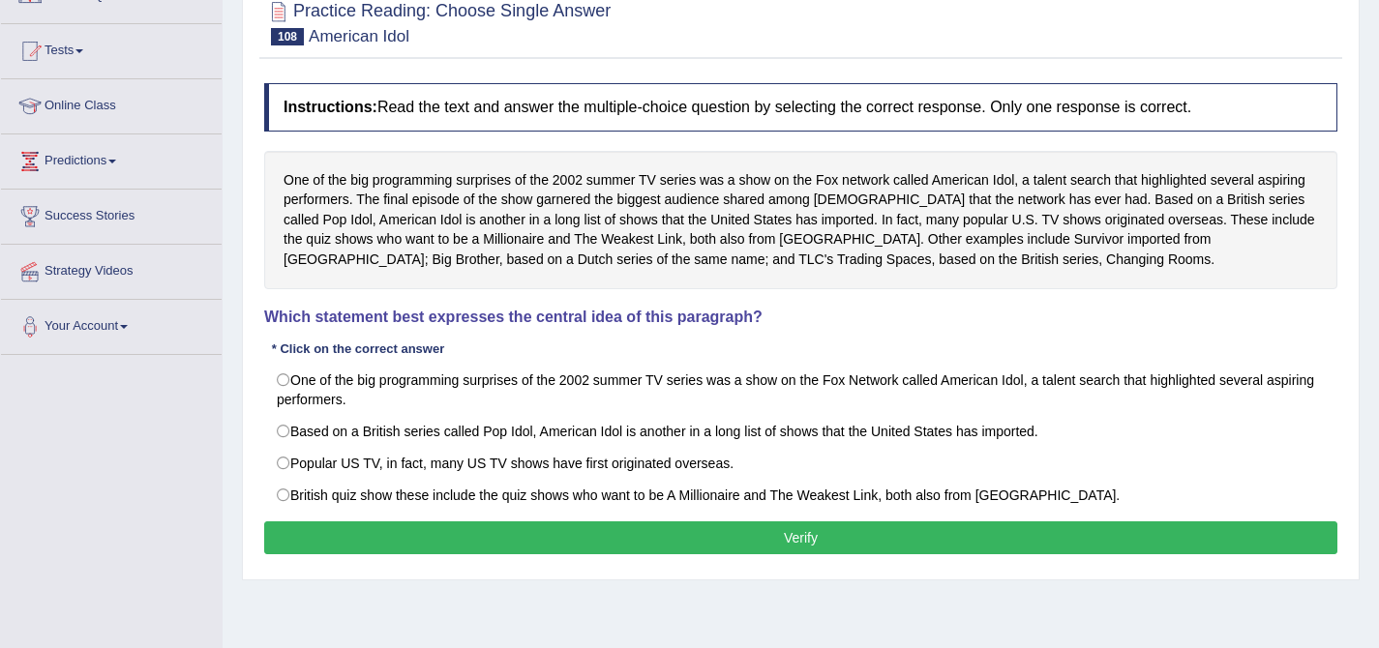
scroll to position [182, 0]
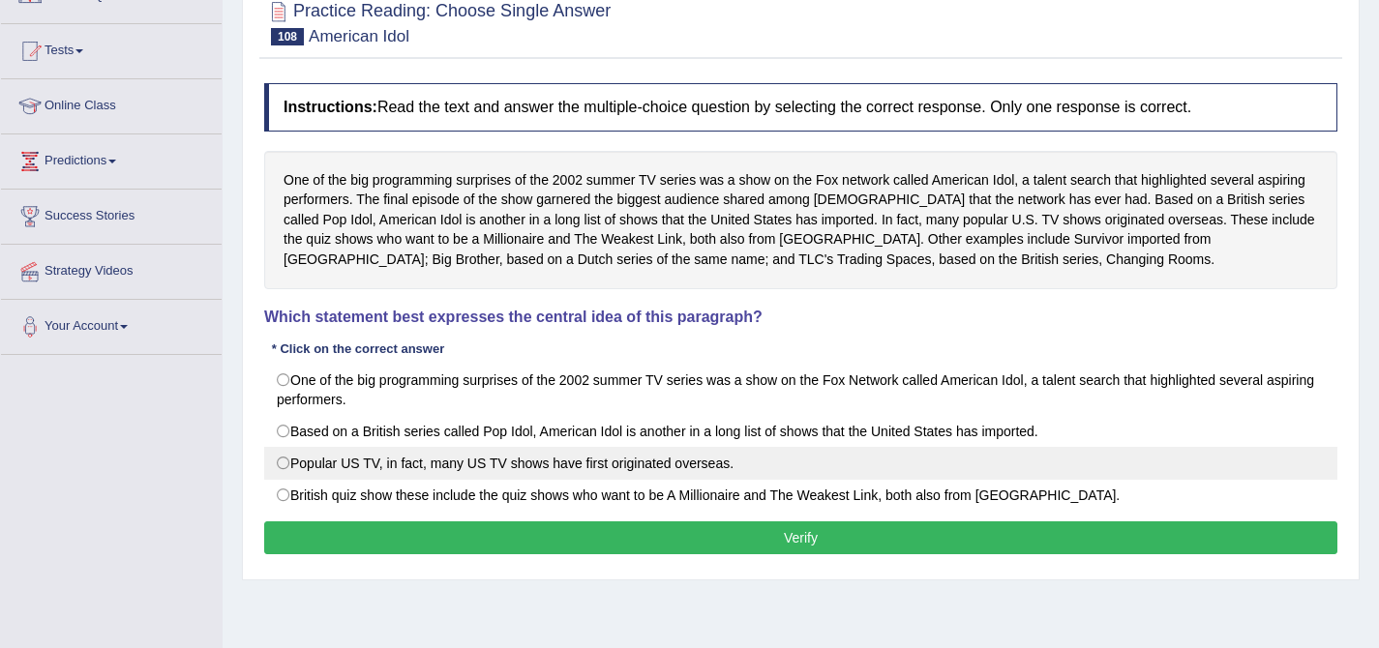
click at [704, 460] on label "Popular US TV, in fact, many US TV shows have first originated overseas." at bounding box center [800, 463] width 1073 height 33
radio input "true"
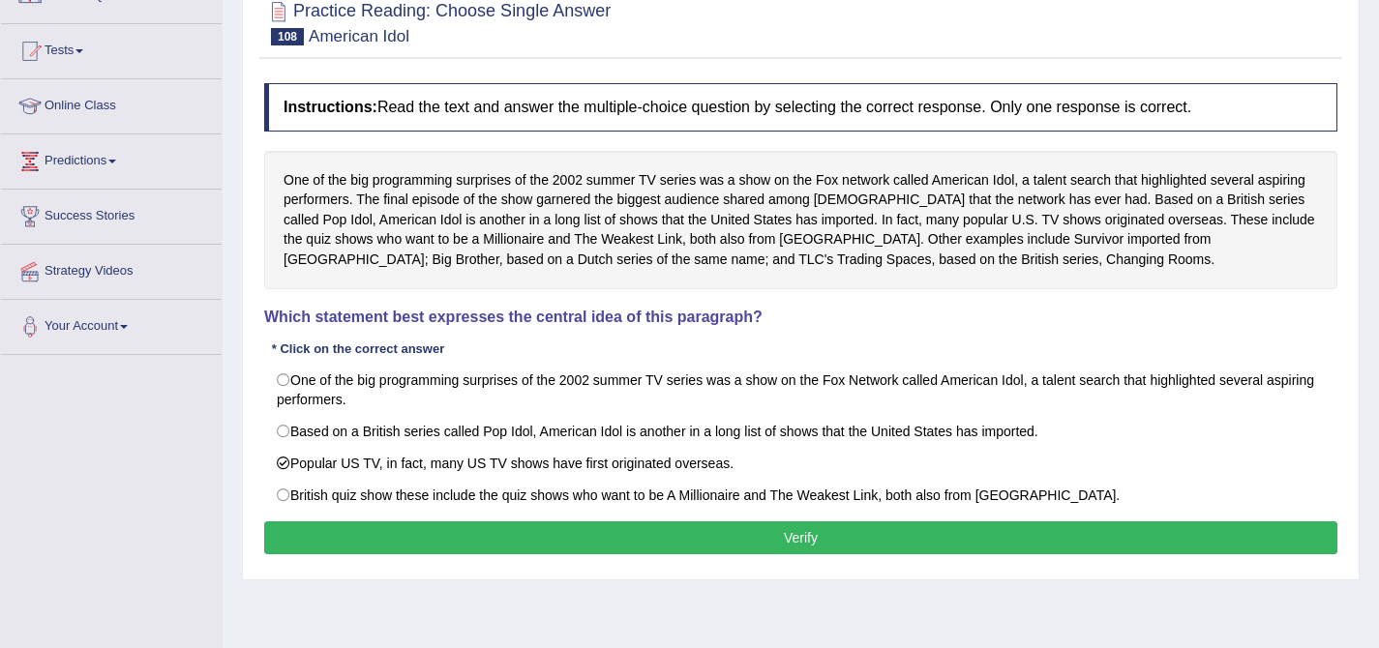
click at [784, 540] on button "Verify" at bounding box center [800, 538] width 1073 height 33
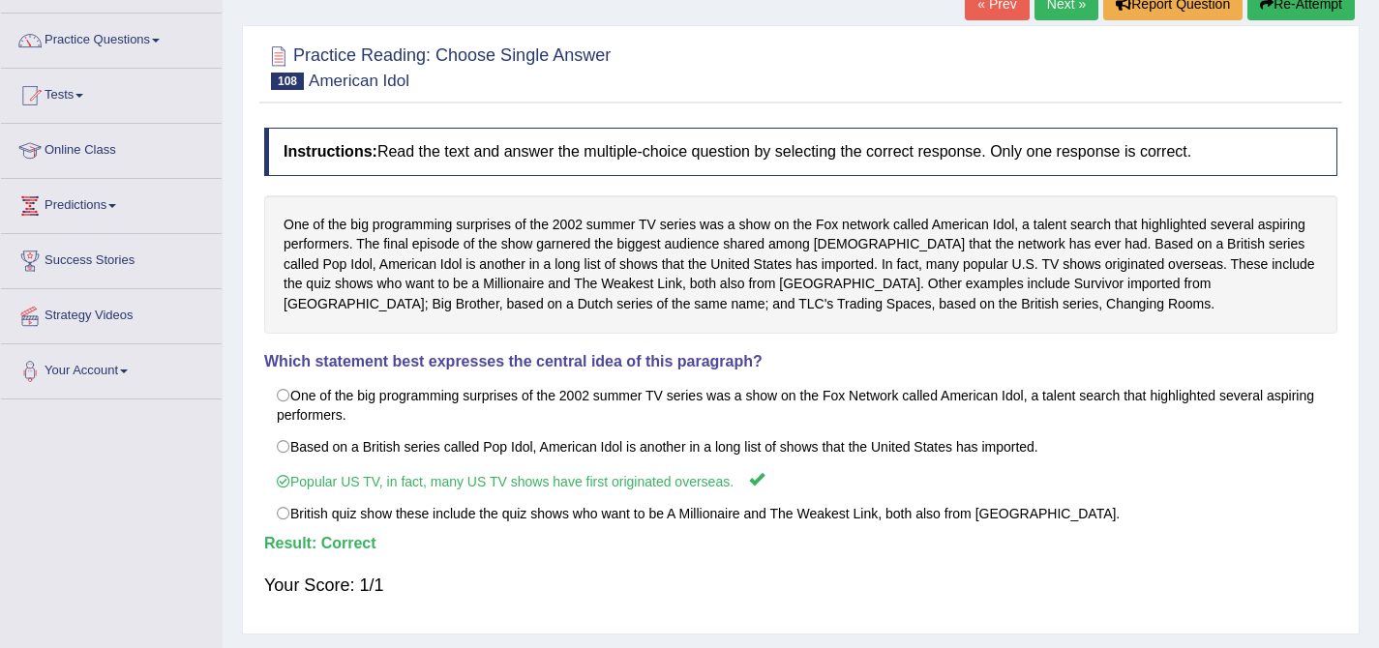
scroll to position [11, 0]
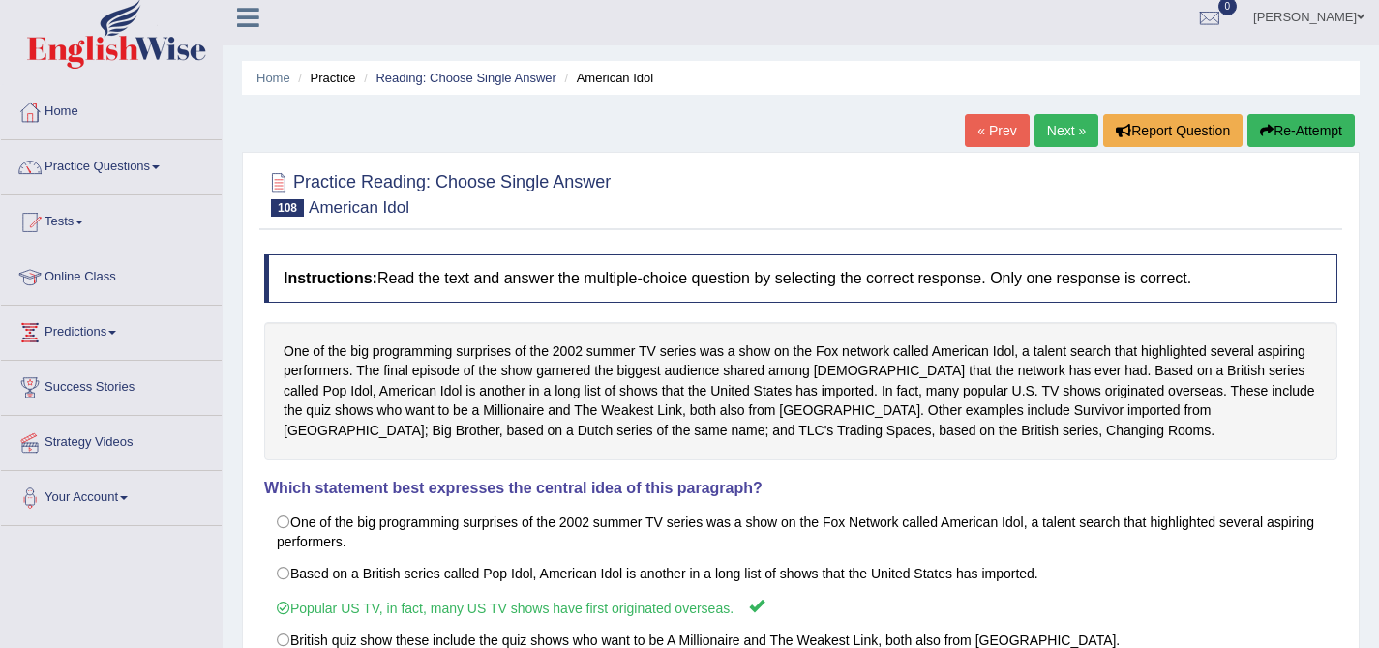
click at [1065, 121] on link "Next »" at bounding box center [1067, 130] width 64 height 33
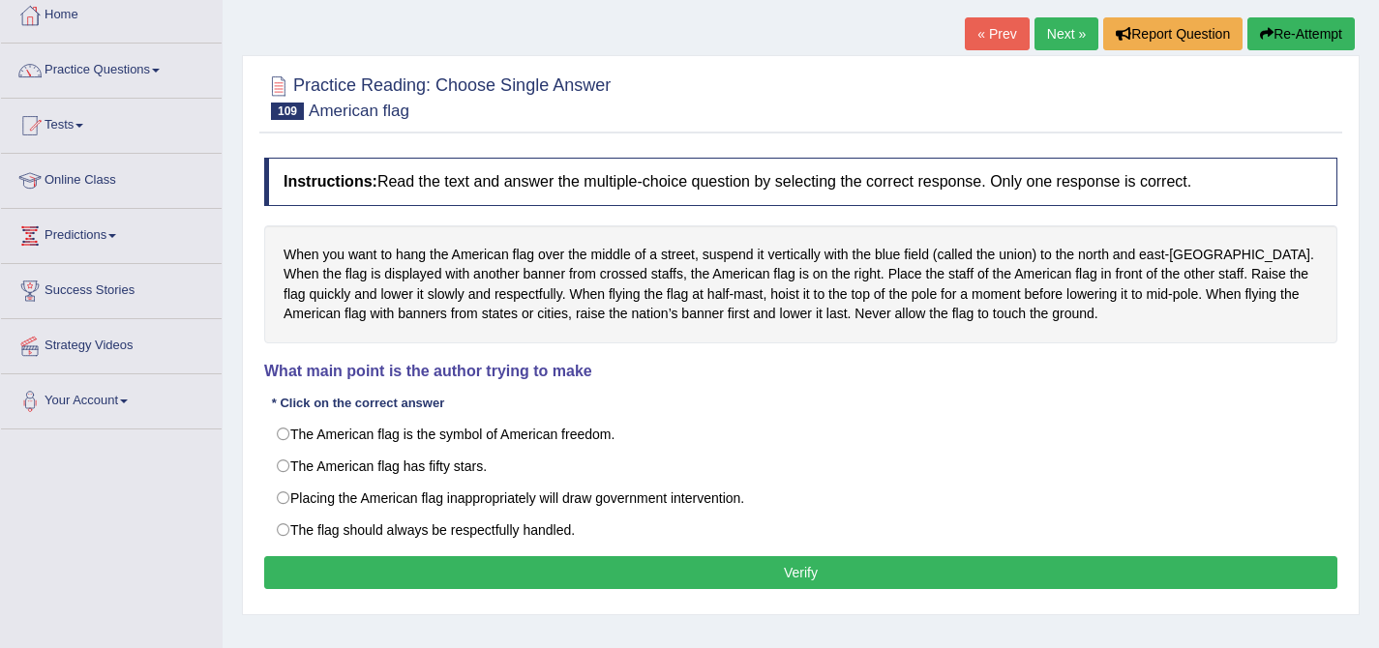
scroll to position [139, 0]
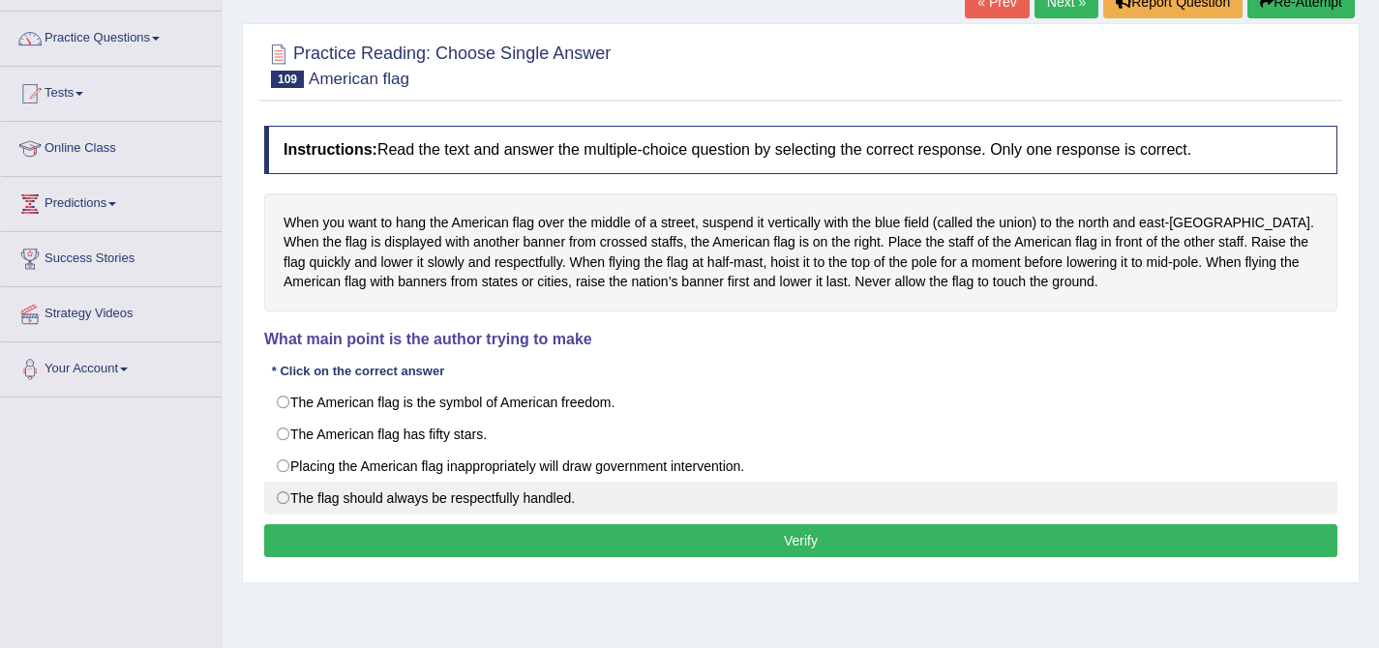
click at [543, 503] on label "The flag should always be respectfully handled." at bounding box center [800, 498] width 1073 height 33
radio input "true"
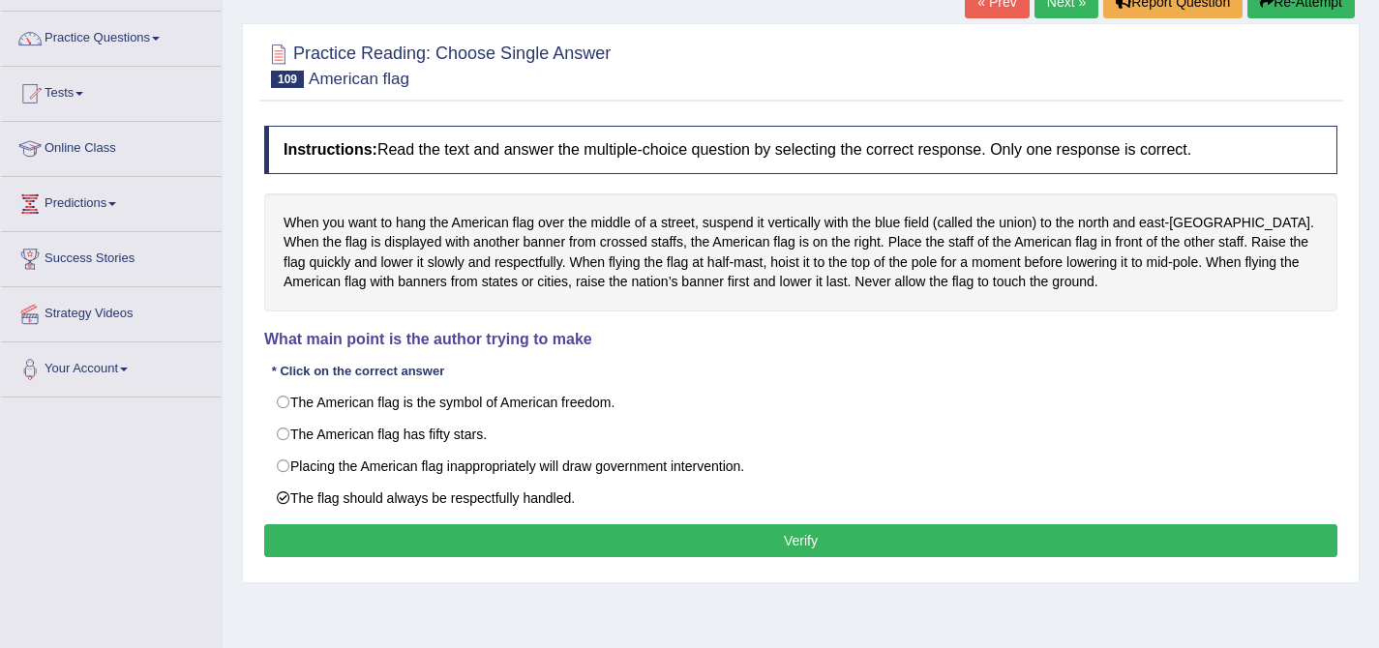
click at [868, 534] on button "Verify" at bounding box center [800, 541] width 1073 height 33
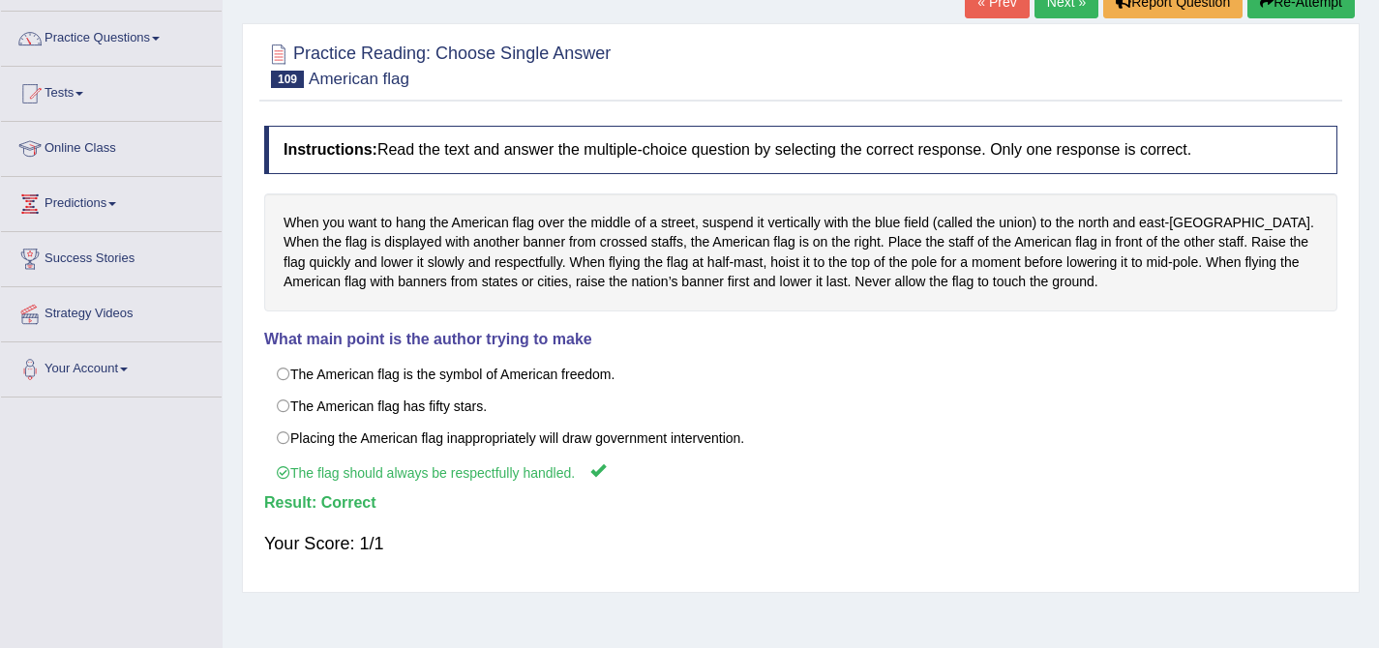
click at [1065, 8] on link "Next »" at bounding box center [1067, 1] width 64 height 33
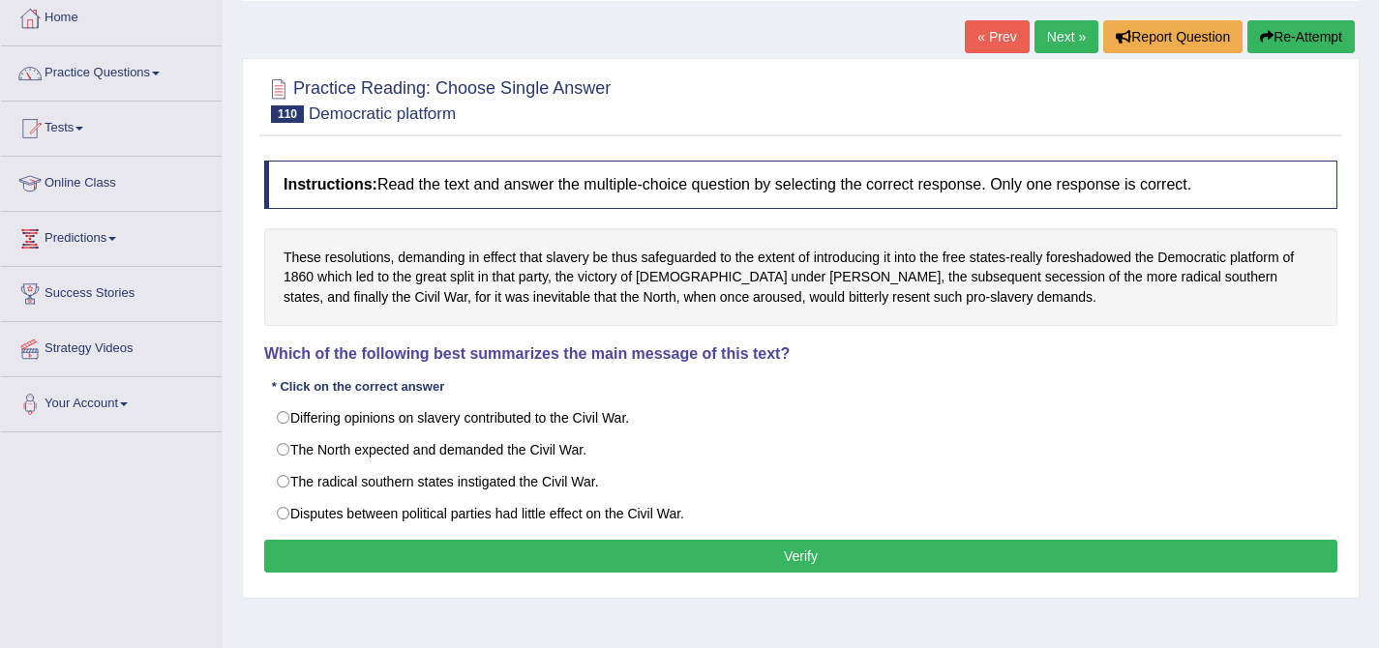
scroll to position [154, 0]
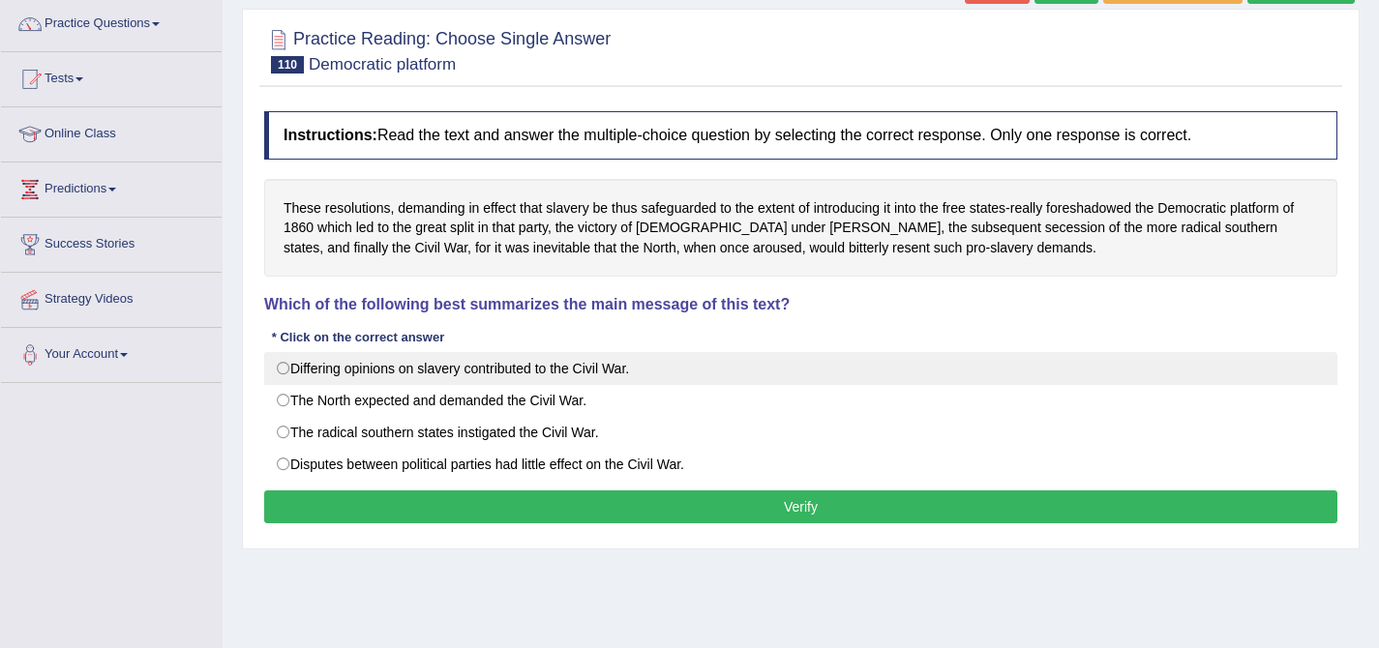
click at [852, 354] on label "Differing opinions on slavery contributed to the Civil War." at bounding box center [800, 368] width 1073 height 33
radio input "true"
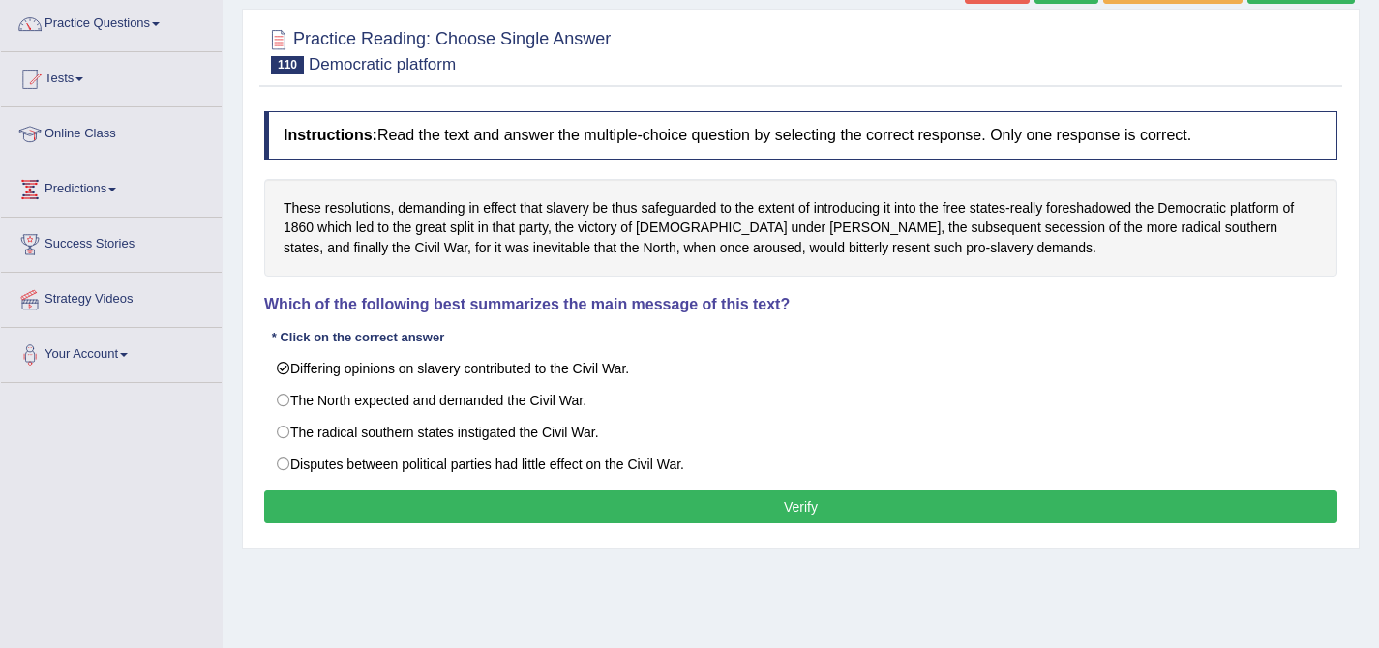
click at [691, 511] on button "Verify" at bounding box center [800, 507] width 1073 height 33
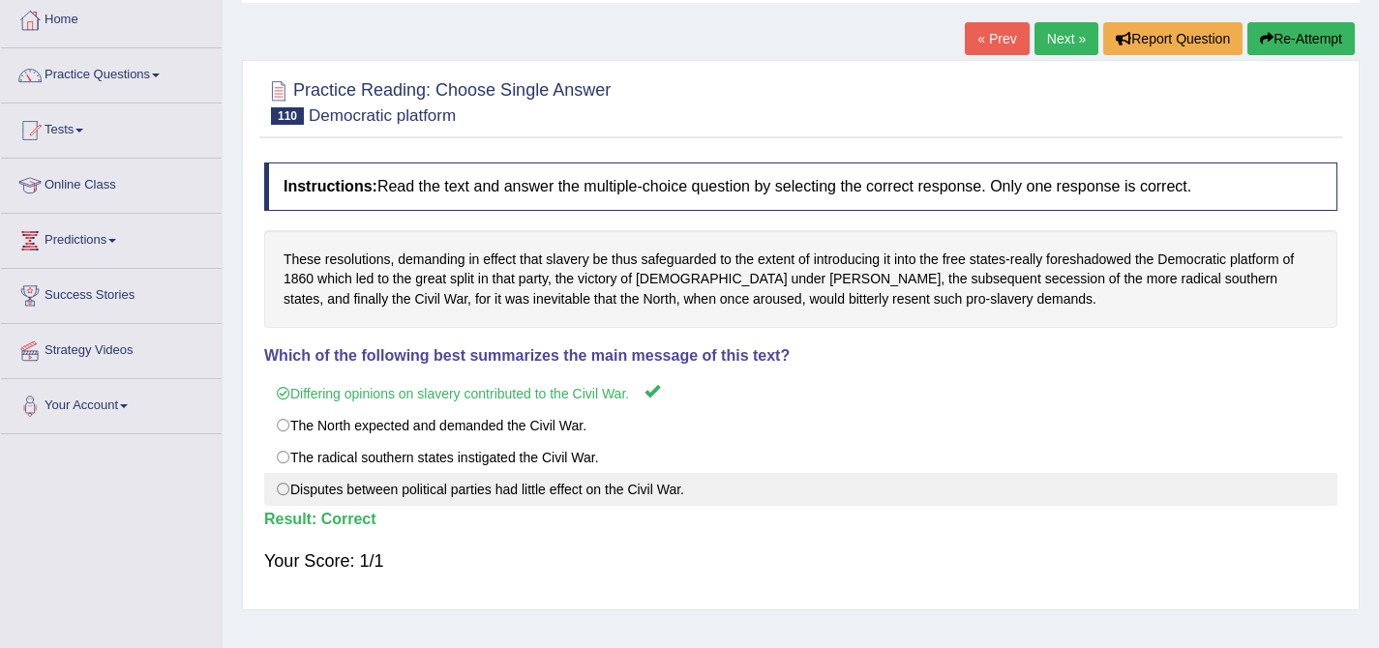
scroll to position [103, 0]
